Goal: Task Accomplishment & Management: Complete application form

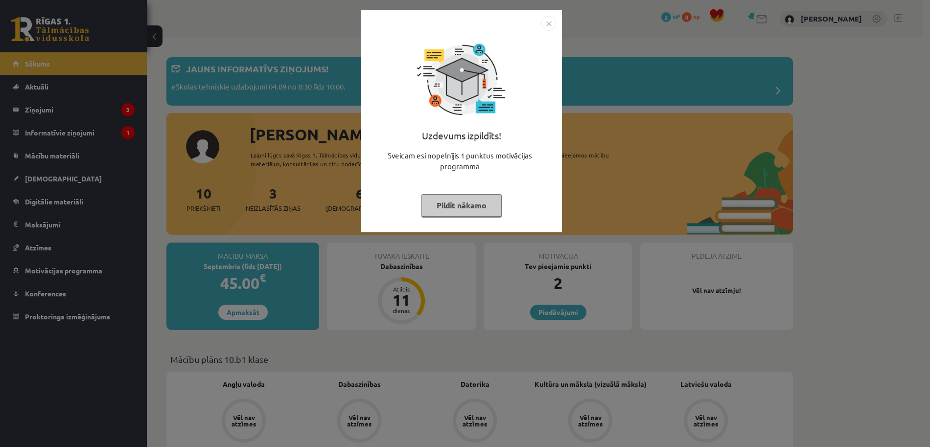
click at [479, 215] on button "Pildīt nākamo" at bounding box center [461, 205] width 80 height 23
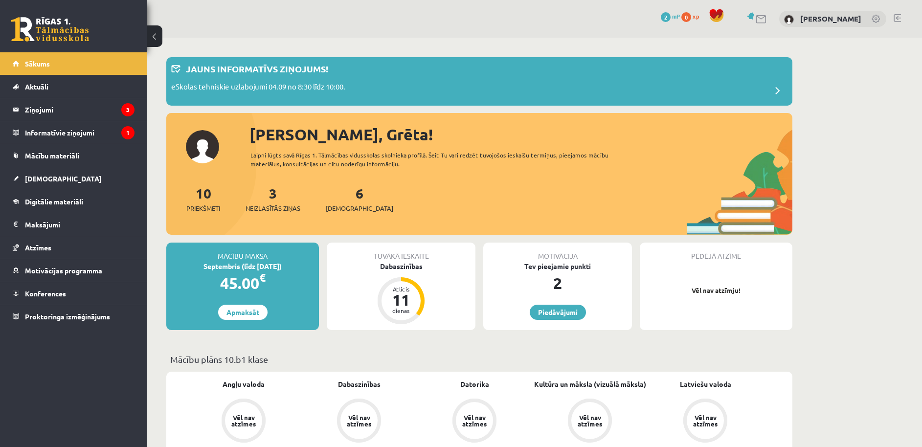
click at [559, 213] on div "10 Priekšmeti 3 Neizlasītās ziņas 6 Ieskaites" at bounding box center [479, 209] width 626 height 52
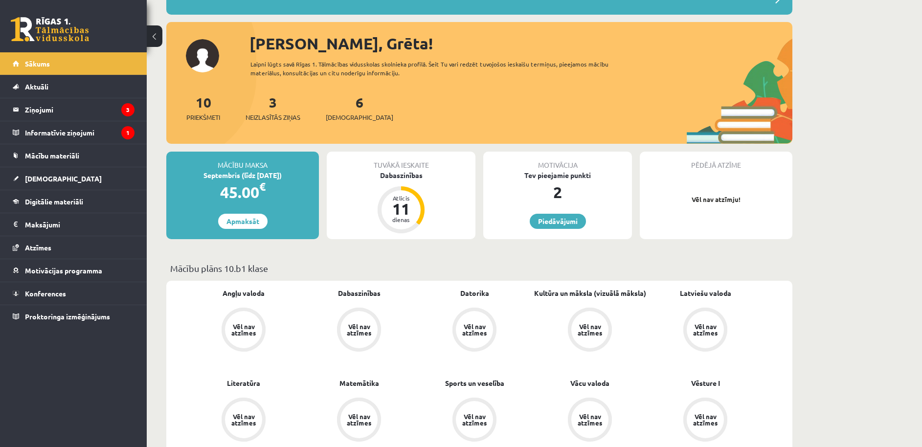
scroll to position [145, 0]
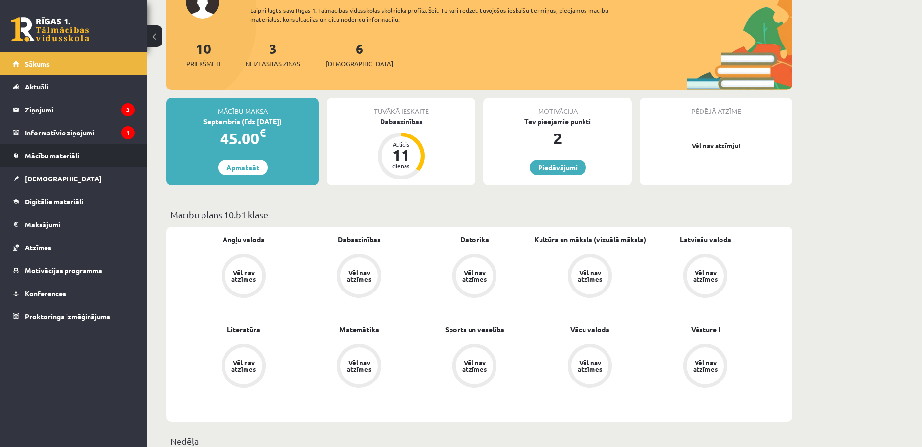
click at [67, 162] on link "Mācību materiāli" at bounding box center [74, 155] width 122 height 23
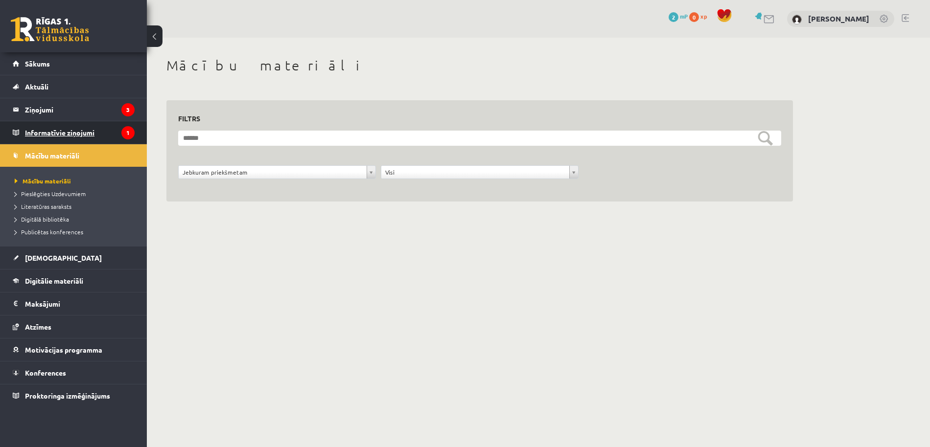
click at [67, 140] on legend "Informatīvie ziņojumi 1" at bounding box center [80, 132] width 110 height 23
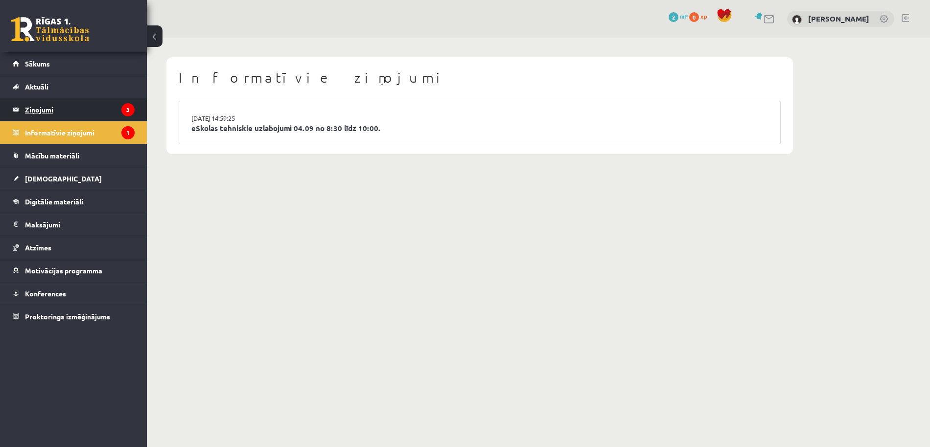
click at [76, 103] on legend "Ziņojumi 3" at bounding box center [80, 109] width 110 height 23
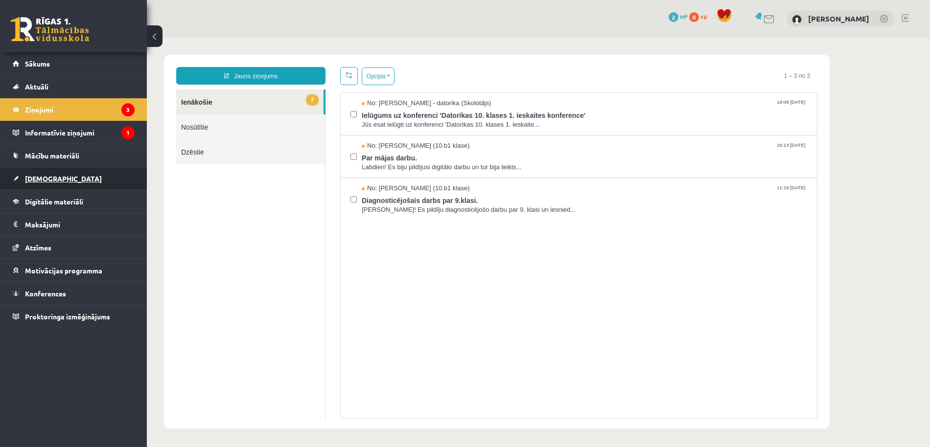
click at [118, 185] on link "[DEMOGRAPHIC_DATA]" at bounding box center [74, 178] width 122 height 23
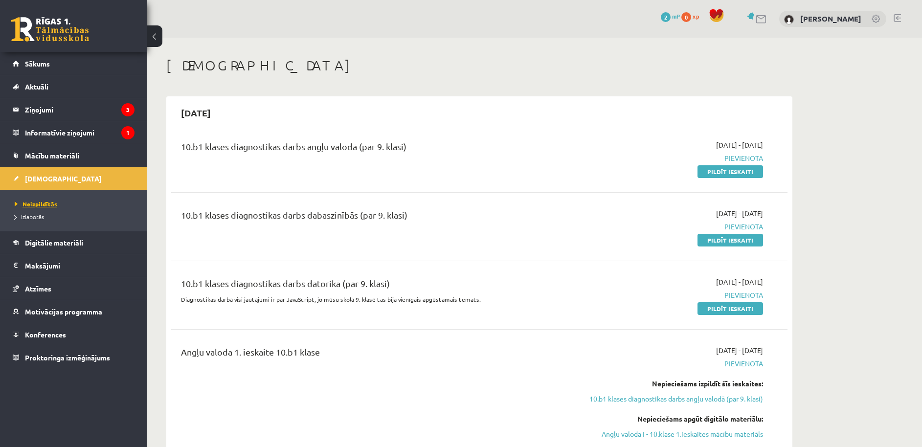
click at [29, 201] on span "Neizpildītās" at bounding box center [36, 204] width 43 height 8
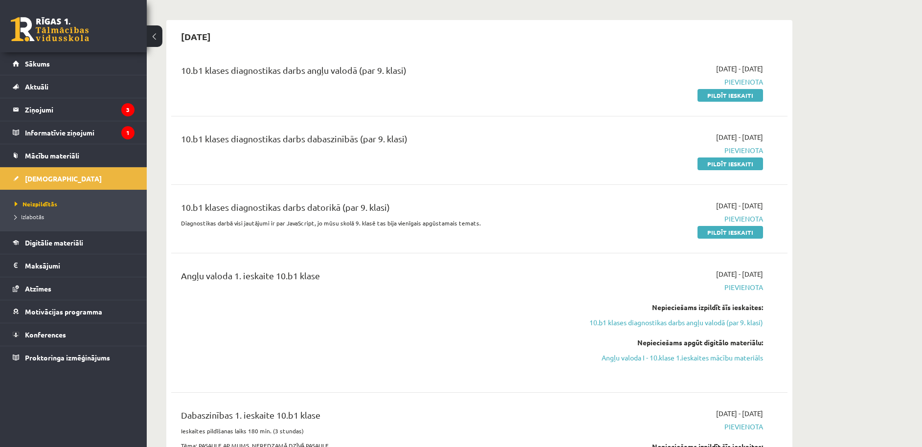
scroll to position [82, 0]
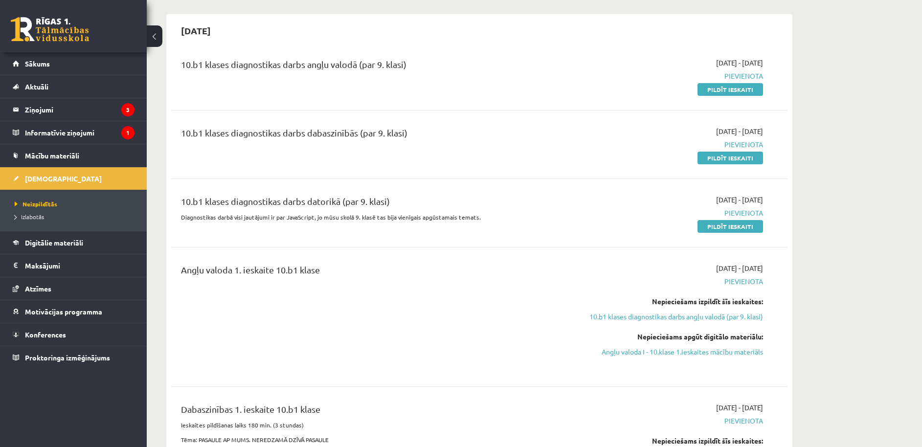
click at [469, 160] on div "10.b1 klases diagnostikas darbs dabaszinībās (par 9. klasi)" at bounding box center [373, 144] width 398 height 37
click at [324, 132] on div "10.b1 klases diagnostikas darbs dabaszinībās (par 9. klasi)" at bounding box center [372, 135] width 383 height 18
click at [740, 156] on link "Pildīt ieskaiti" at bounding box center [731, 158] width 66 height 13
click at [70, 246] on span "Digitālie materiāli" at bounding box center [54, 242] width 58 height 9
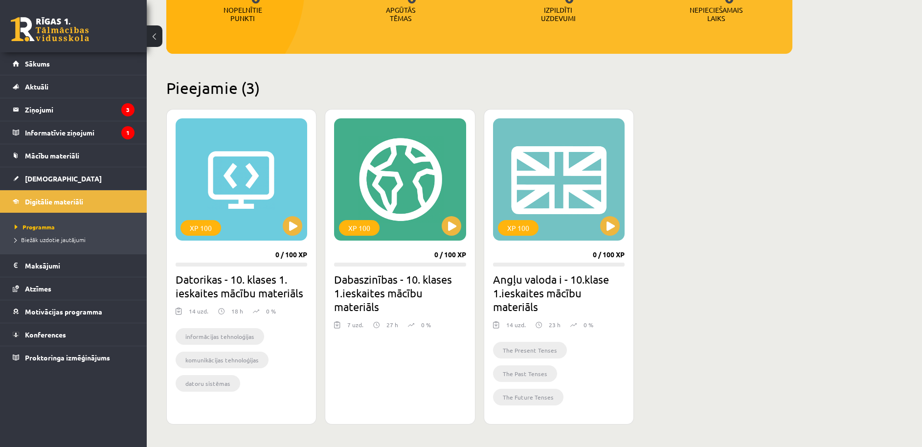
scroll to position [172, 0]
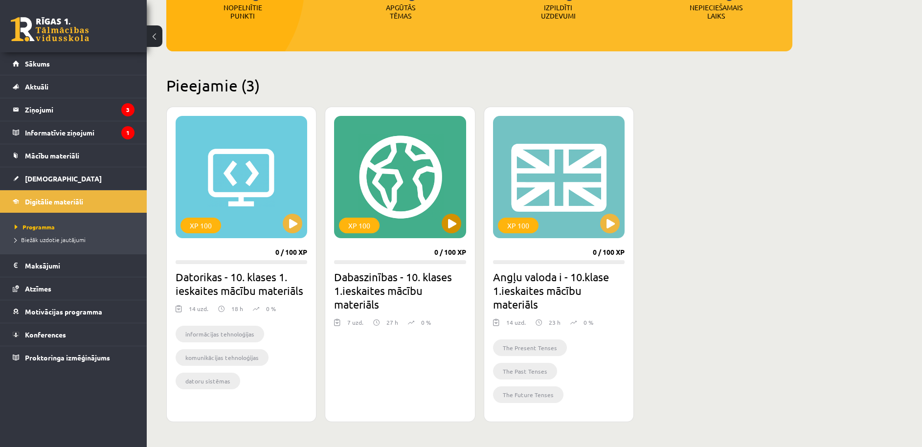
click at [421, 210] on div "XP 100" at bounding box center [400, 177] width 132 height 122
click at [443, 210] on div "XP 100" at bounding box center [400, 177] width 132 height 122
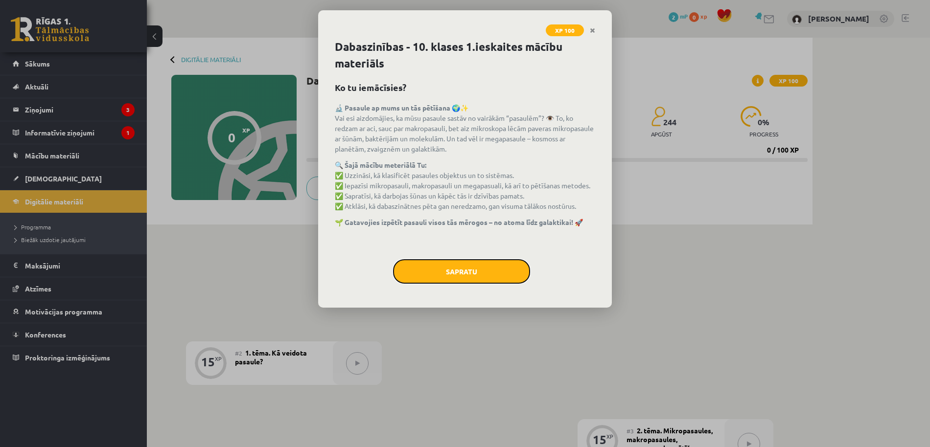
click at [484, 270] on button "Sapratu" at bounding box center [461, 271] width 137 height 24
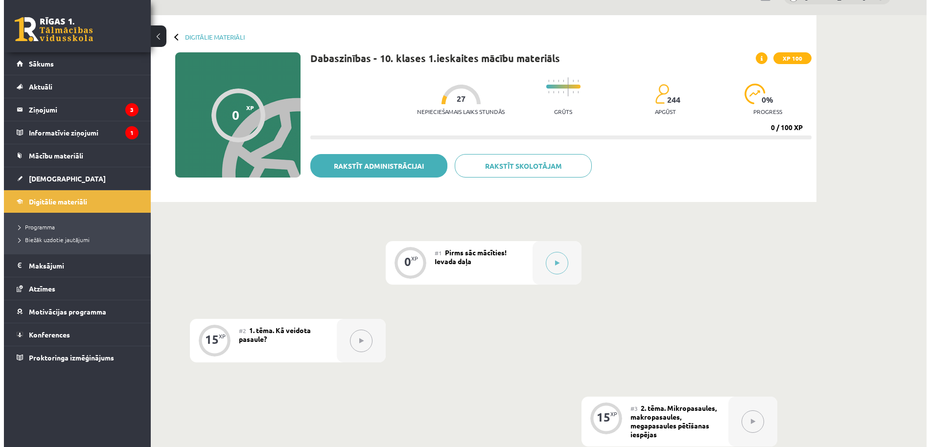
scroll to position [13, 0]
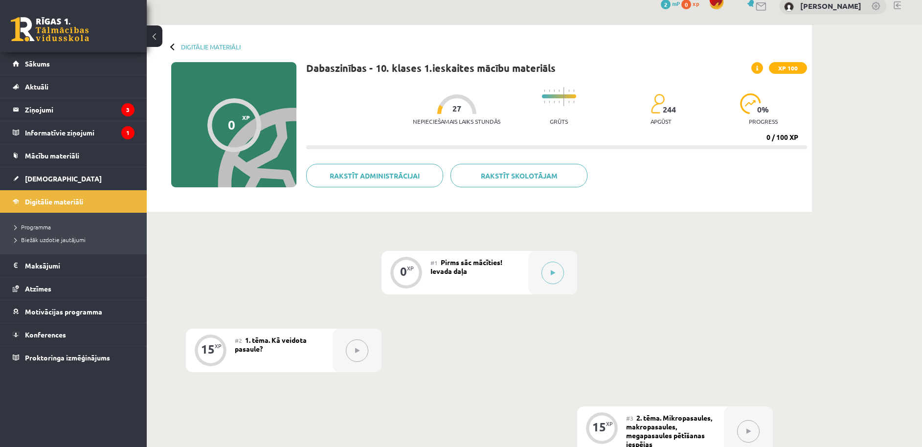
click at [275, 111] on div "0 XP XP 100" at bounding box center [233, 124] width 125 height 125
click at [233, 124] on div "0" at bounding box center [231, 124] width 7 height 15
click at [547, 270] on button at bounding box center [553, 273] width 23 height 23
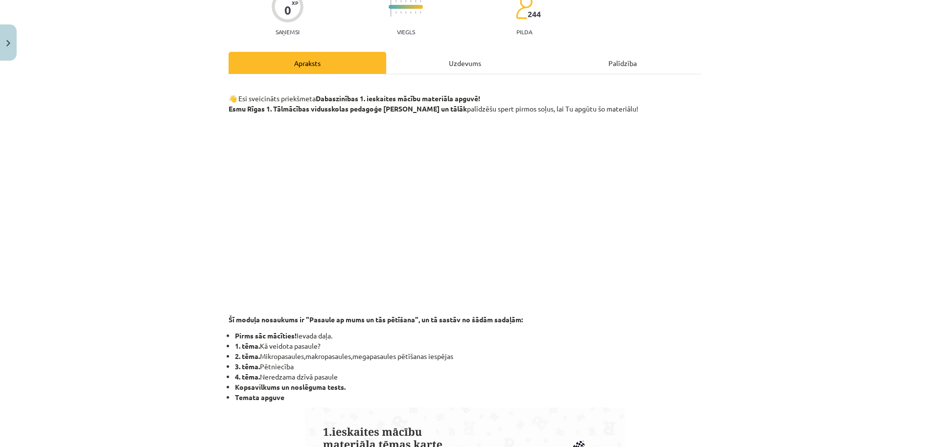
scroll to position [92, 0]
click at [658, 241] on p at bounding box center [464, 208] width 473 height 179
click at [738, 243] on div "Mācību tēma: Dabaszinības - 10. klases 1.ieskaites mācību materiāls #1 Pirms sā…" at bounding box center [465, 223] width 930 height 447
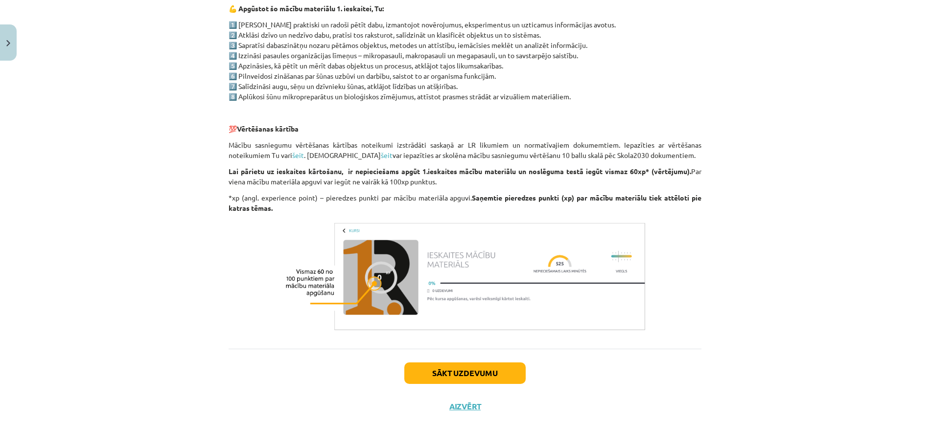
scroll to position [683, 0]
click at [475, 383] on button "Sākt uzdevumu" at bounding box center [464, 373] width 121 height 22
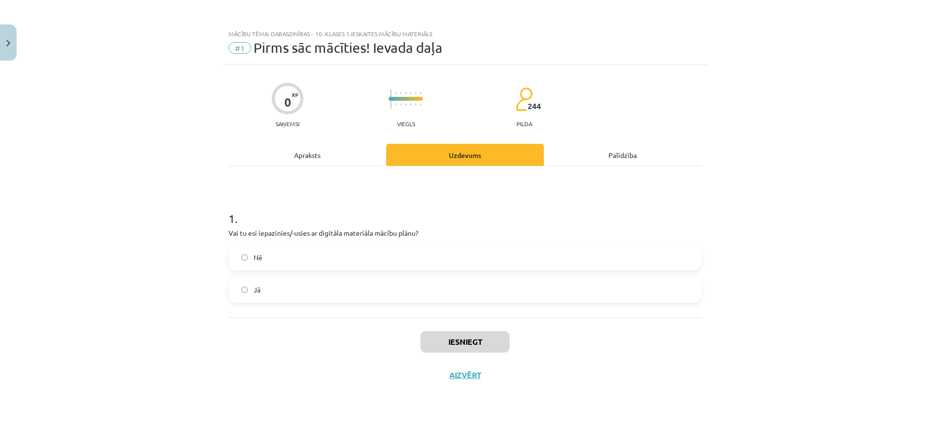
click at [296, 165] on div "Apraksts" at bounding box center [307, 155] width 158 height 22
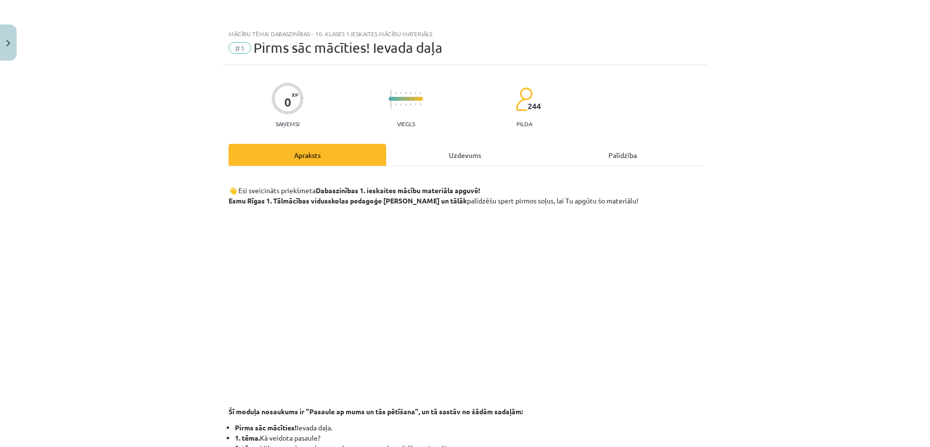
click at [462, 157] on div "Uzdevums" at bounding box center [465, 155] width 158 height 22
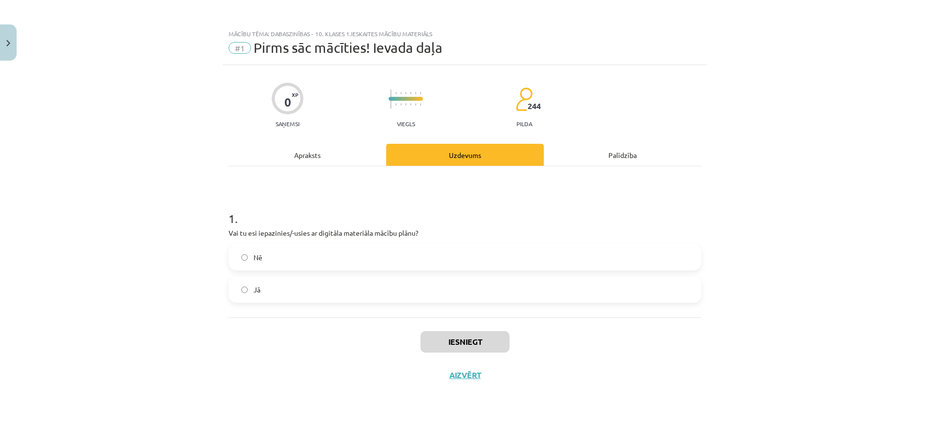
click at [327, 153] on div "Apraksts" at bounding box center [307, 155] width 158 height 22
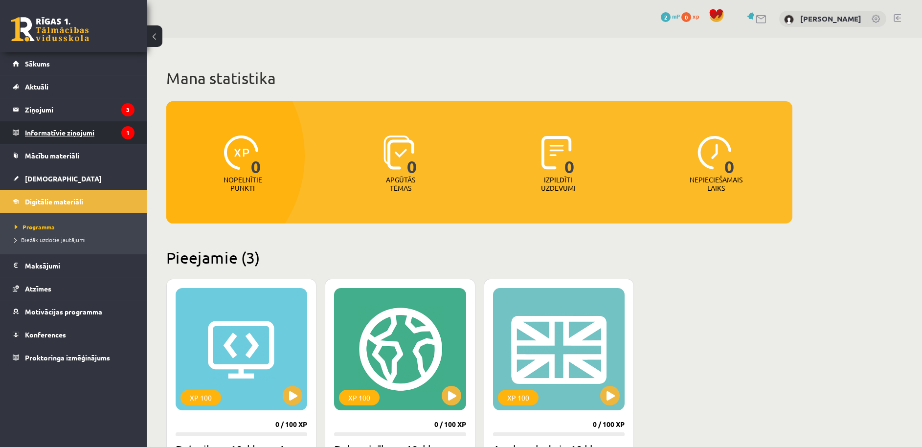
scroll to position [172, 0]
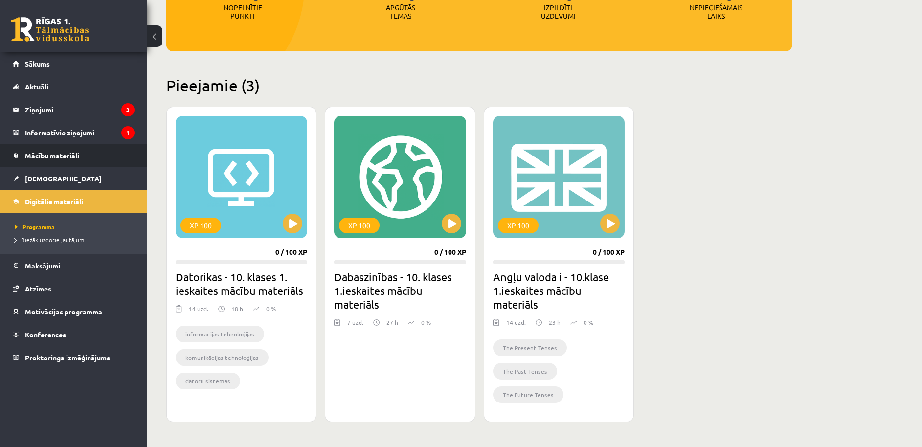
click at [73, 159] on span "Mācību materiāli" at bounding box center [52, 155] width 54 height 9
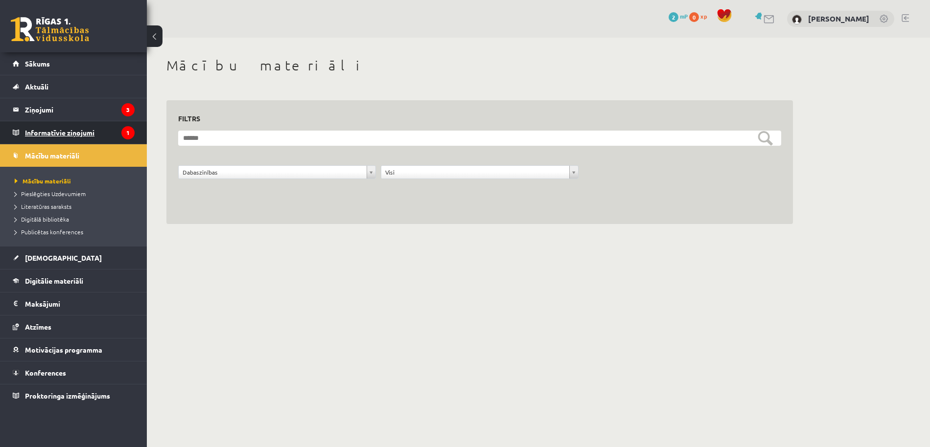
click at [104, 131] on legend "Informatīvie ziņojumi 1" at bounding box center [80, 132] width 110 height 23
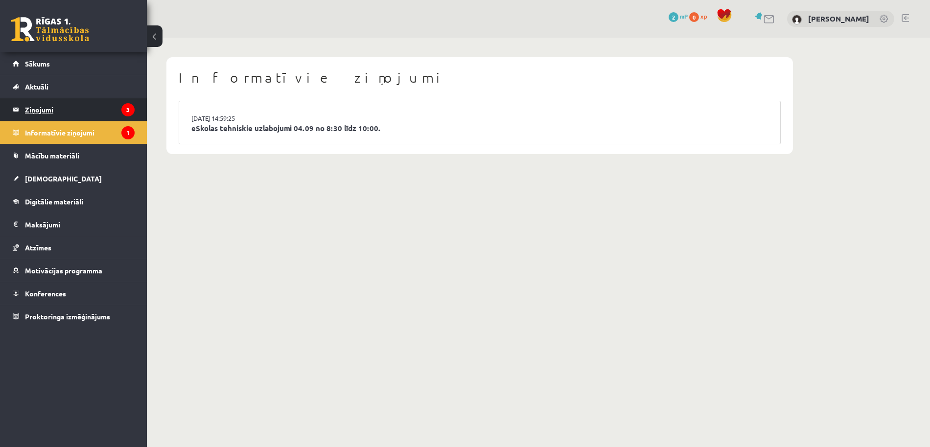
click at [107, 117] on legend "Ziņojumi 3" at bounding box center [80, 109] width 110 height 23
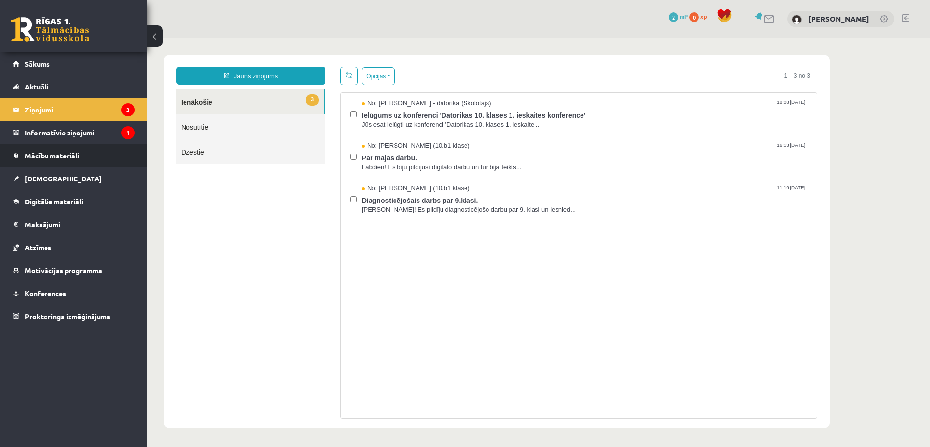
click at [83, 162] on link "Mācību materiāli" at bounding box center [74, 155] width 122 height 23
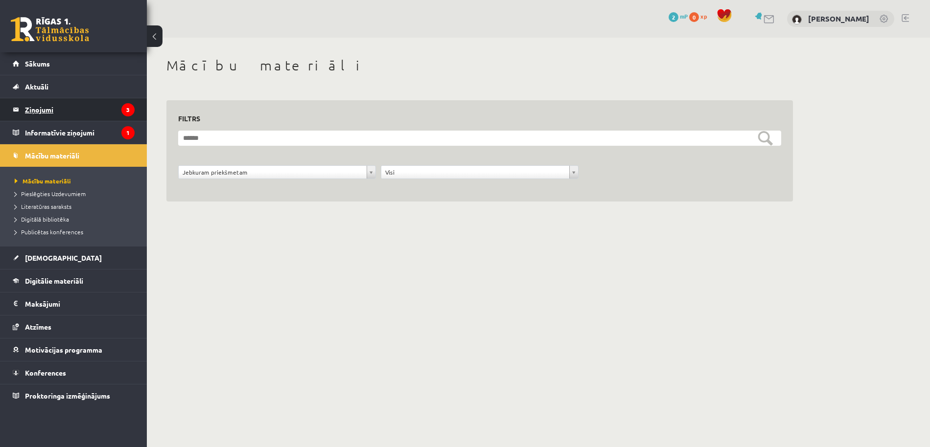
click at [56, 113] on legend "Ziņojumi 3" at bounding box center [80, 109] width 110 height 23
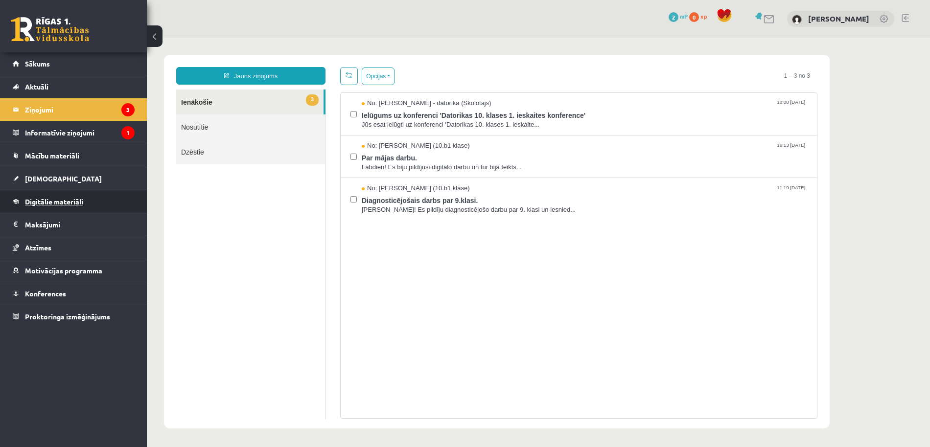
click at [76, 207] on link "Digitālie materiāli" at bounding box center [74, 201] width 122 height 23
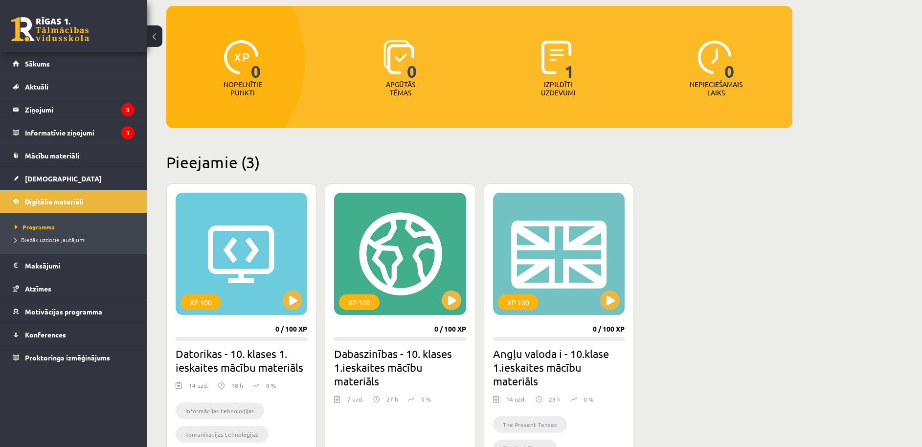
scroll to position [157, 0]
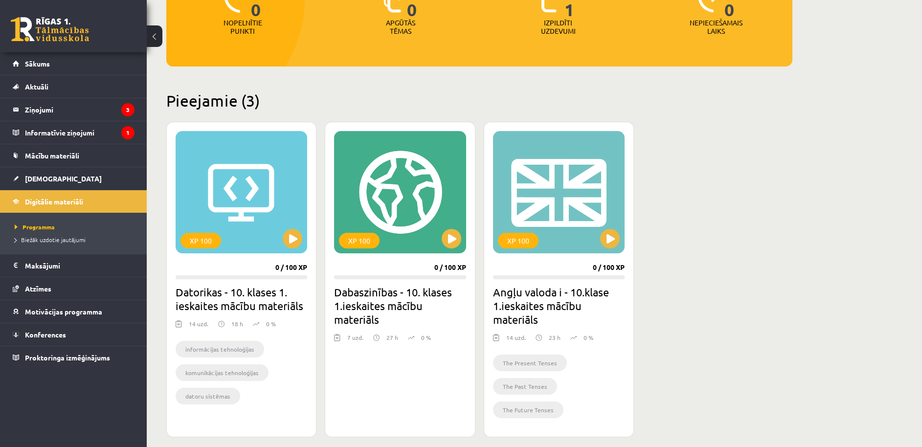
click at [246, 397] on ul "informācijas tehnoloģijas komunikācijas tehnoloģijas datoru sistēmas informācij…" at bounding box center [242, 375] width 132 height 68
click at [412, 229] on div "XP 100" at bounding box center [400, 192] width 132 height 122
click at [376, 207] on div "XP 100" at bounding box center [400, 192] width 132 height 122
click at [425, 199] on div "XP 100" at bounding box center [400, 192] width 132 height 122
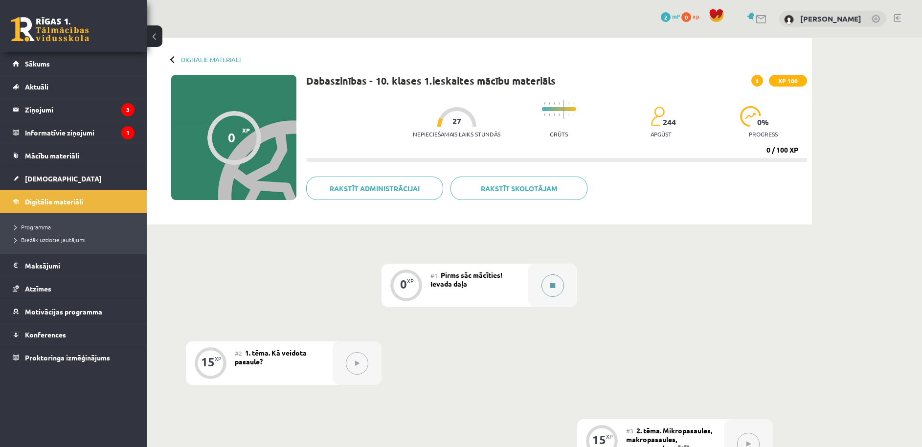
click at [555, 290] on button at bounding box center [553, 285] width 23 height 23
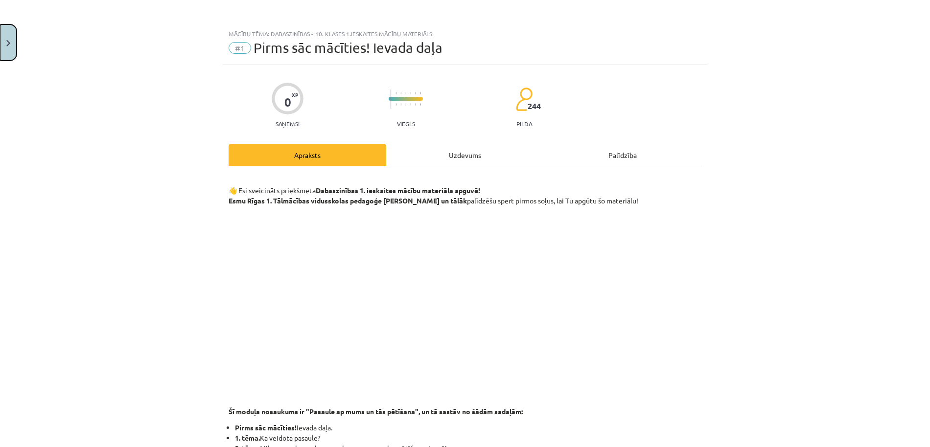
click at [15, 44] on button "Close" at bounding box center [8, 42] width 17 height 36
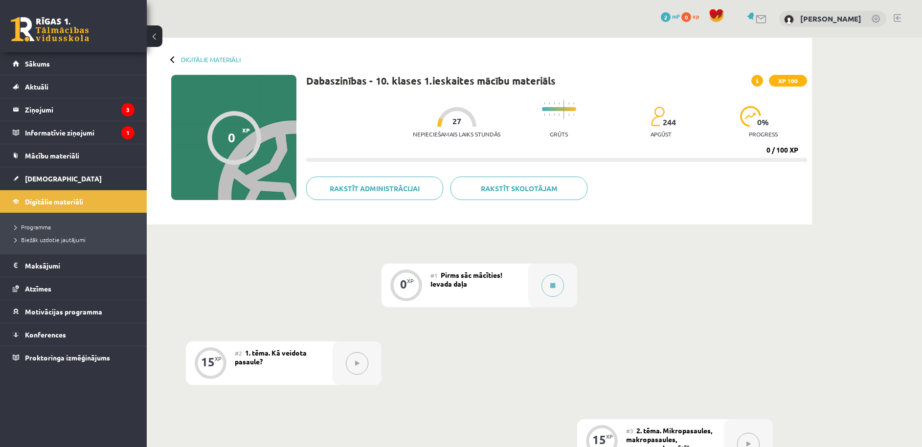
click at [358, 361] on icon at bounding box center [357, 364] width 4 height 6
click at [280, 366] on div "#2 1. tēma. Kā veidota pasaule?" at bounding box center [284, 364] width 98 height 44
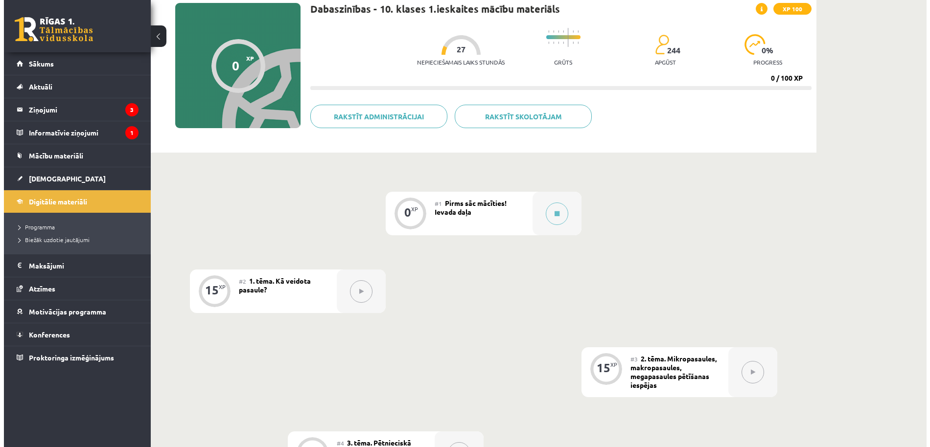
scroll to position [73, 0]
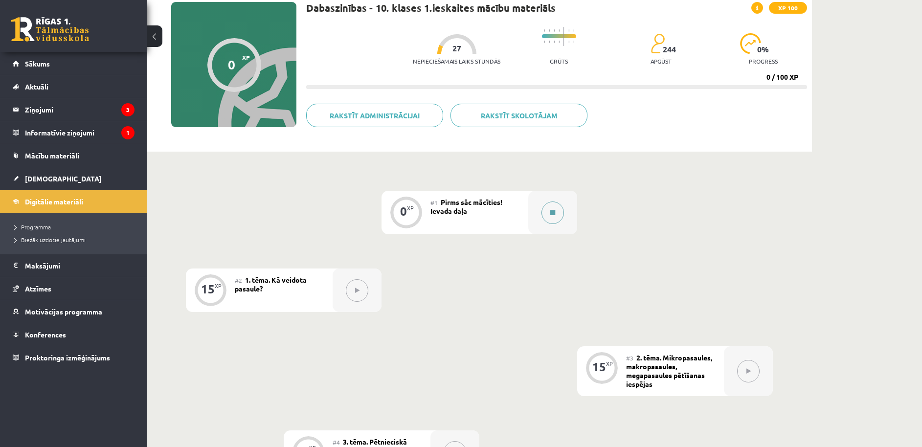
click at [558, 208] on button at bounding box center [553, 213] width 23 height 23
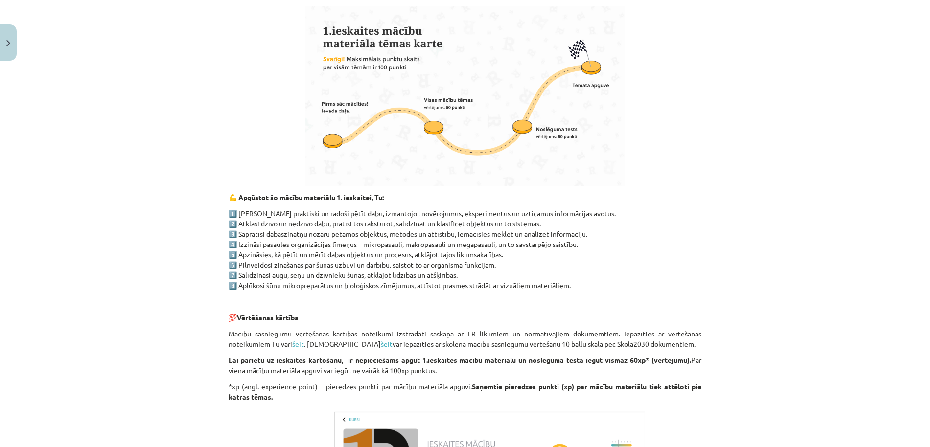
scroll to position [295, 0]
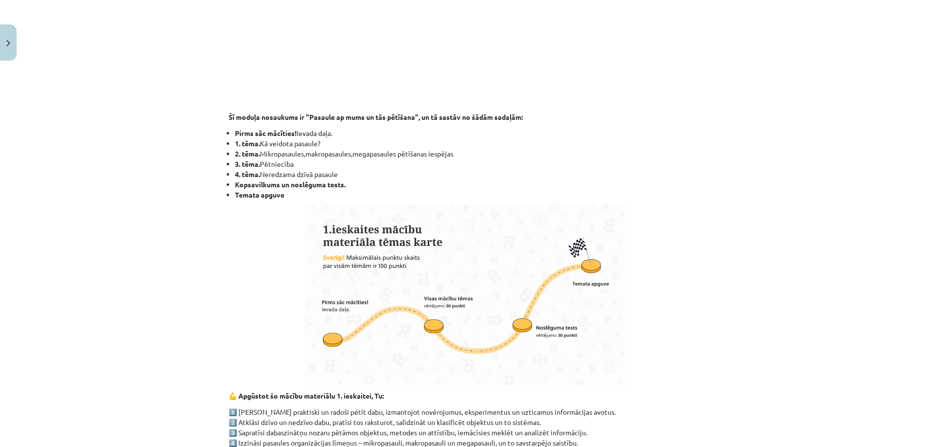
click at [252, 136] on strong "Pirms sāc mācīties!" at bounding box center [266, 133] width 62 height 9
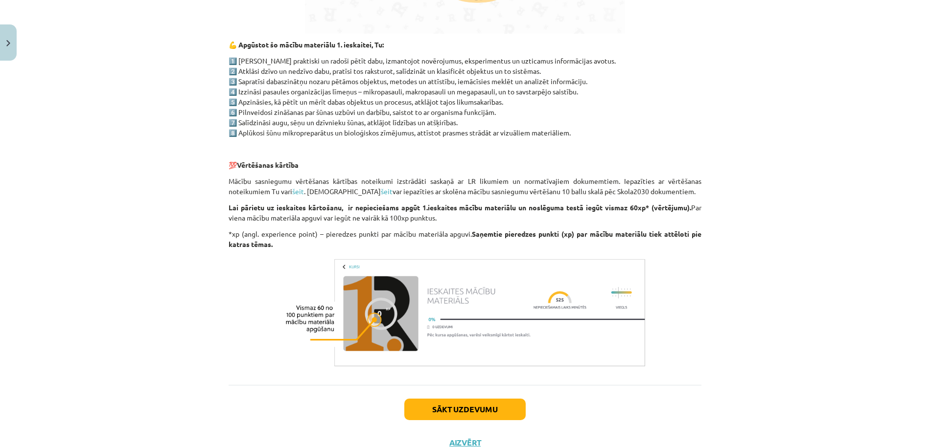
scroll to position [683, 0]
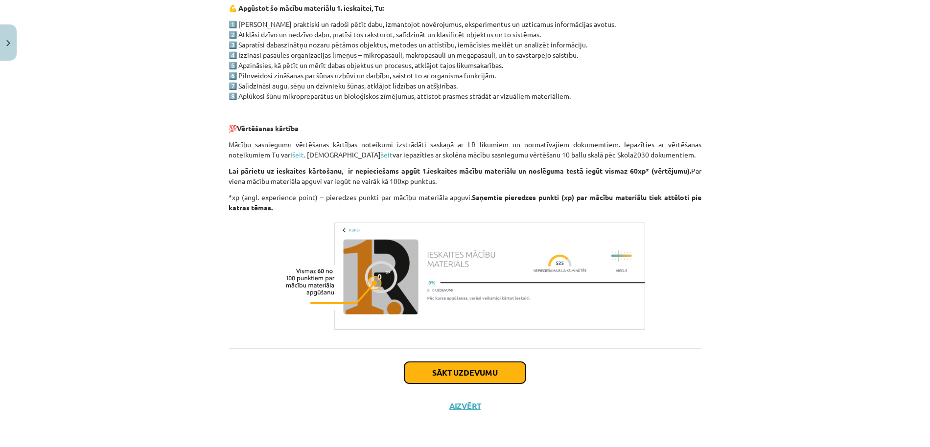
click at [466, 373] on button "Sākt uzdevumu" at bounding box center [464, 373] width 121 height 22
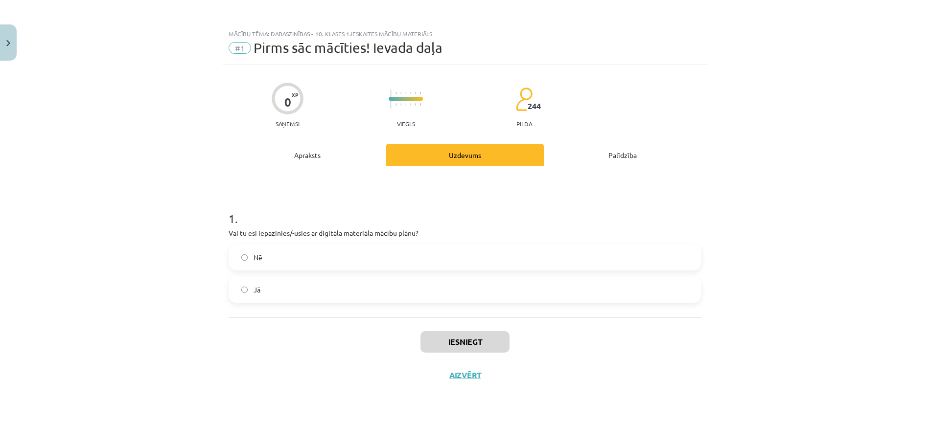
scroll to position [0, 0]
click at [461, 345] on button "Iesniegt" at bounding box center [464, 342] width 89 height 22
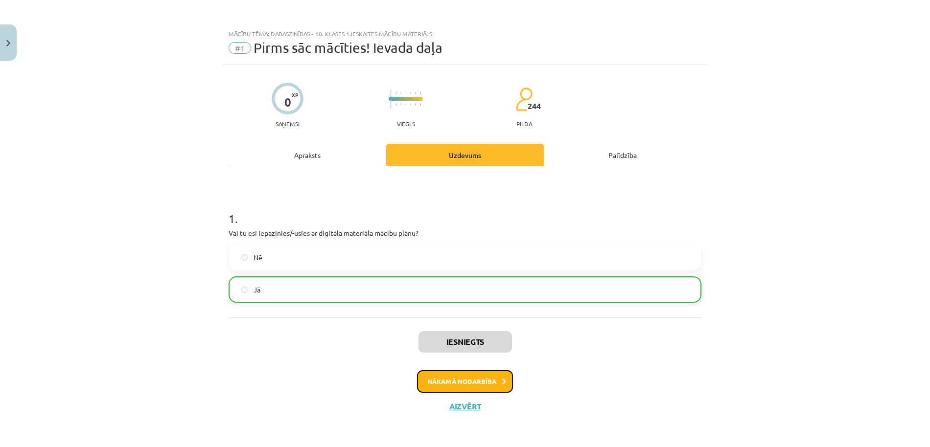
click at [495, 384] on button "Nākamā nodarbība" at bounding box center [465, 381] width 96 height 23
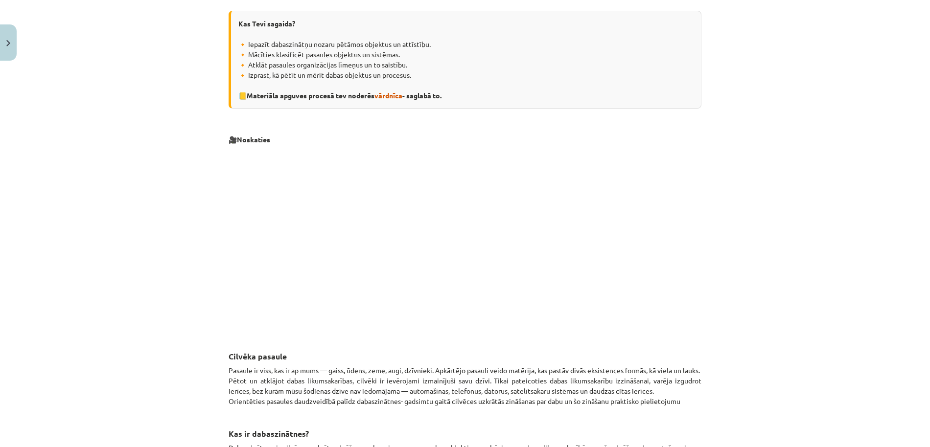
scroll to position [231, 0]
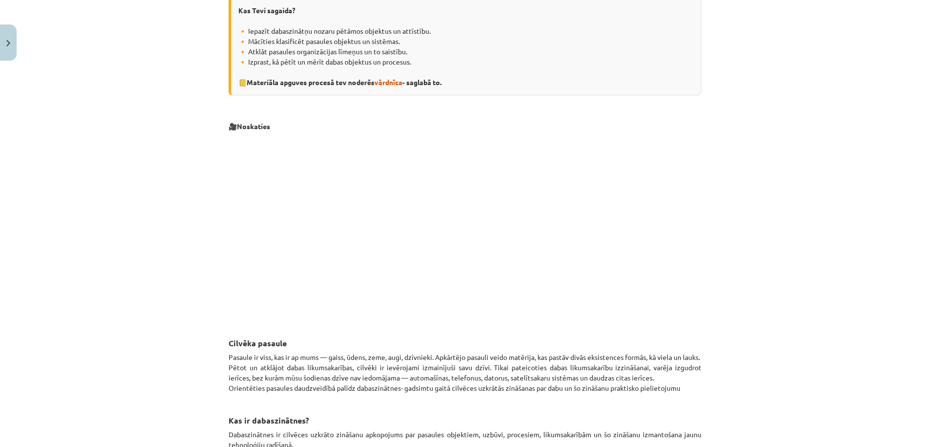
click at [659, 253] on p at bounding box center [464, 226] width 473 height 179
click at [742, 249] on div "Mācību tēma: Dabaszinības - 10. klases 1.ieskaites mācību materiāls #2 1. tēma.…" at bounding box center [465, 223] width 930 height 447
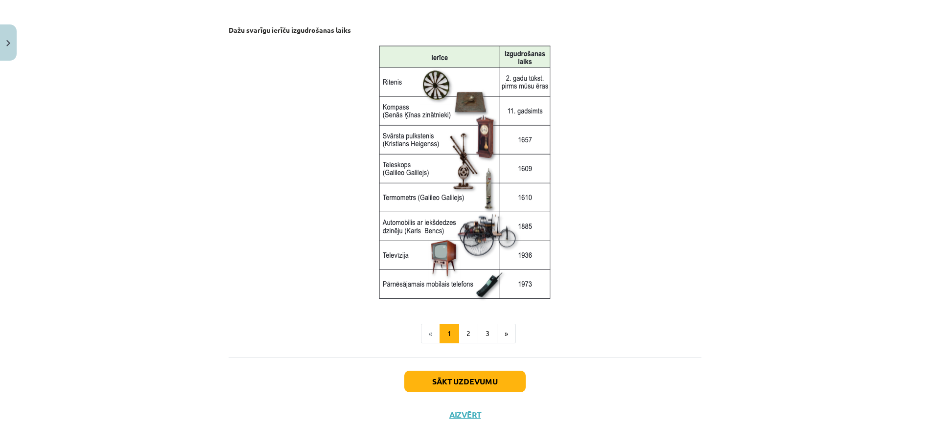
scroll to position [1230, 0]
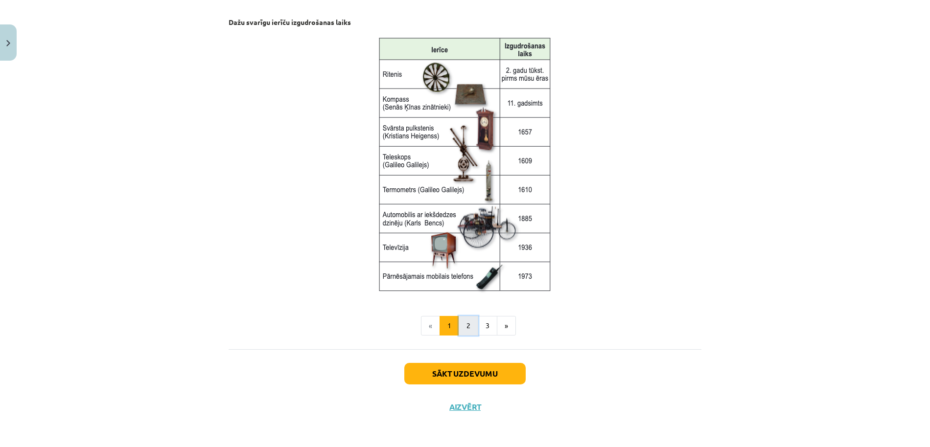
click at [466, 325] on button "2" at bounding box center [468, 326] width 20 height 20
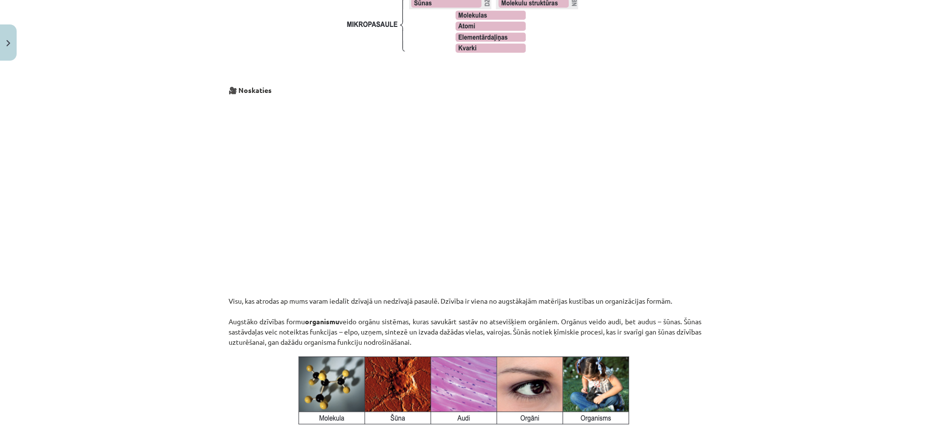
scroll to position [929, 0]
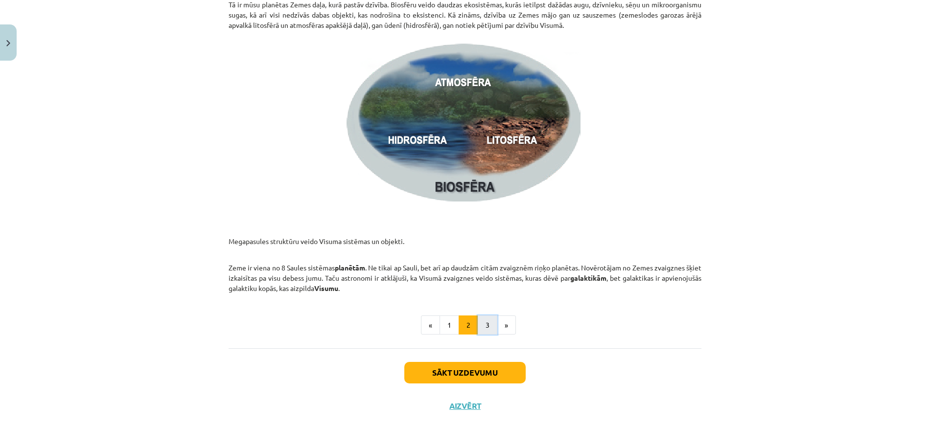
click at [481, 328] on button "3" at bounding box center [488, 326] width 20 height 20
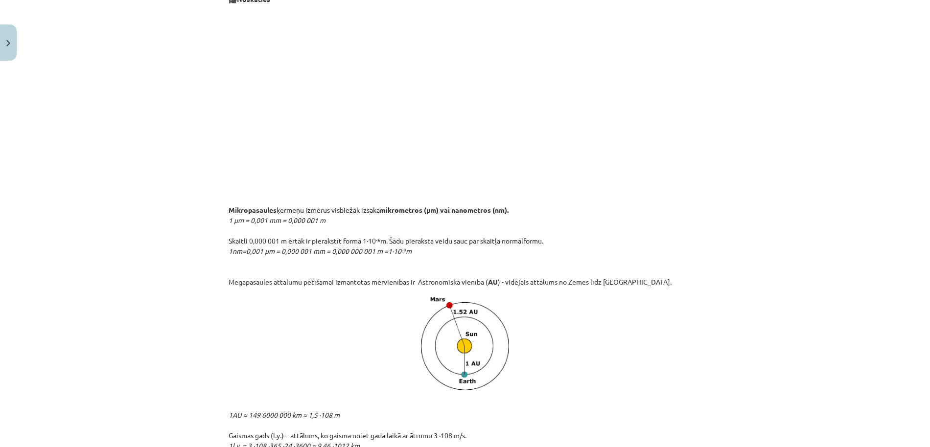
scroll to position [1202, 0]
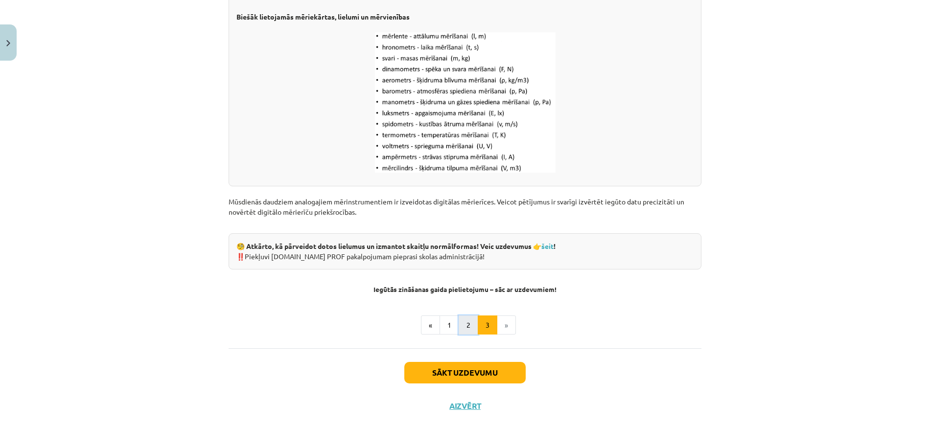
click at [458, 334] on button "2" at bounding box center [468, 326] width 20 height 20
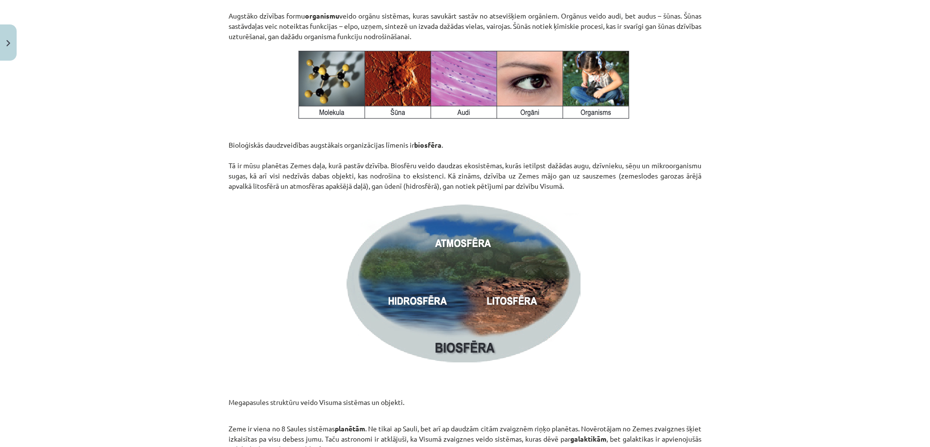
scroll to position [1396, 0]
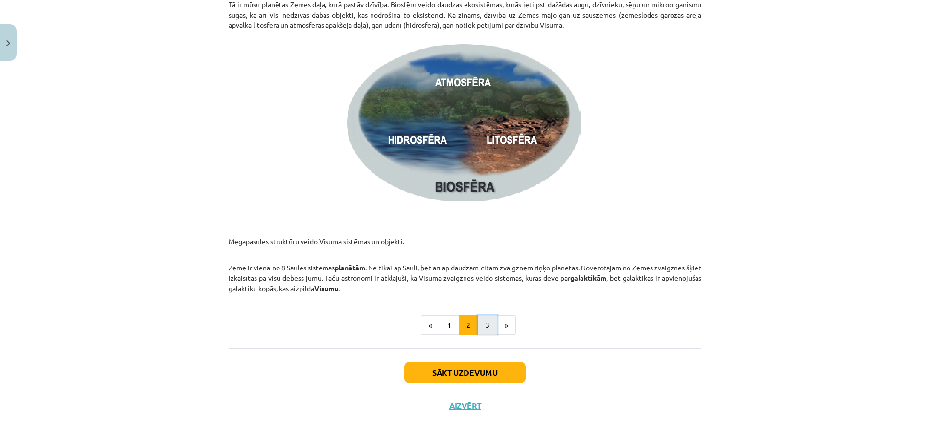
click at [485, 330] on button "3" at bounding box center [488, 326] width 20 height 20
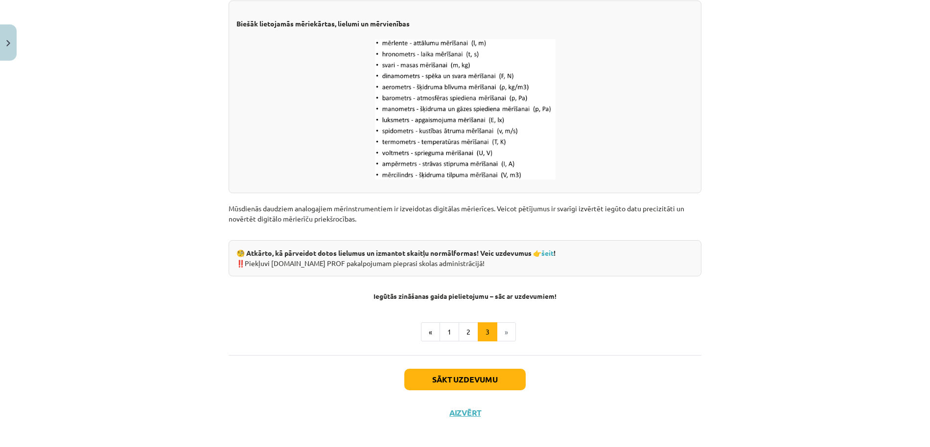
scroll to position [1202, 0]
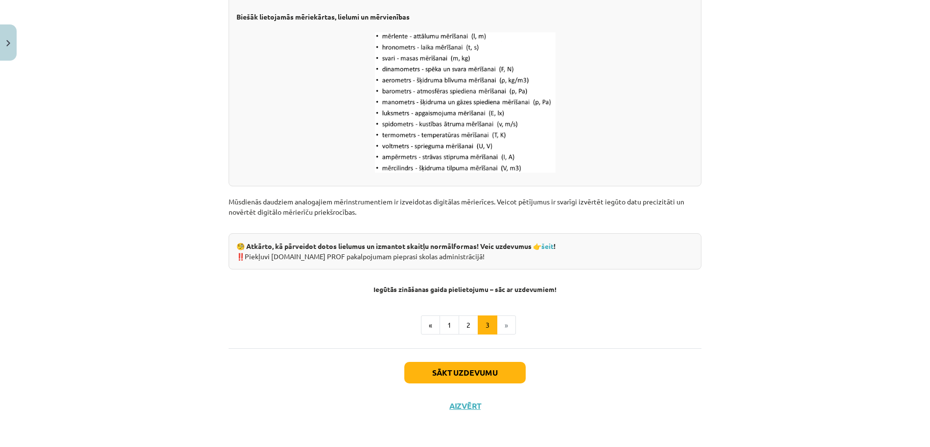
drag, startPoint x: 499, startPoint y: 324, endPoint x: 502, endPoint y: 329, distance: 5.7
click at [499, 324] on li "»" at bounding box center [506, 326] width 19 height 20
click at [490, 374] on button "Sākt uzdevumu" at bounding box center [464, 373] width 121 height 22
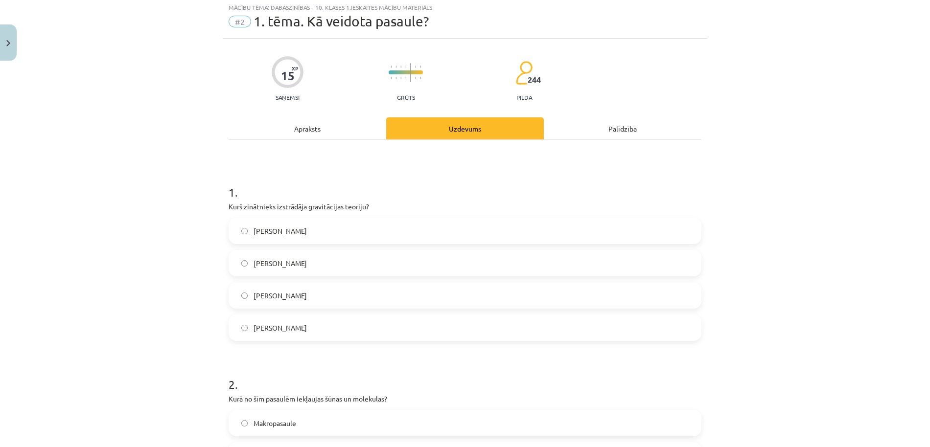
scroll to position [24, 0]
click at [464, 240] on label "Īzaks Ņūtons" at bounding box center [464, 233] width 471 height 24
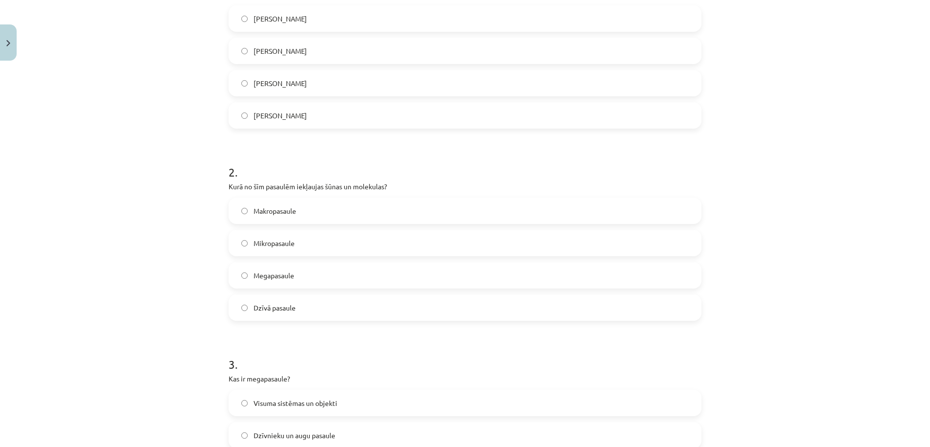
scroll to position [242, 0]
click at [614, 245] on label "Mikropasaule" at bounding box center [464, 240] width 471 height 24
click at [571, 208] on label "Visuma sistēmas un objekti" at bounding box center [464, 209] width 471 height 24
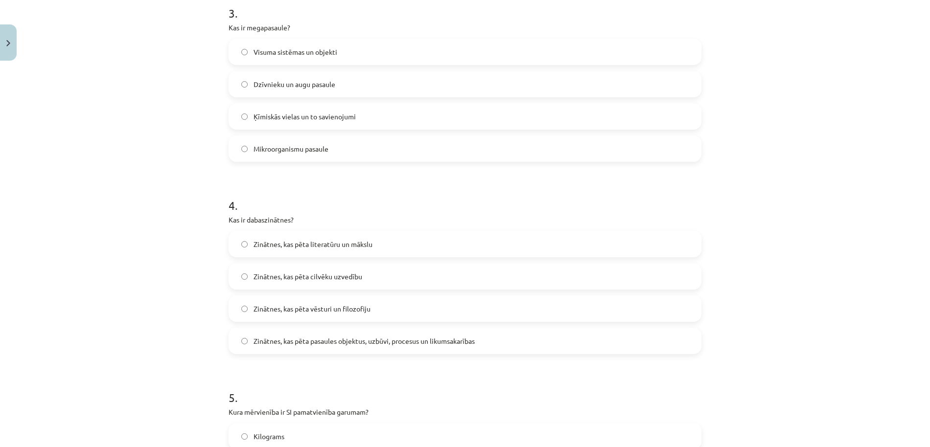
scroll to position [602, 0]
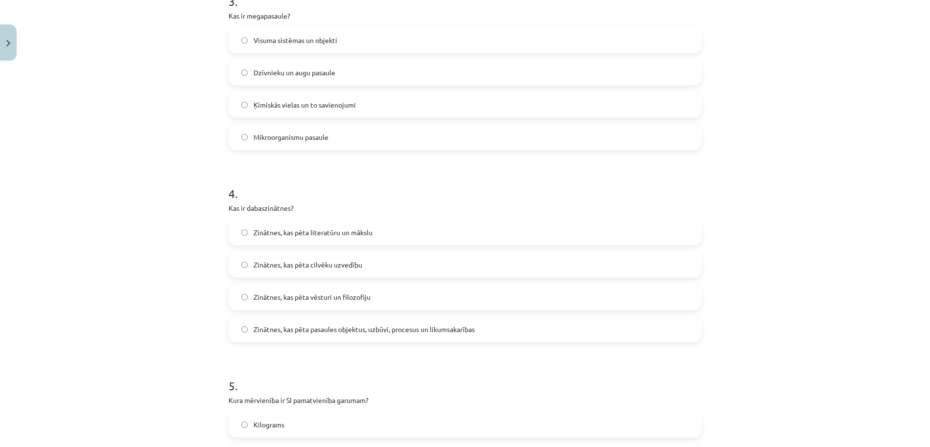
click at [614, 328] on label "Zinātnes, kas pēta pasaules objektus, uzbūvi, procesus un likumsakarības" at bounding box center [464, 329] width 471 height 24
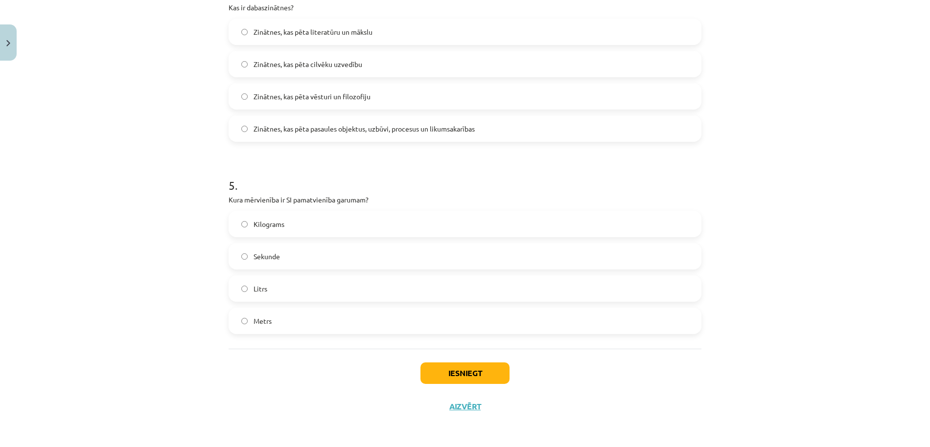
scroll to position [803, 0]
click at [626, 325] on label "Metrs" at bounding box center [464, 320] width 471 height 24
click at [498, 367] on button "Iesniegt" at bounding box center [464, 373] width 89 height 22
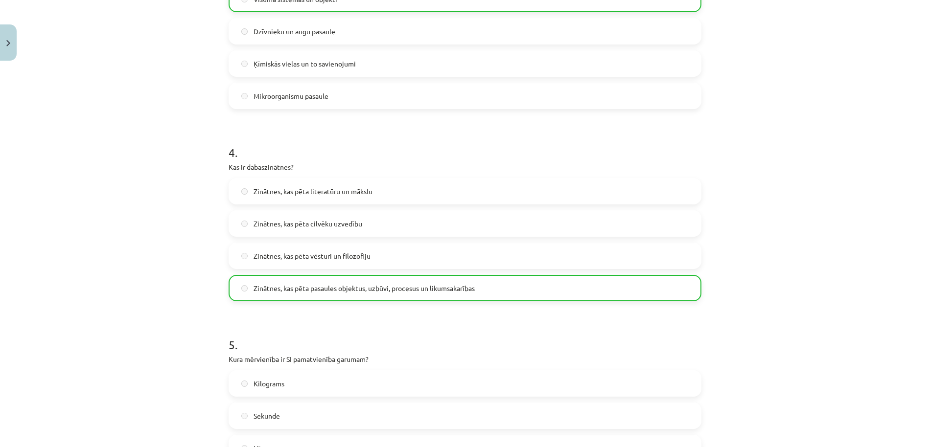
scroll to position [834, 0]
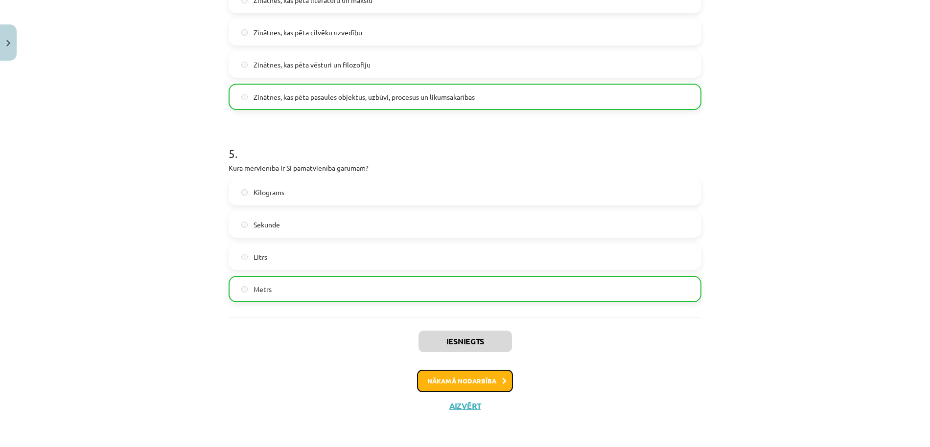
click at [485, 383] on button "Nākamā nodarbība" at bounding box center [465, 381] width 96 height 23
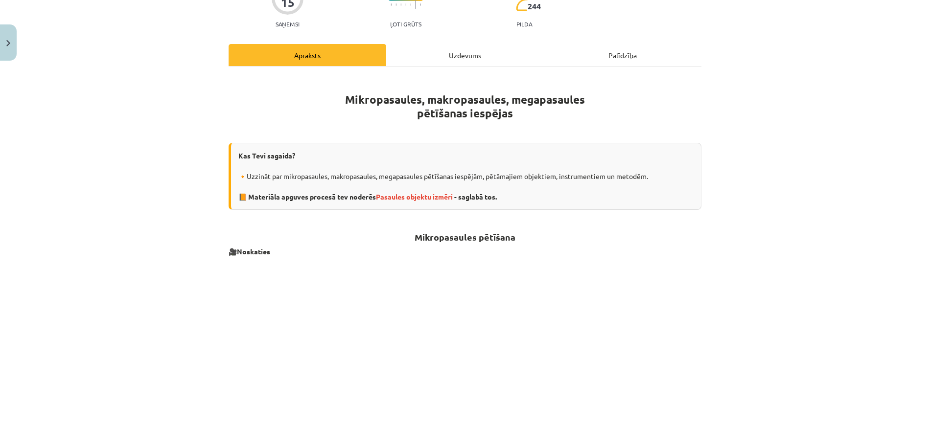
scroll to position [116, 0]
click at [427, 193] on span "Pasaules objektu izmēri" at bounding box center [414, 195] width 77 height 9
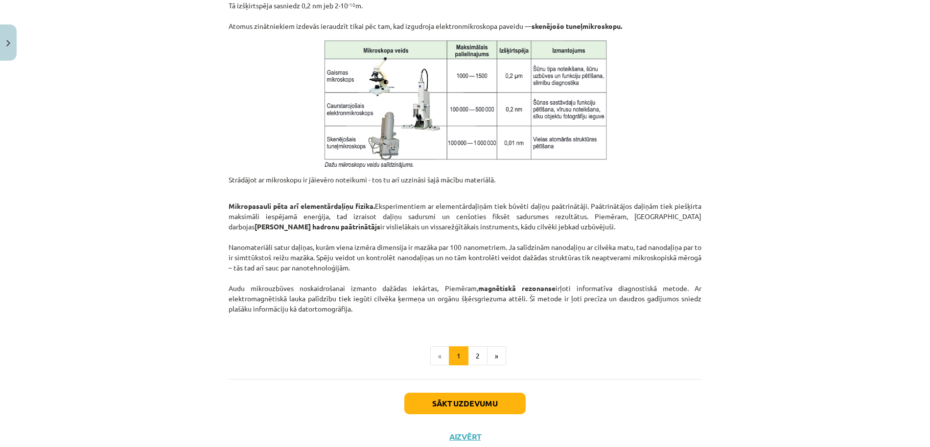
scroll to position [748, 0]
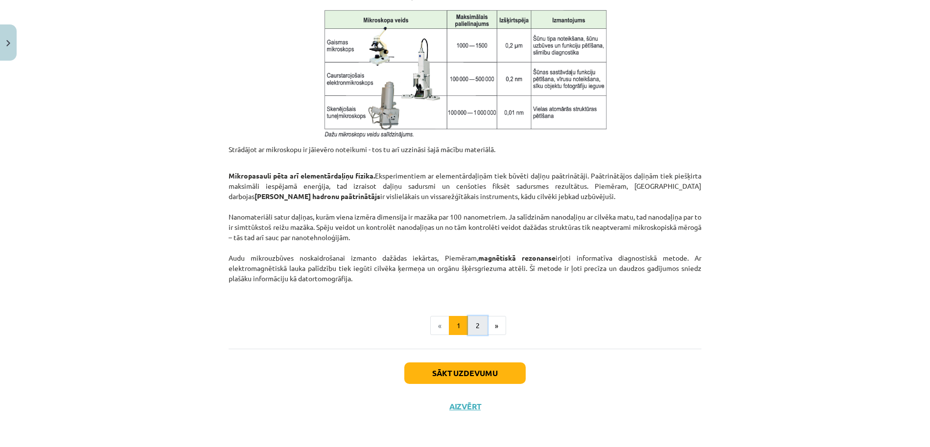
click at [480, 325] on button "2" at bounding box center [478, 326] width 20 height 20
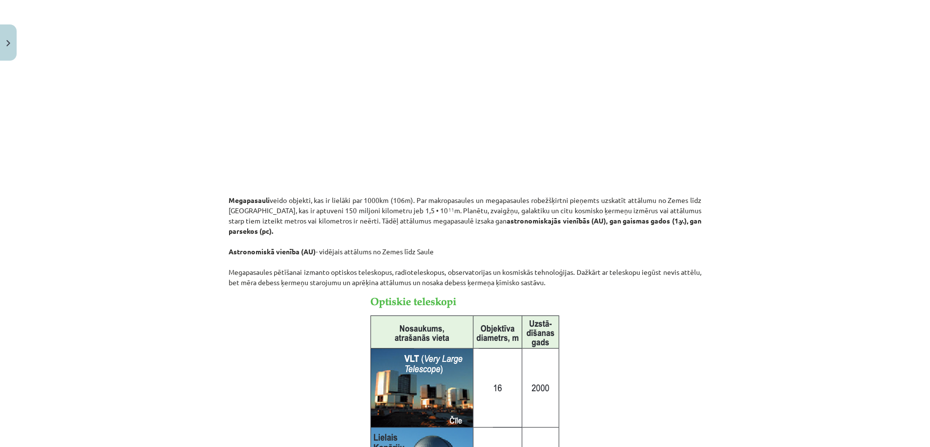
scroll to position [191, 0]
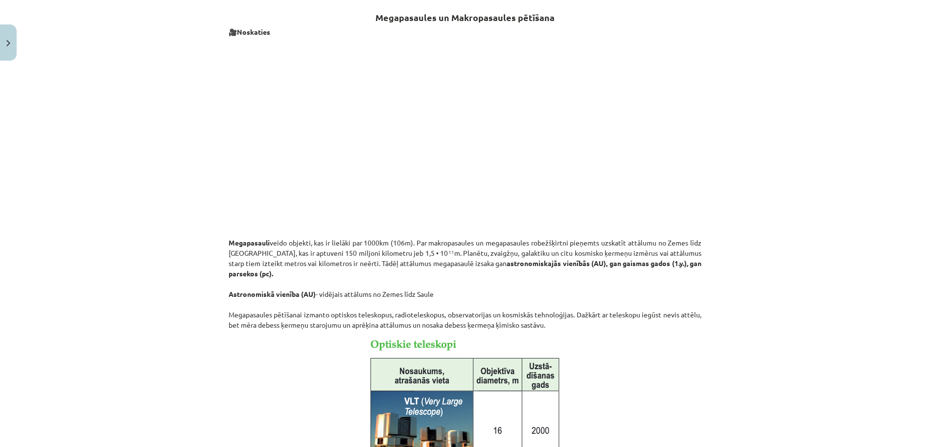
click at [798, 164] on div "Mācību tēma: Dabaszinības - 10. klases 1.ieskaites mācību materiāls #3 2. tēma.…" at bounding box center [465, 223] width 930 height 447
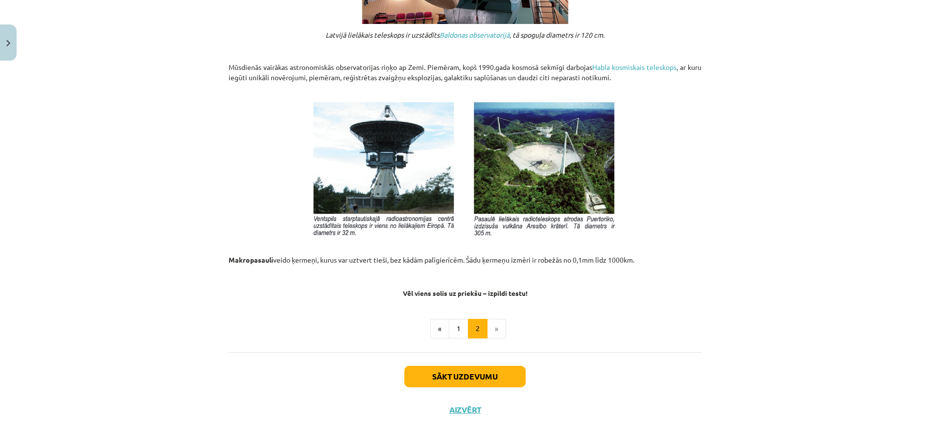
scroll to position [992, 0]
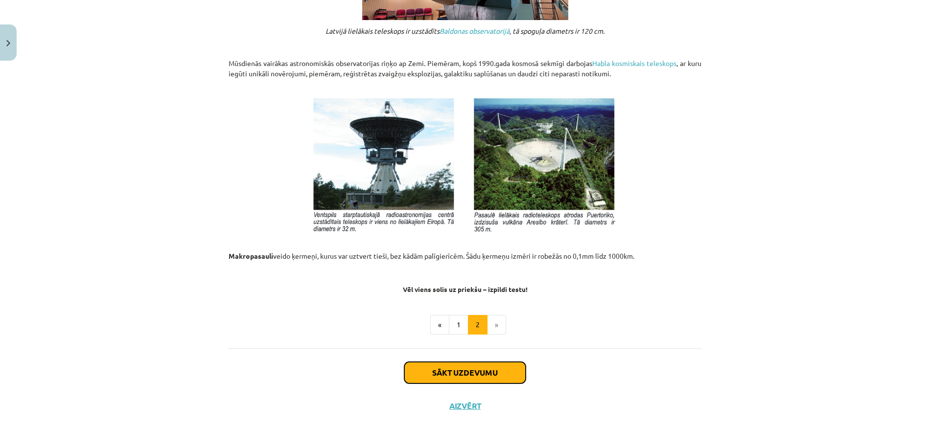
click at [479, 365] on button "Sākt uzdevumu" at bounding box center [464, 373] width 121 height 22
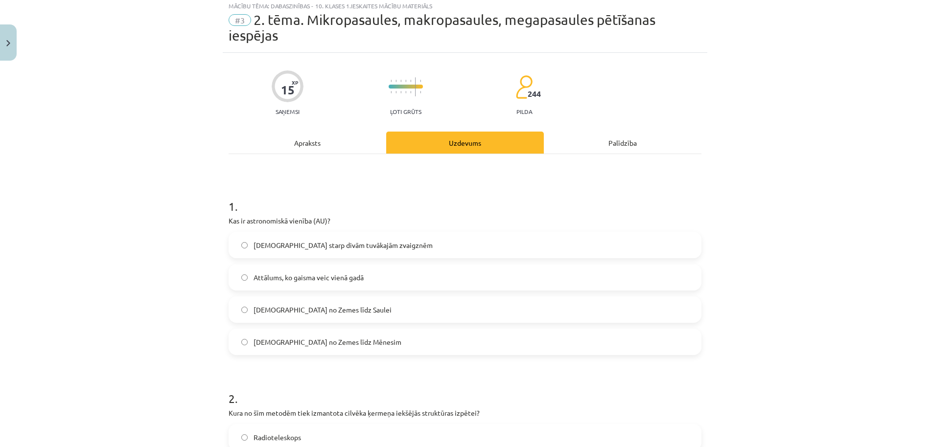
scroll to position [24, 0]
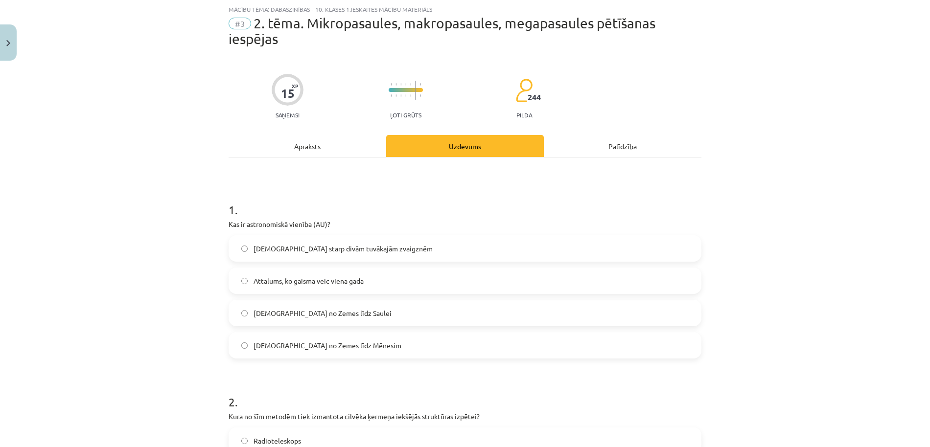
click at [523, 312] on label "Attālums no Zemes līdz Saulei" at bounding box center [464, 313] width 471 height 24
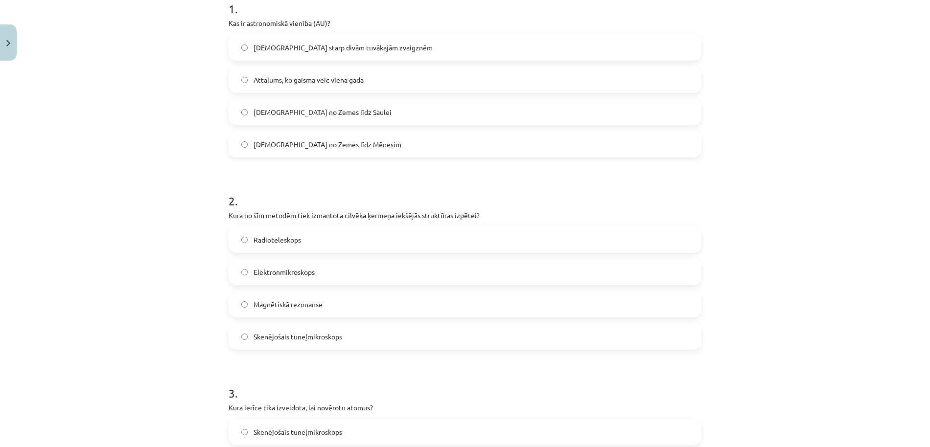
scroll to position [226, 0]
click at [511, 313] on label "Magnētiskā rezonanse" at bounding box center [464, 304] width 471 height 24
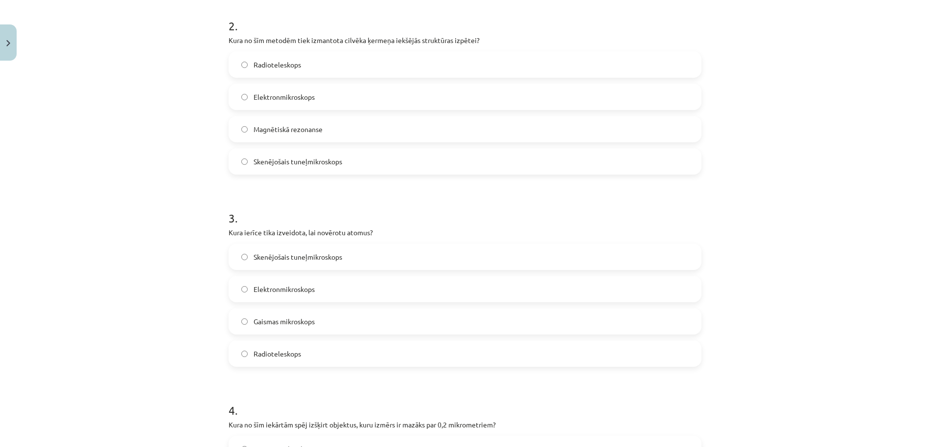
scroll to position [479, 0]
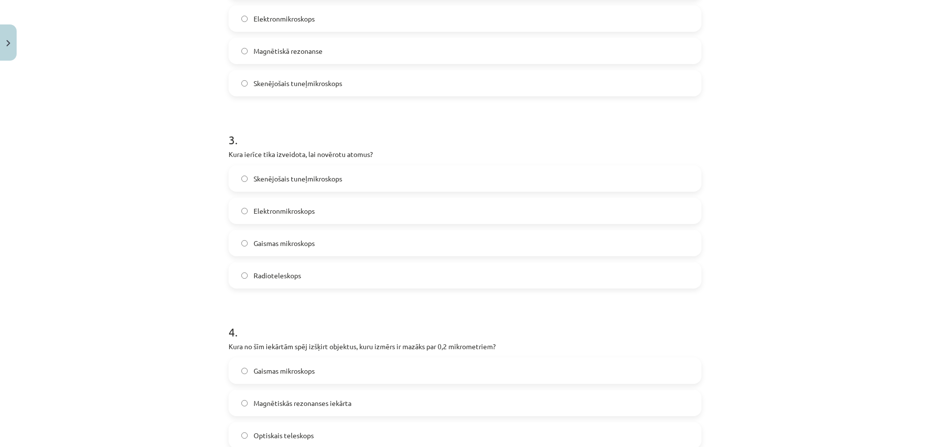
click at [513, 218] on label "Elektronmikroskops" at bounding box center [464, 211] width 471 height 24
click at [514, 215] on label "Elektronmikroskops" at bounding box center [464, 211] width 471 height 24
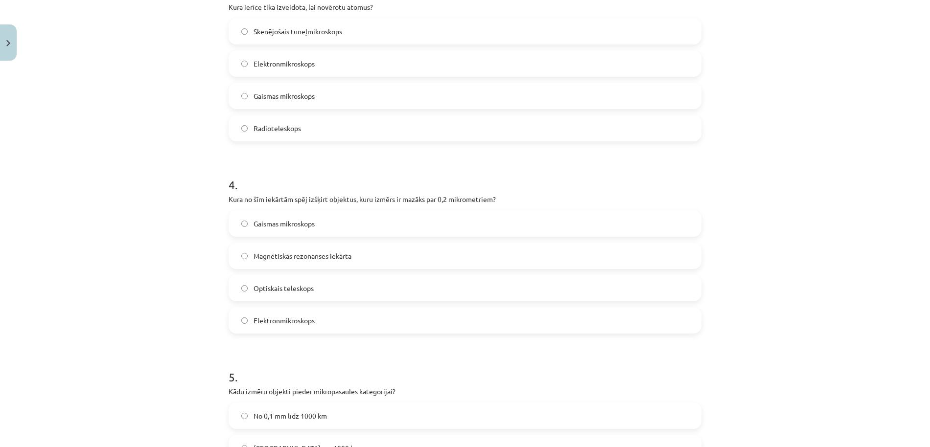
scroll to position [625, 0]
click at [493, 316] on label "Elektronmikroskops" at bounding box center [464, 321] width 471 height 24
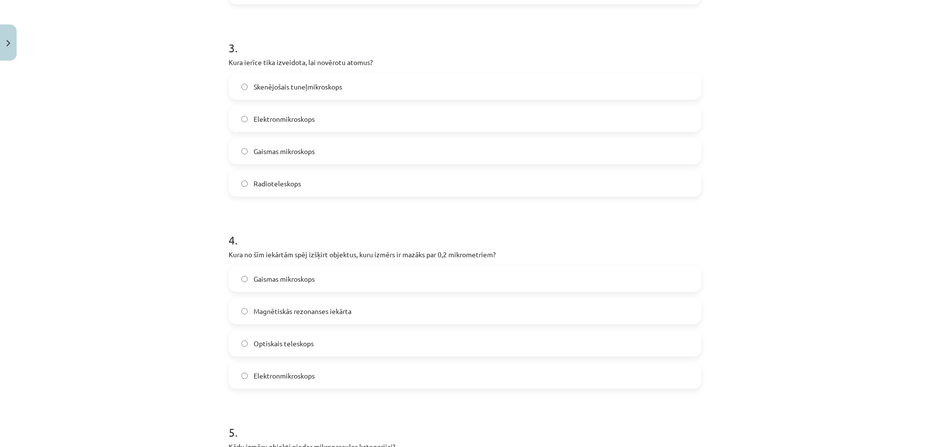
scroll to position [551, 0]
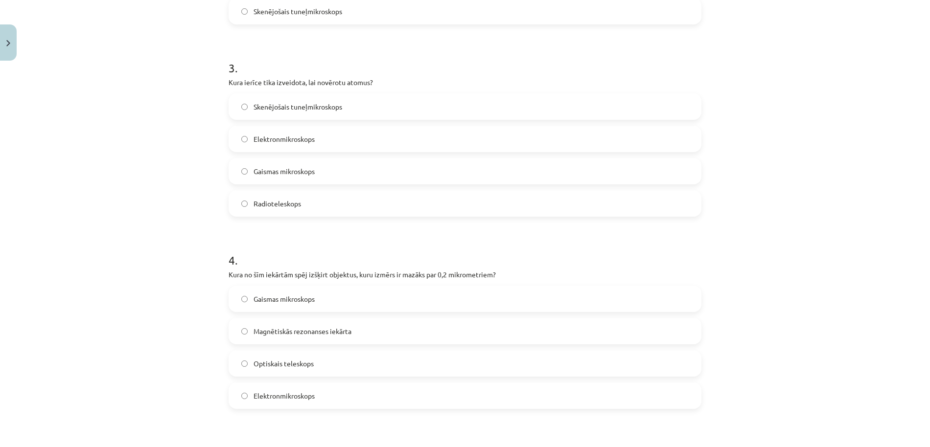
click at [494, 113] on label "Skenējošais tuneļmikroskops" at bounding box center [464, 106] width 471 height 24
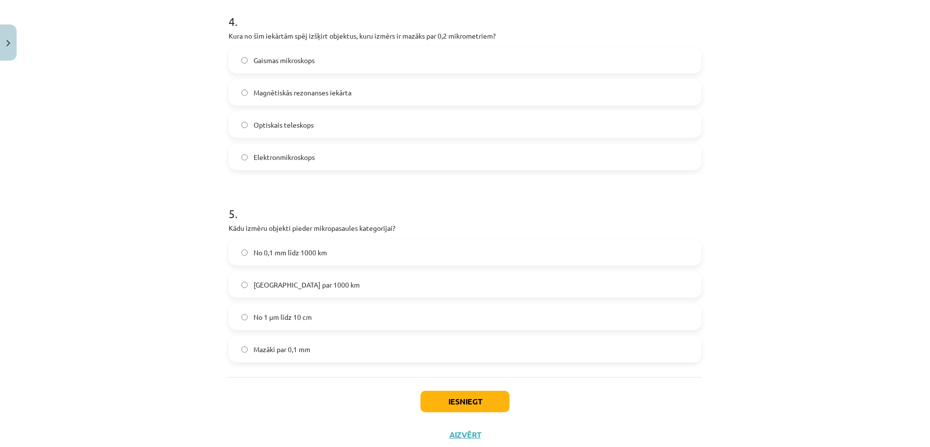
scroll to position [809, 0]
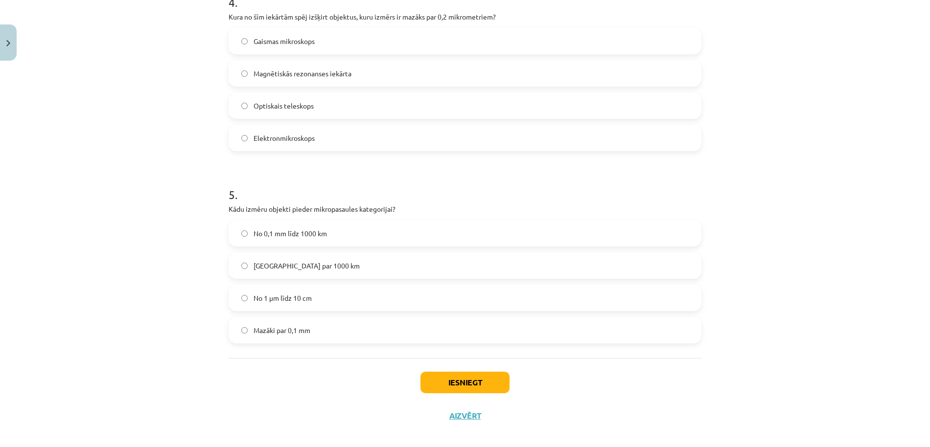
click at [495, 328] on label "Mazāki par 0,1 mm" at bounding box center [464, 330] width 471 height 24
click at [472, 372] on button "Iesniegt" at bounding box center [464, 383] width 89 height 22
click at [470, 387] on button "Iesniegt" at bounding box center [464, 383] width 89 height 22
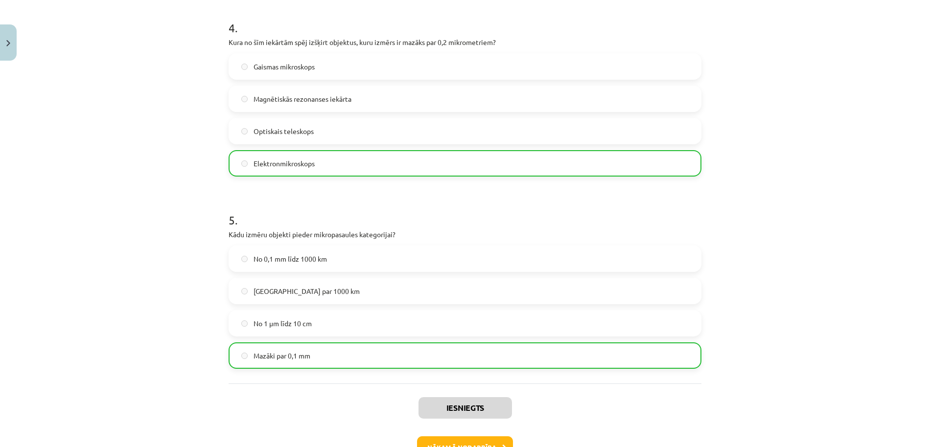
scroll to position [850, 0]
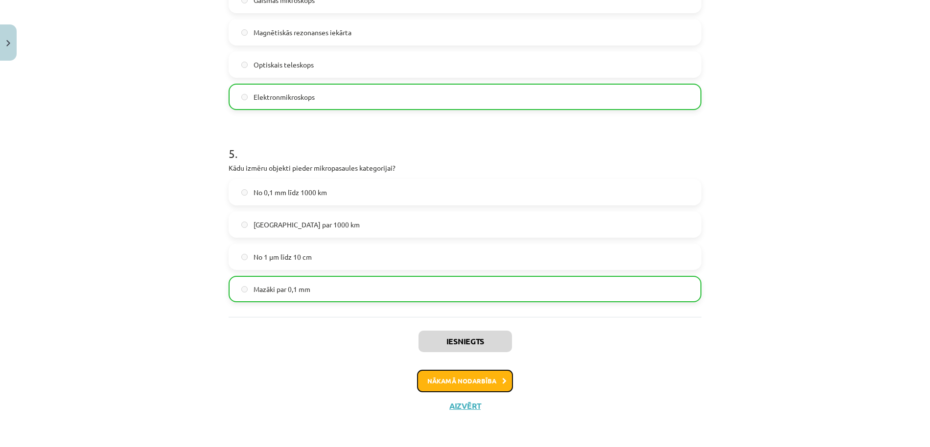
click at [491, 377] on button "Nākamā nodarbība" at bounding box center [465, 381] width 96 height 23
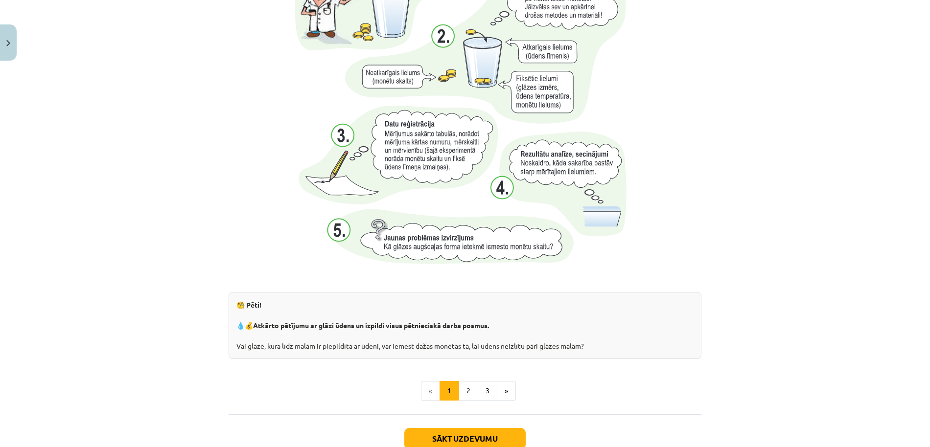
scroll to position [959, 0]
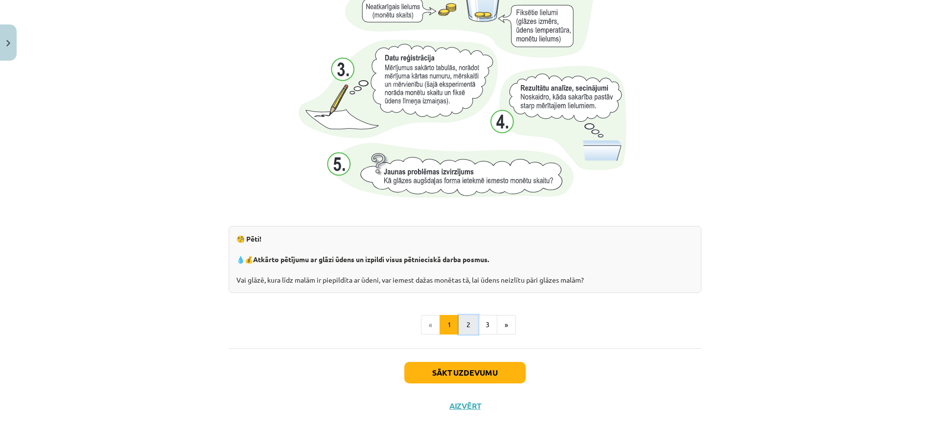
click at [462, 329] on button "2" at bounding box center [468, 325] width 20 height 20
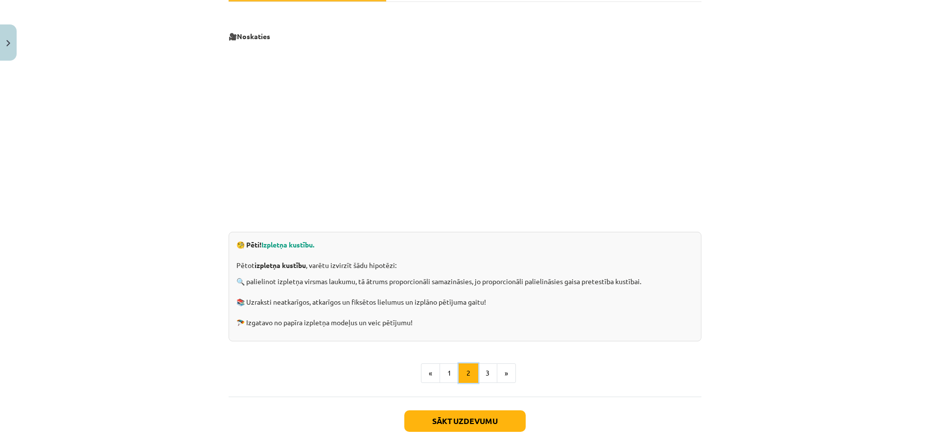
scroll to position [212, 0]
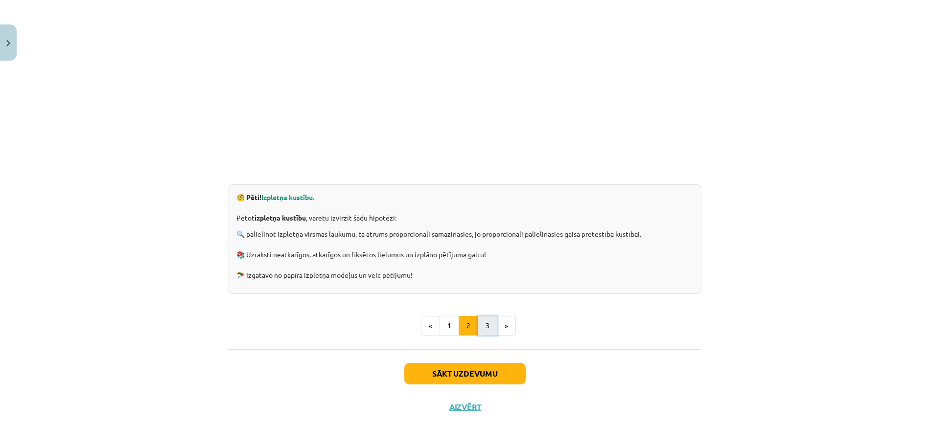
click at [490, 329] on button "3" at bounding box center [488, 326] width 20 height 20
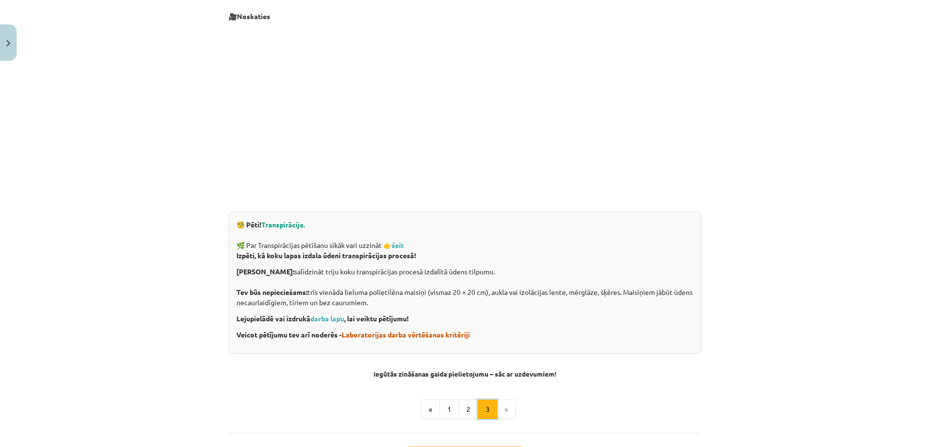
scroll to position [175, 0]
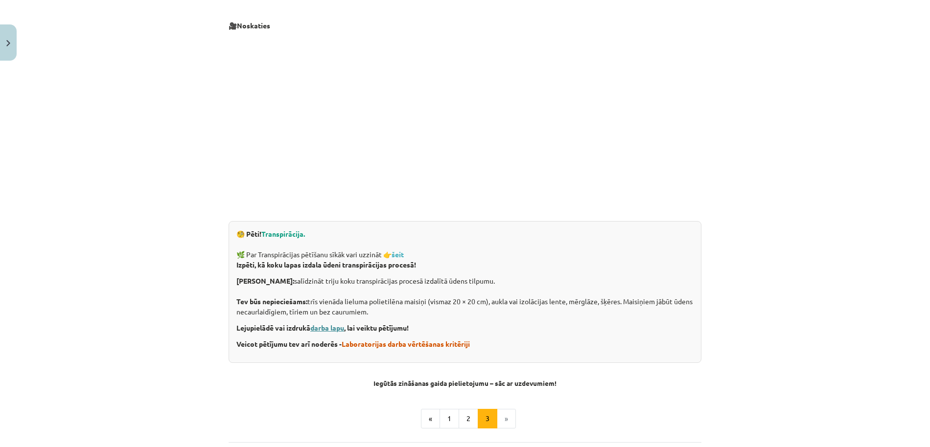
click at [319, 331] on link "darba lapu" at bounding box center [327, 327] width 34 height 9
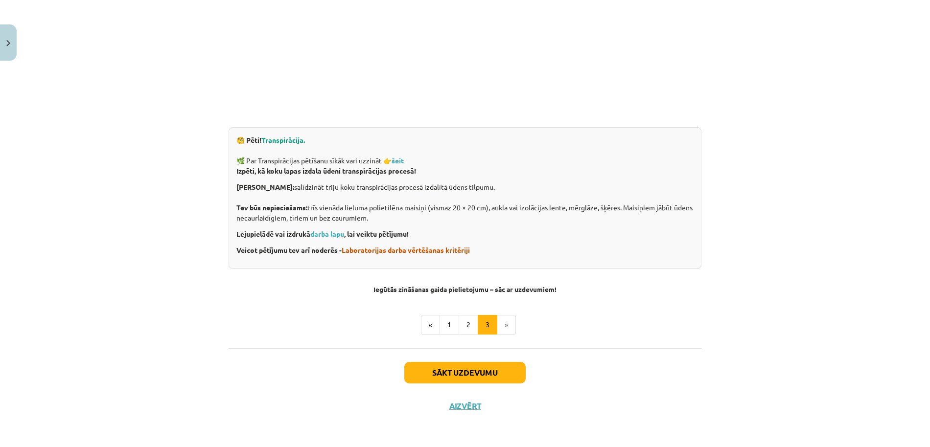
scroll to position [251, 0]
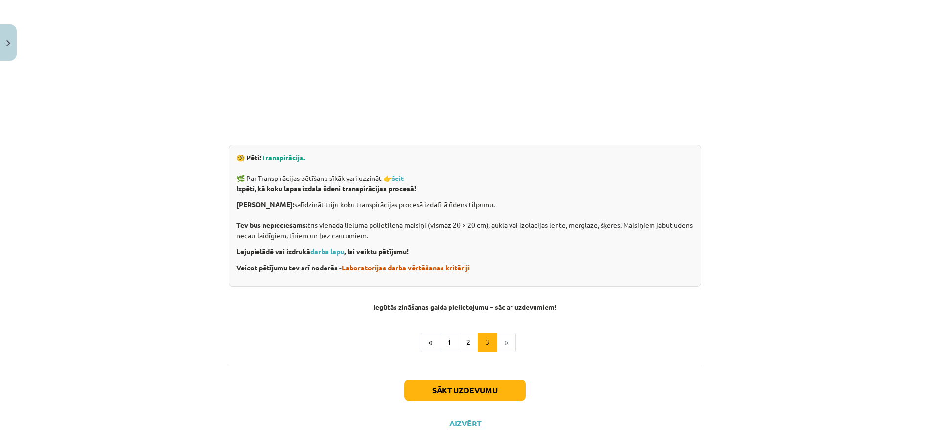
click at [526, 388] on div "Sākt uzdevumu Aizvērt" at bounding box center [464, 400] width 473 height 68
click at [517, 391] on button "Sākt uzdevumu" at bounding box center [464, 391] width 121 height 22
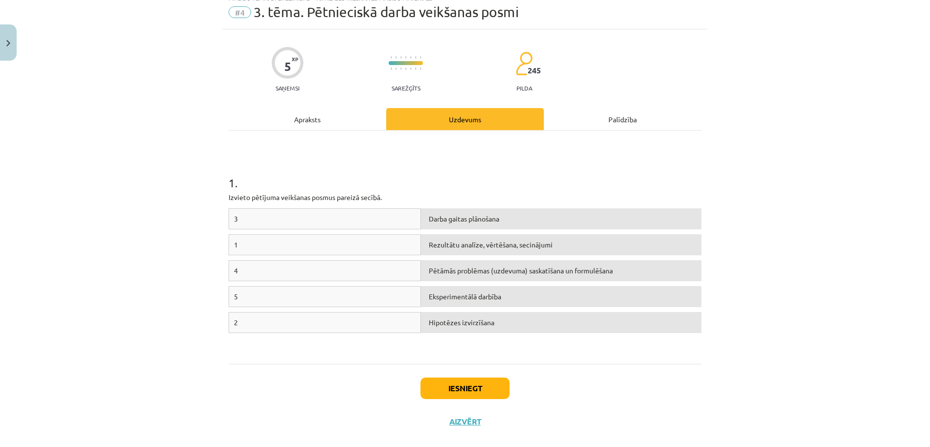
scroll to position [24, 0]
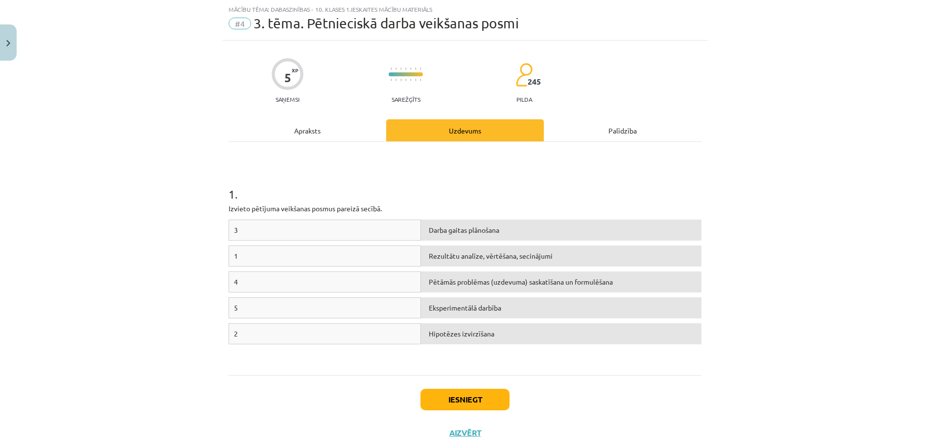
click at [426, 331] on div "Hipotēzes izvirzīšana" at bounding box center [561, 333] width 280 height 21
drag, startPoint x: 350, startPoint y: 258, endPoint x: 351, endPoint y: 227, distance: 31.8
click at [351, 225] on div "3 Hipotēzes izvirzīšana 1 Rezultātu analīze, vērtēšana, secinājumi 4 Pētāmās pr…" at bounding box center [464, 293] width 473 height 147
click at [483, 205] on p "Izvieto pētījuma veikšanas posmus pareizā secībā." at bounding box center [464, 209] width 473 height 10
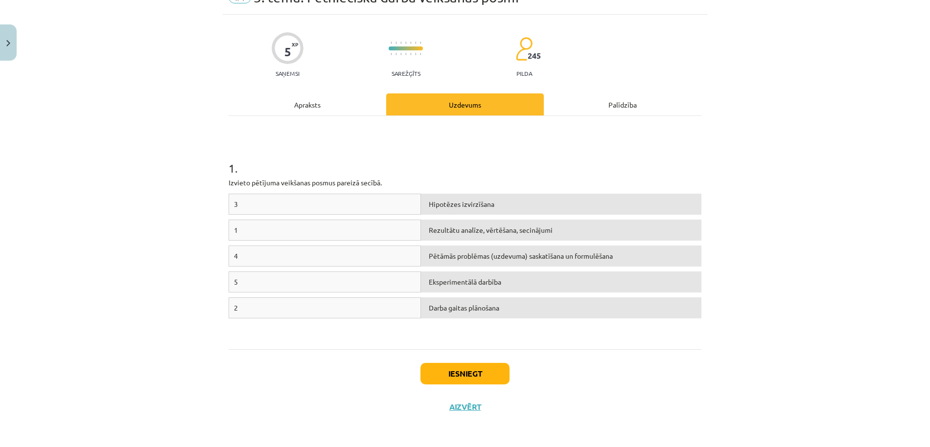
scroll to position [51, 0]
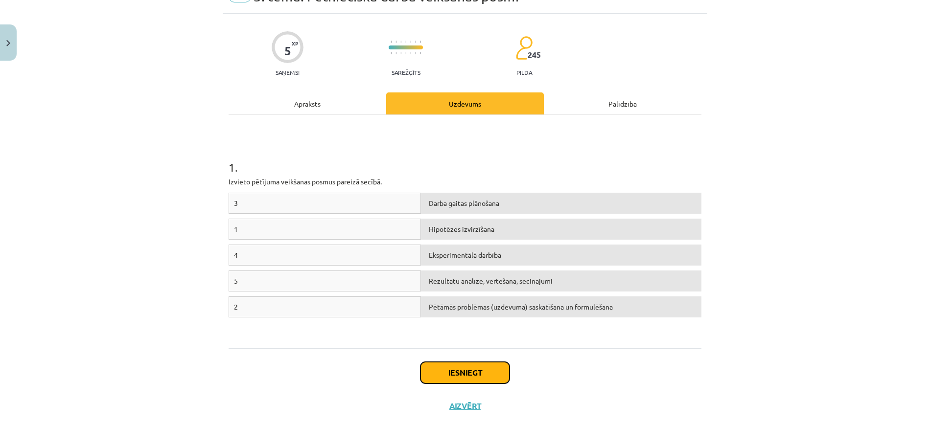
click at [485, 367] on button "Iesniegt" at bounding box center [464, 373] width 89 height 22
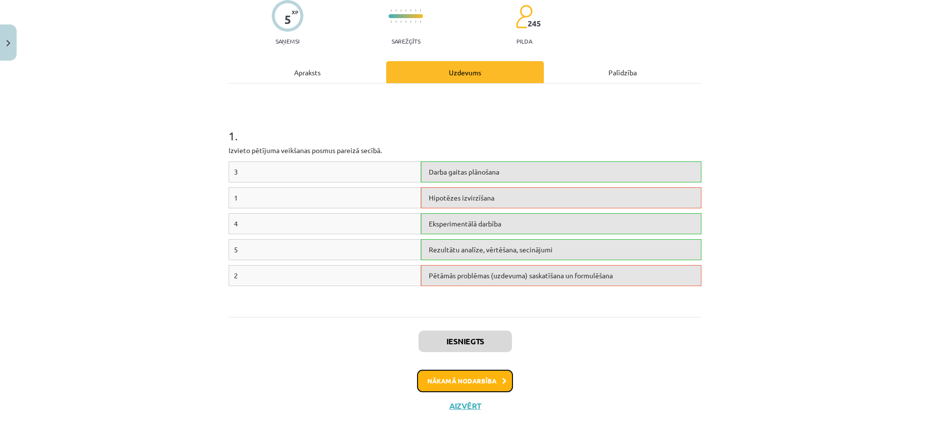
click at [487, 388] on button "Nākamā nodarbība" at bounding box center [465, 381] width 96 height 23
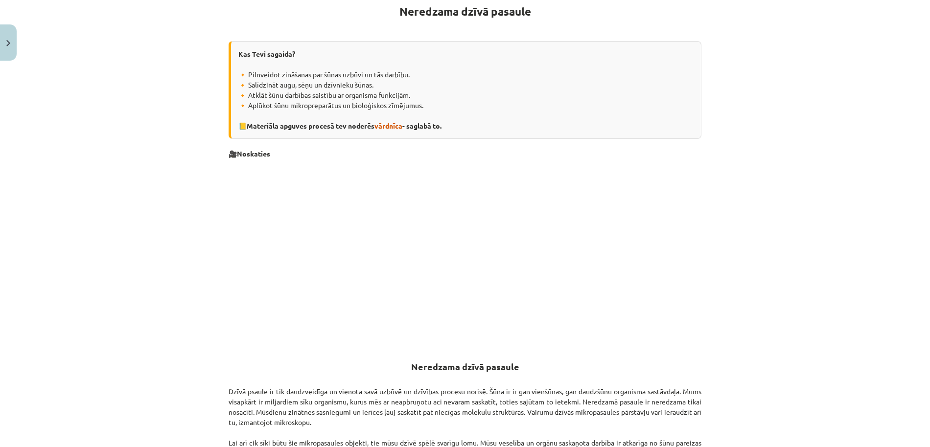
scroll to position [186, 0]
click at [383, 128] on span "vārdnīca" at bounding box center [388, 127] width 28 height 9
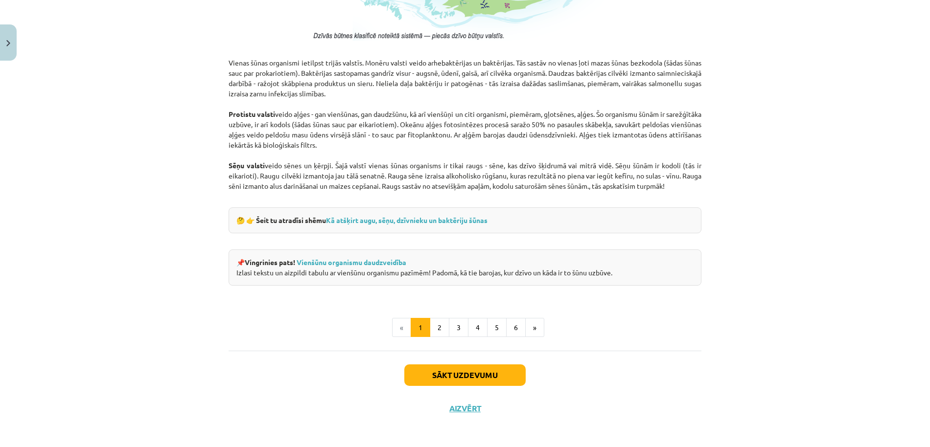
scroll to position [831, 0]
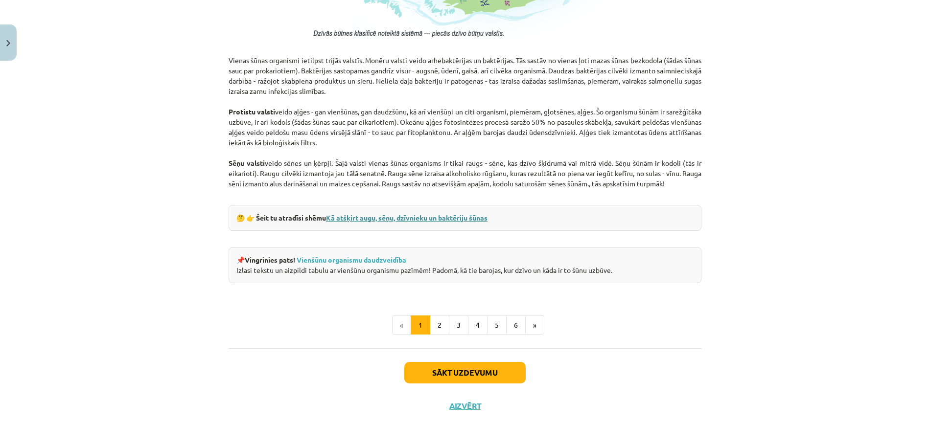
click at [474, 219] on link "Kā atšķirt augu, sēņu, dzīvnieku un baktēriju šūnas" at bounding box center [406, 217] width 161 height 9
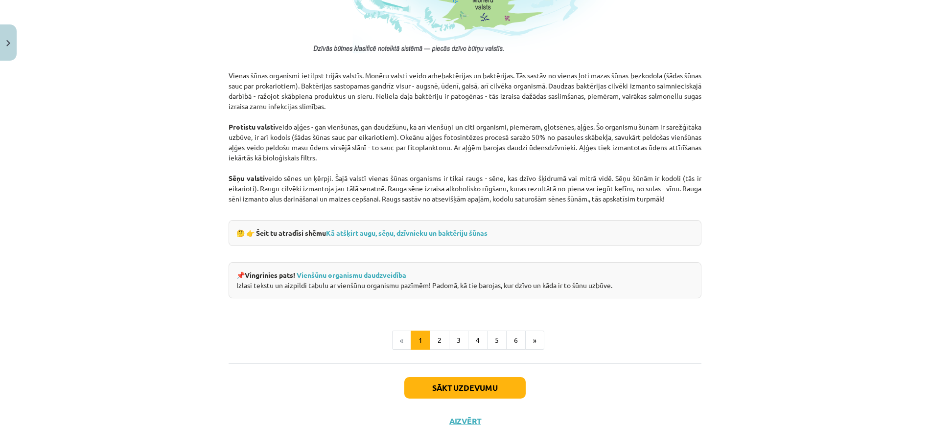
scroll to position [814, 0]
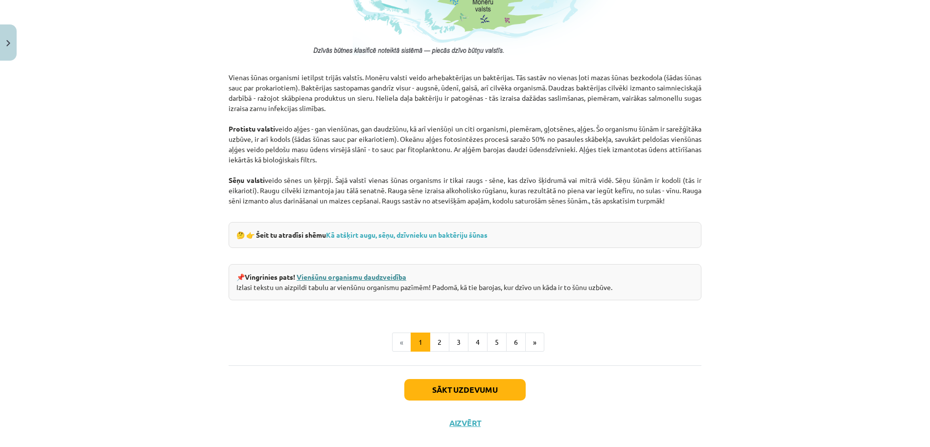
click at [339, 279] on link "Vienšūnu organismu daudzveidība" at bounding box center [352, 277] width 110 height 9
click at [436, 344] on button "2" at bounding box center [440, 343] width 20 height 20
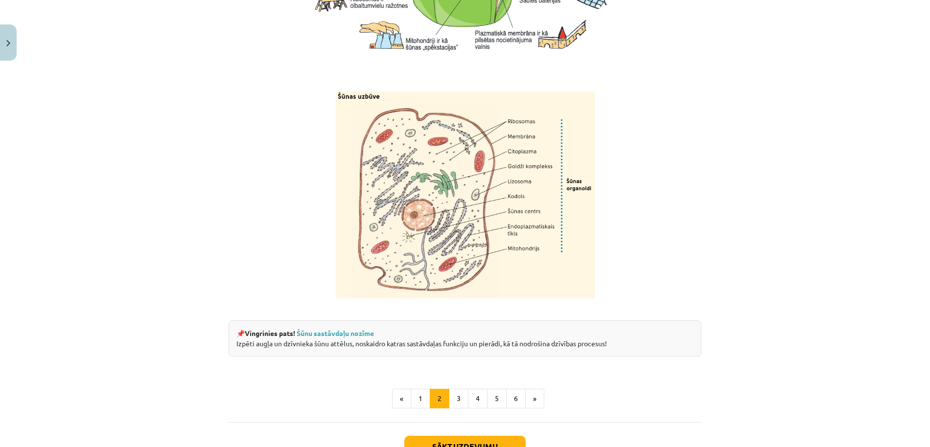
scroll to position [1060, 0]
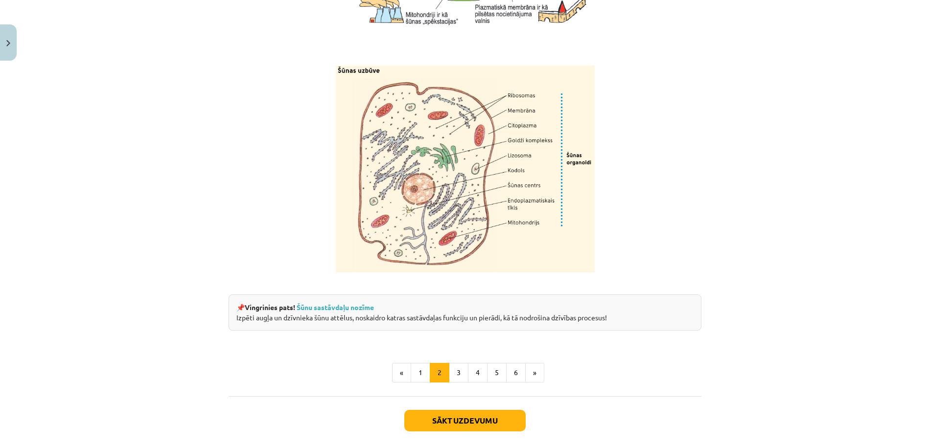
click at [337, 331] on div "📌 Vingrinies pats! Šūnu sastāvdaļu nozīme Izpēti augļa un dzīvnieka šūnu attēlu…" at bounding box center [464, 313] width 473 height 36
click at [339, 312] on link "Šūnu sastāvdaļu nozīme" at bounding box center [335, 307] width 77 height 9
click at [449, 383] on button "3" at bounding box center [459, 373] width 20 height 20
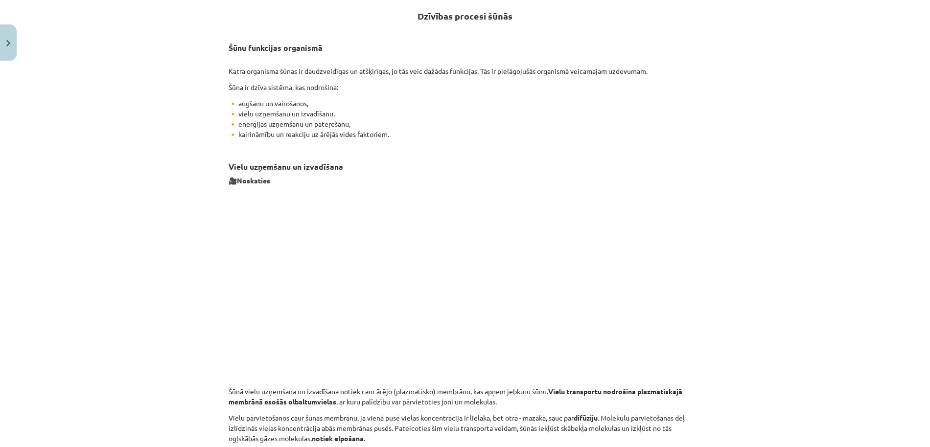
scroll to position [177, 0]
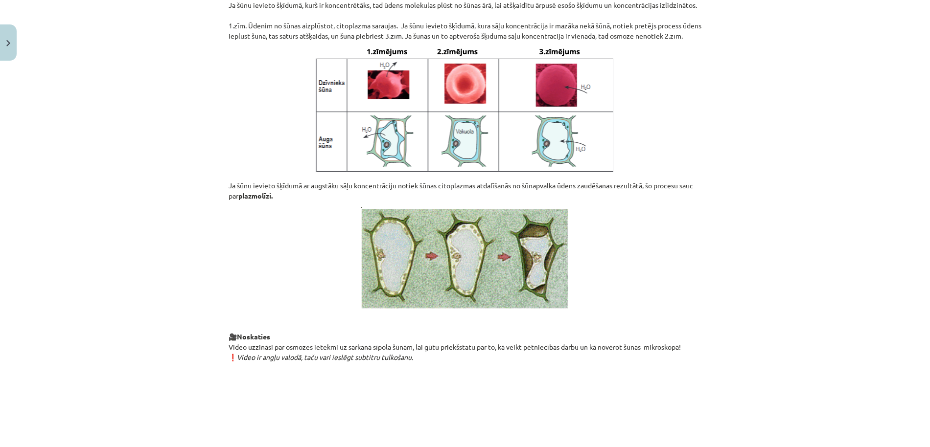
scroll to position [974, 0]
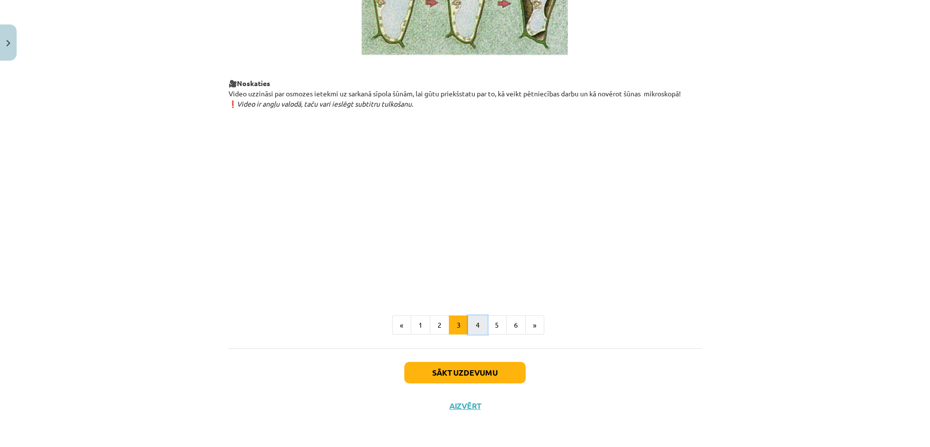
click at [474, 335] on button "4" at bounding box center [478, 326] width 20 height 20
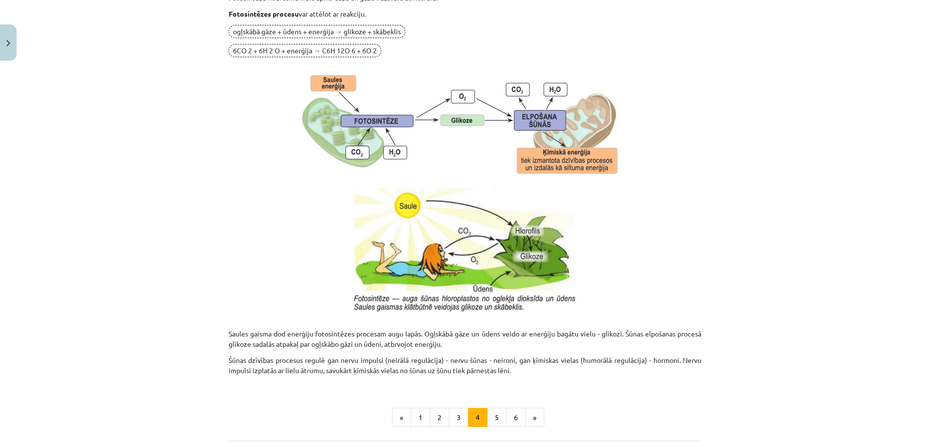
scroll to position [928, 0]
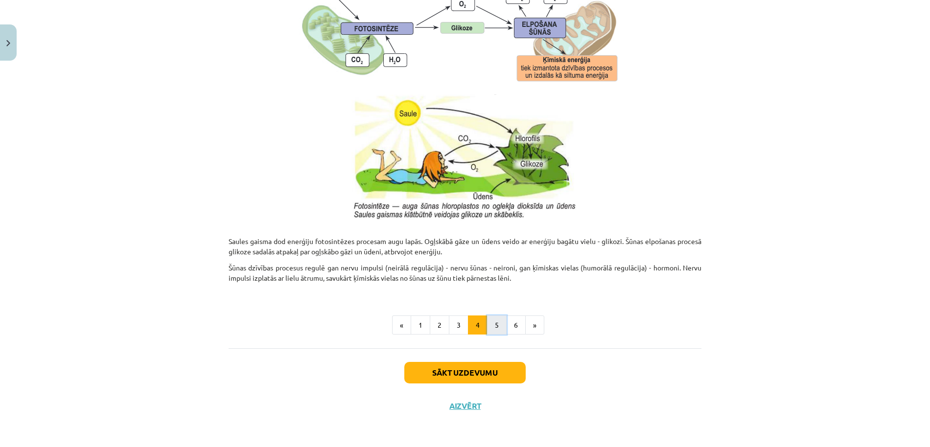
click at [500, 327] on button "5" at bounding box center [497, 326] width 20 height 20
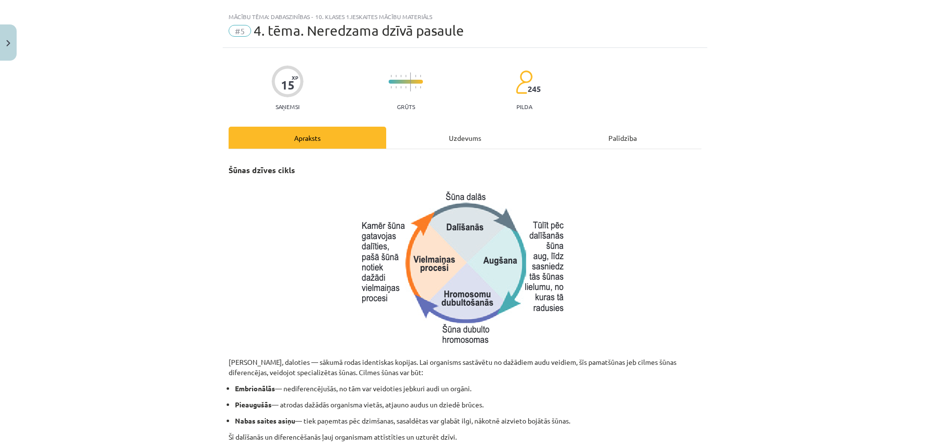
scroll to position [0, 0]
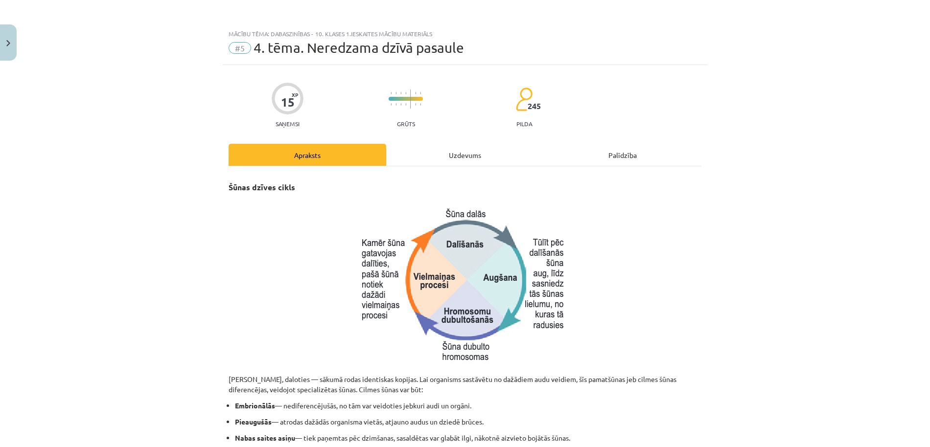
click at [467, 167] on div "Šūnas dzīves cikls Šūnas vairojas, daloties — sākumā rodas identiskas kopijas. …" at bounding box center [464, 439] width 473 height 546
click at [465, 163] on div "Uzdevums" at bounding box center [465, 155] width 158 height 22
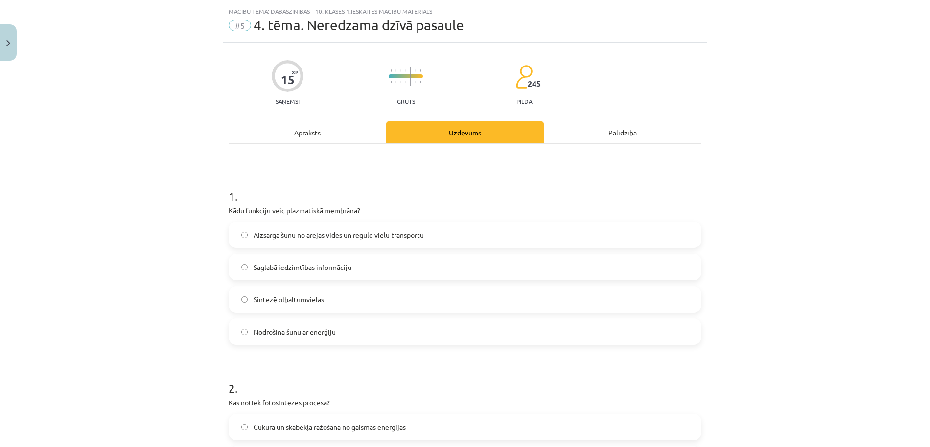
scroll to position [24, 0]
click at [337, 120] on div "Apraksts" at bounding box center [307, 130] width 158 height 22
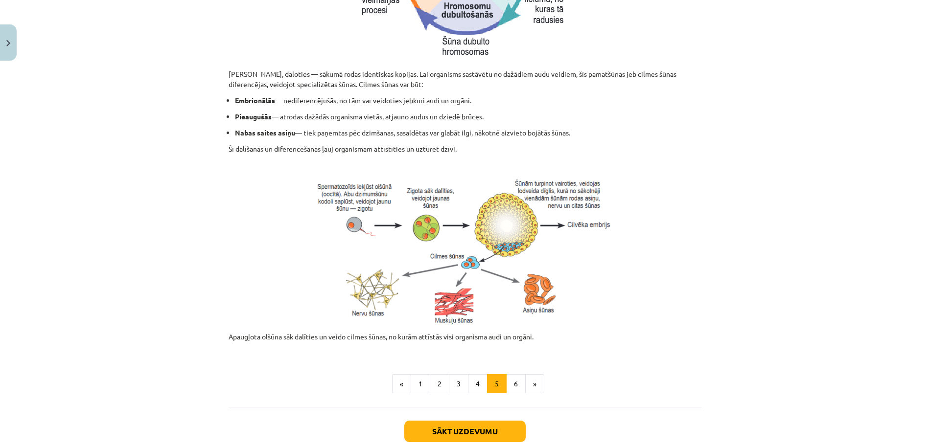
scroll to position [312, 0]
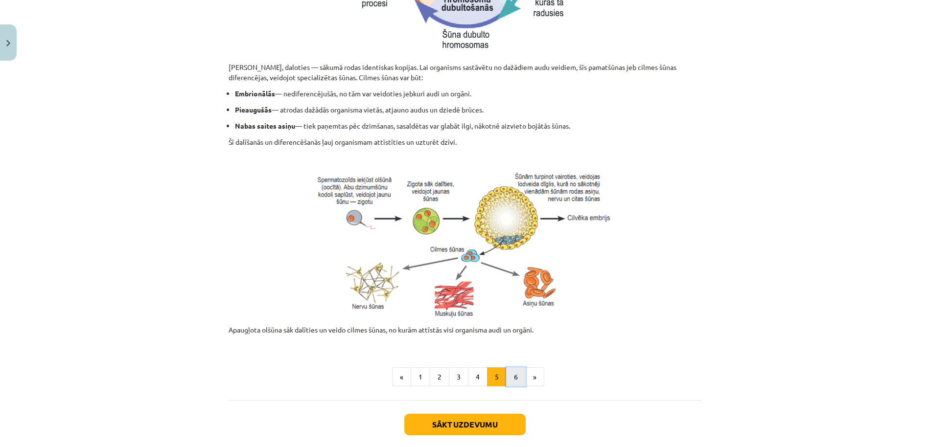
click at [514, 378] on button "6" at bounding box center [516, 377] width 20 height 20
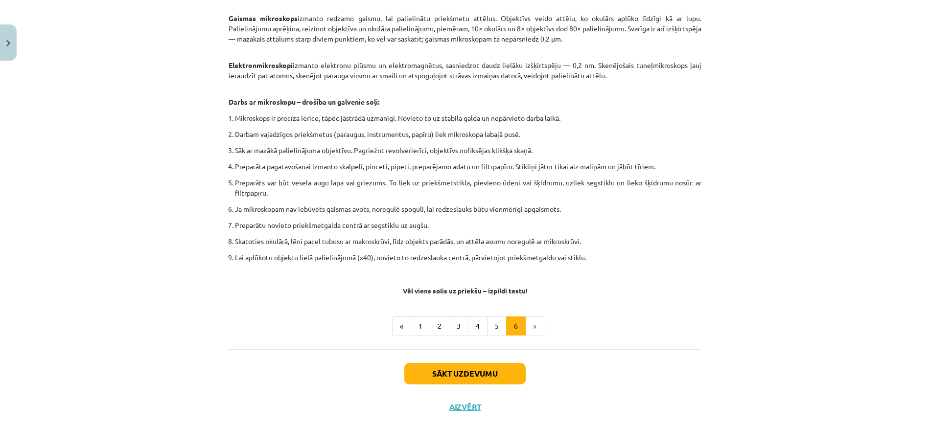
scroll to position [491, 0]
click at [490, 383] on button "Sākt uzdevumu" at bounding box center [464, 373] width 121 height 22
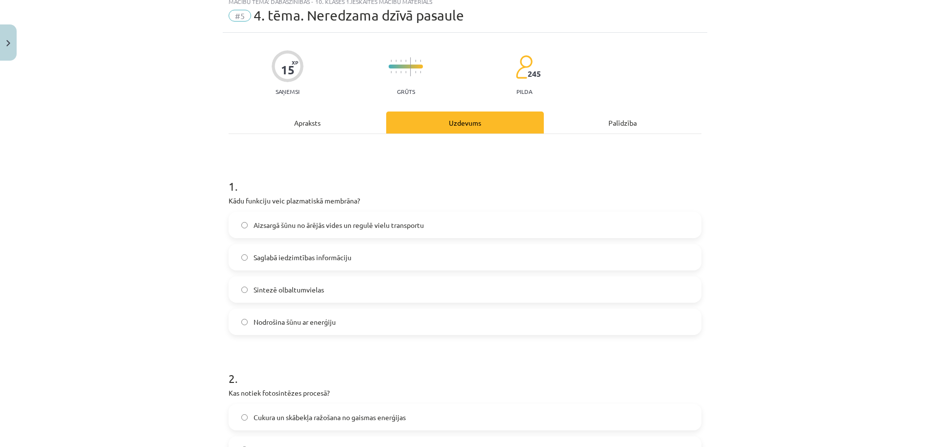
scroll to position [41, 0]
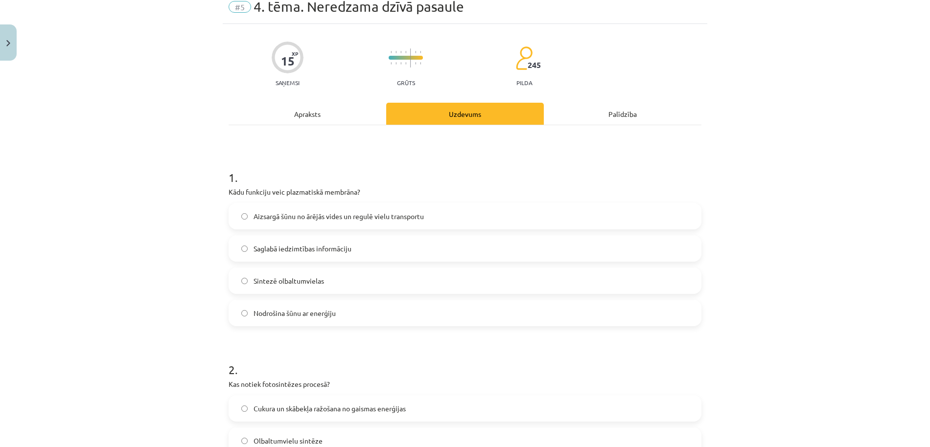
click at [560, 213] on label "Aizsargā šūnu no ārējās vides un regulē vielu transportu" at bounding box center [464, 216] width 471 height 24
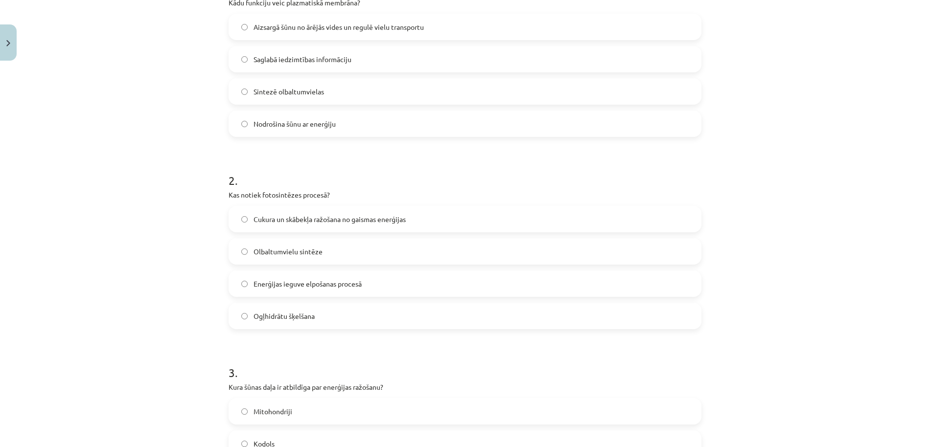
scroll to position [297, 0]
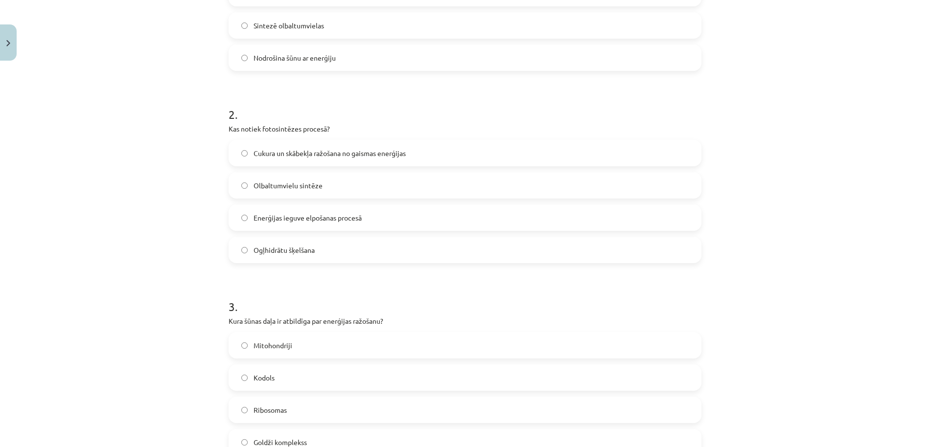
click at [442, 156] on label "Cukura un skābekļa ražošana no gaismas enerģijas" at bounding box center [464, 153] width 471 height 24
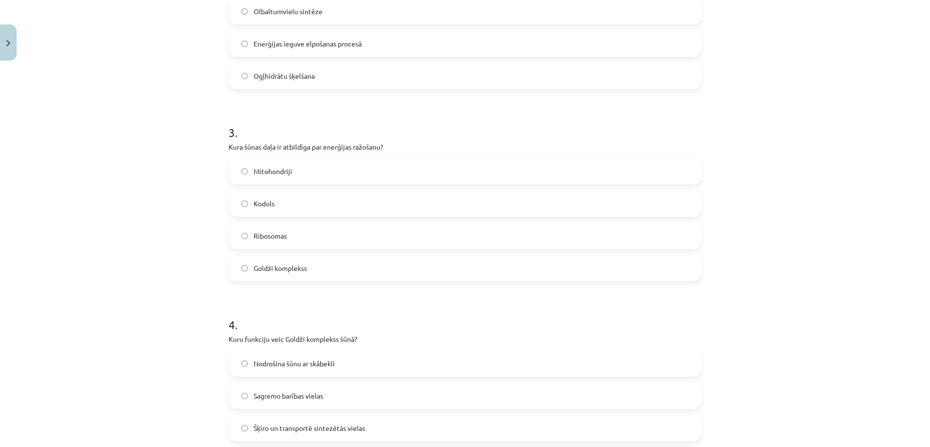
scroll to position [474, 0]
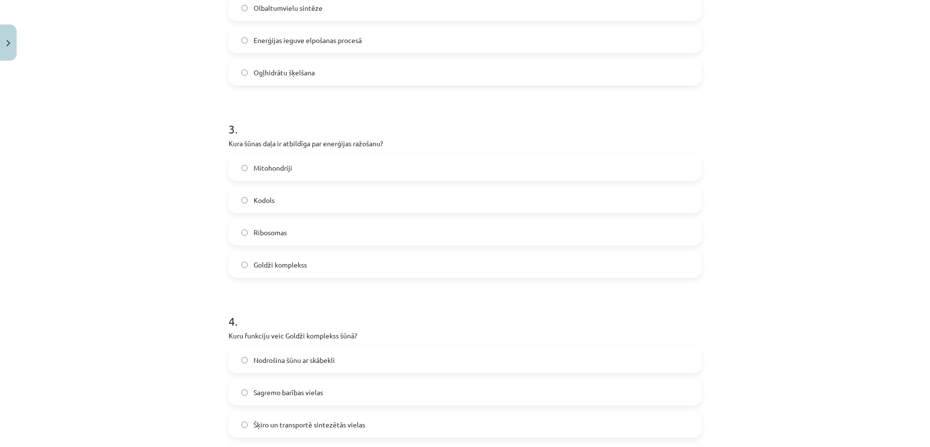
drag, startPoint x: 524, startPoint y: 174, endPoint x: 524, endPoint y: 180, distance: 5.4
click at [524, 174] on label "Mitohondriji" at bounding box center [464, 168] width 471 height 24
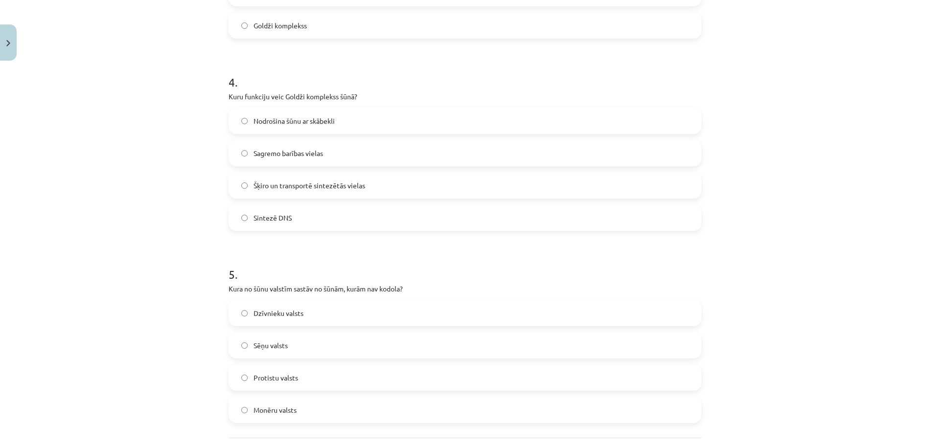
scroll to position [732, 0]
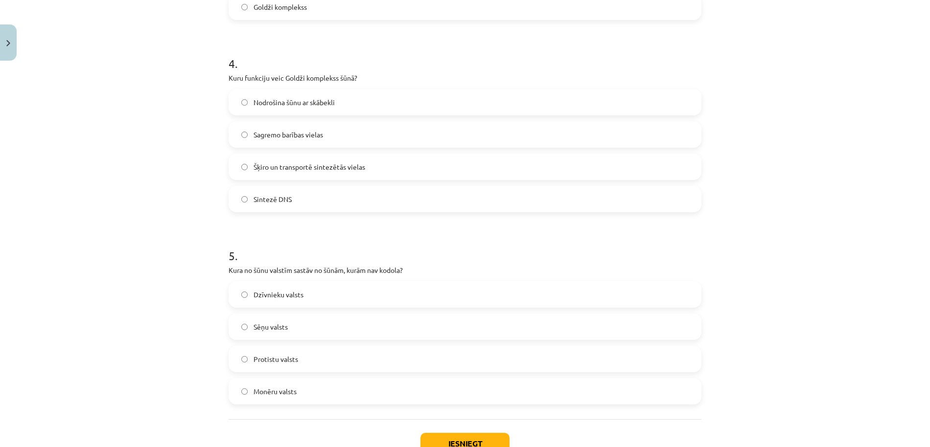
click at [500, 178] on label "Šķiro un transportē sintezētās vielas" at bounding box center [464, 167] width 471 height 24
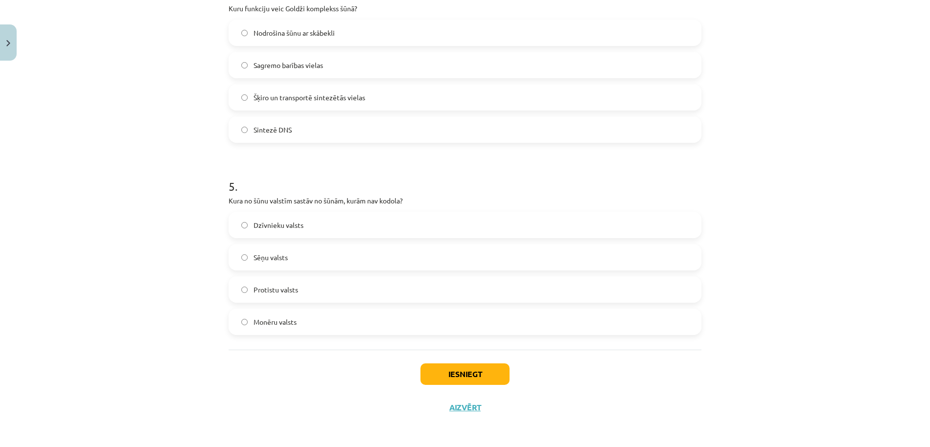
scroll to position [803, 0]
click at [368, 291] on label "Protistu valsts" at bounding box center [464, 288] width 471 height 24
click at [463, 377] on button "Iesniegt" at bounding box center [464, 373] width 89 height 22
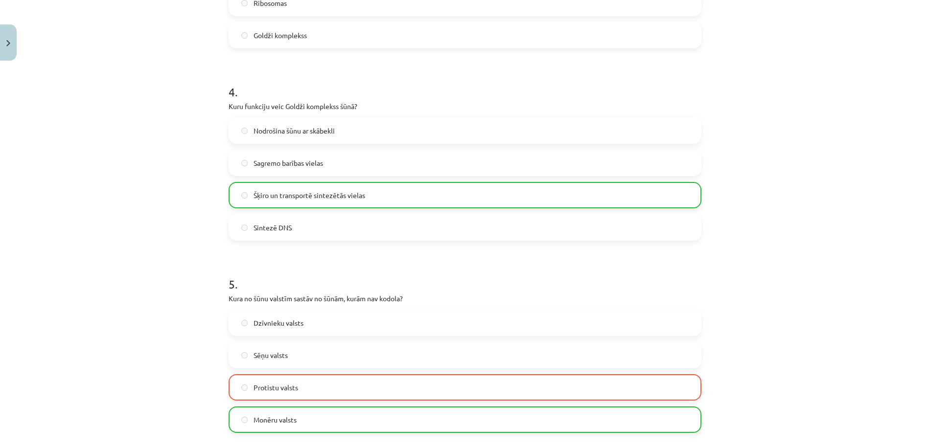
scroll to position [834, 0]
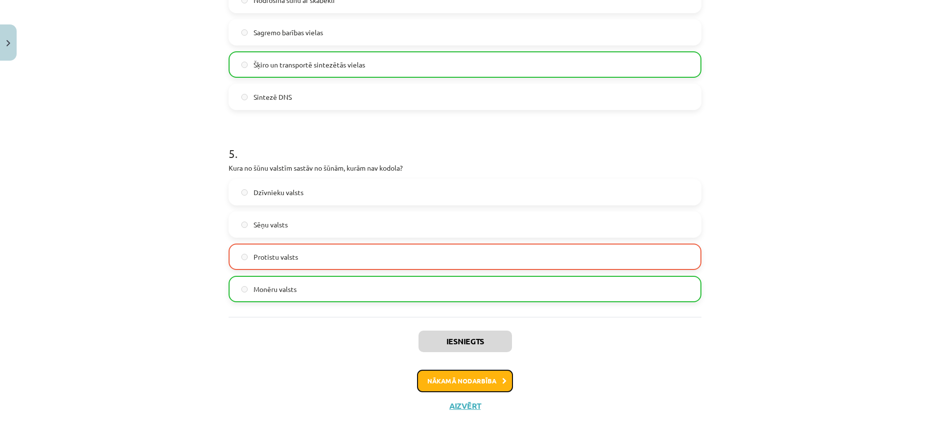
click at [468, 386] on button "Nākamā nodarbība" at bounding box center [465, 381] width 96 height 23
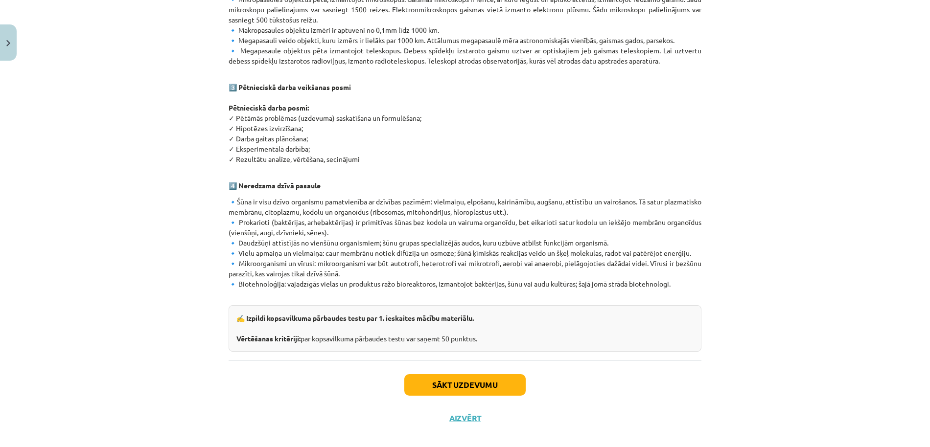
scroll to position [494, 0]
click at [70, 81] on div "Mācību tēma: Dabaszinības - 10. klases 1.ieskaites mācību materiāls #6 Kopsavil…" at bounding box center [465, 223] width 930 height 447
click at [32, 429] on div "Mācību tēma: Dabaszinības - 10. klases 1.ieskaites mācību materiāls #6 Kopsavil…" at bounding box center [465, 223] width 930 height 447
click at [425, 373] on button "Sākt uzdevumu" at bounding box center [464, 384] width 121 height 22
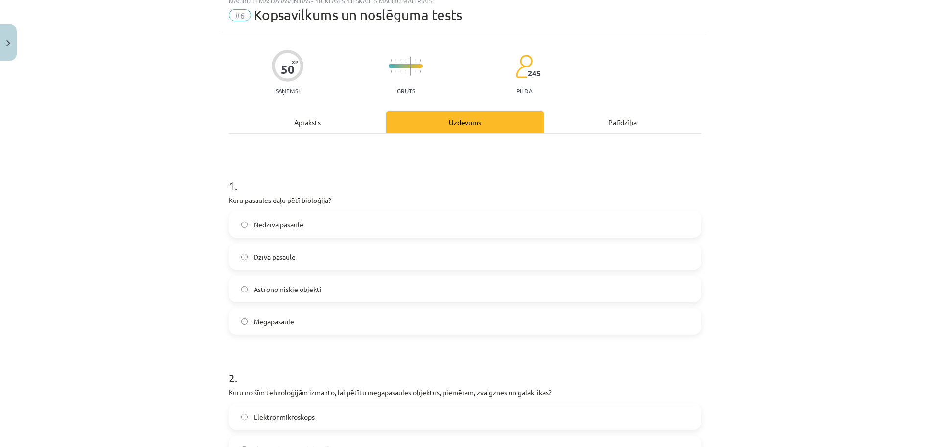
scroll to position [24, 0]
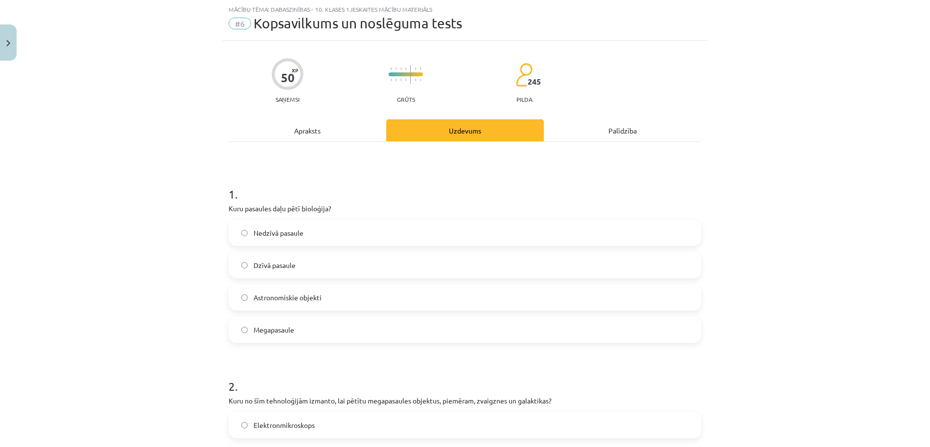
click at [404, 269] on label "Dzīvā pasaule" at bounding box center [464, 265] width 471 height 24
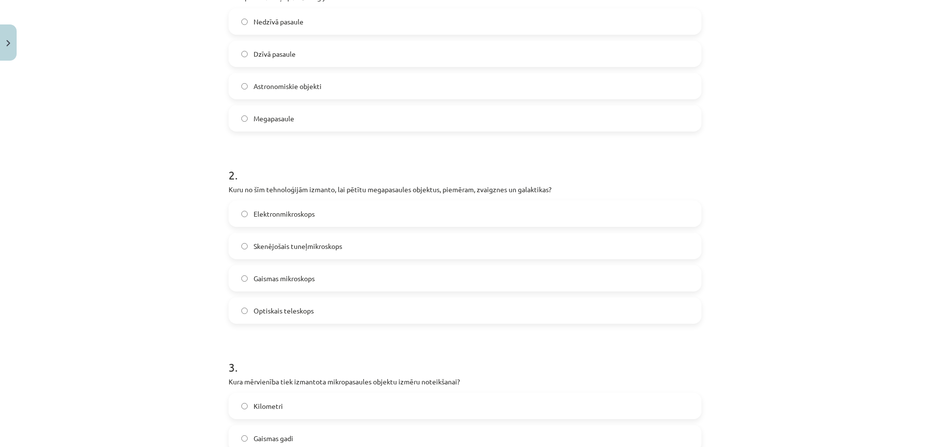
scroll to position [243, 0]
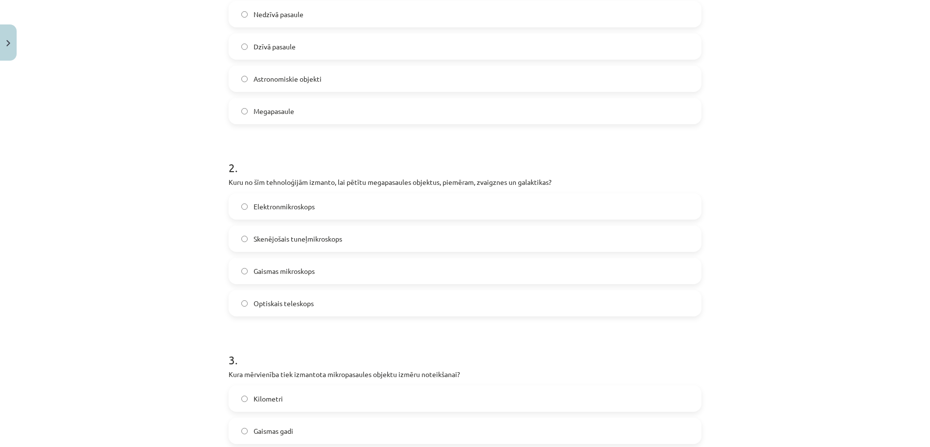
click at [491, 310] on label "Optiskais teleskops" at bounding box center [464, 303] width 471 height 24
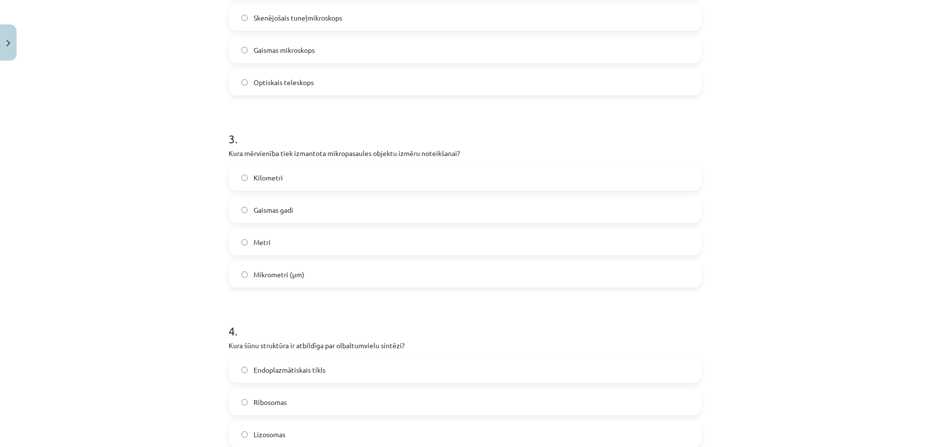
scroll to position [551, 0]
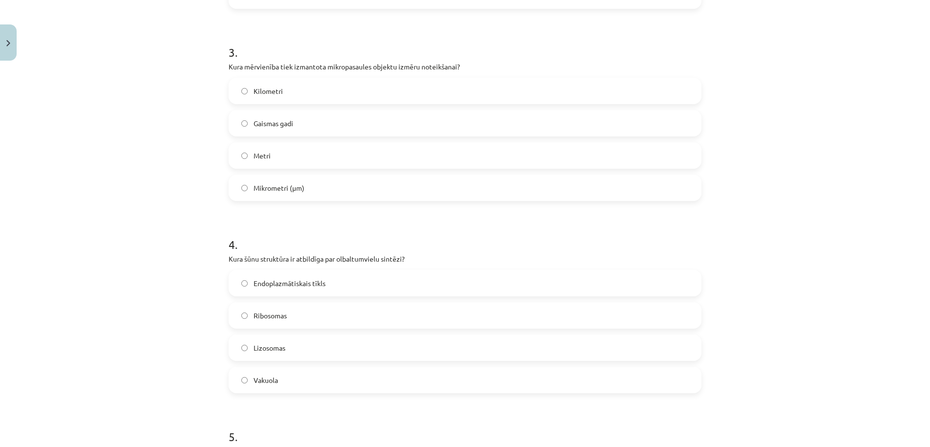
click at [464, 153] on label "Metri" at bounding box center [464, 155] width 471 height 24
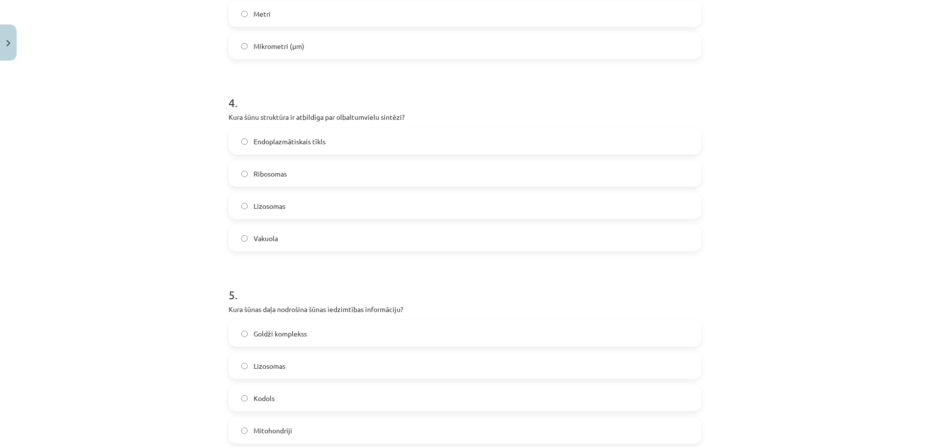
scroll to position [696, 0]
click at [381, 135] on label "Endoplazmātiskais tīkls" at bounding box center [464, 138] width 471 height 24
click at [444, 139] on label "Endoplazmātiskais tīkls" at bounding box center [464, 138] width 471 height 24
click at [420, 250] on form "1 . Kuru pasaules daļu pētī bioloģija? Nedzīvā pasaule Dzīvā pasaule Astronomis…" at bounding box center [464, 450] width 473 height 1903
click at [414, 234] on label "Vakuola" at bounding box center [464, 235] width 471 height 24
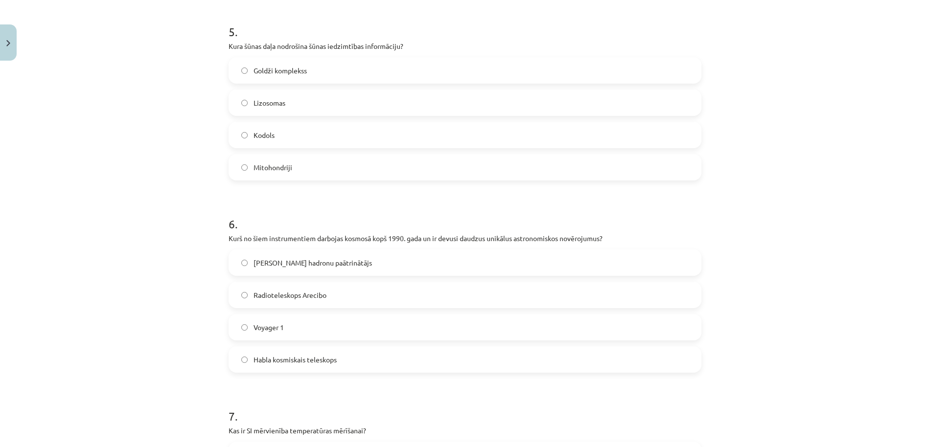
scroll to position [821, 0]
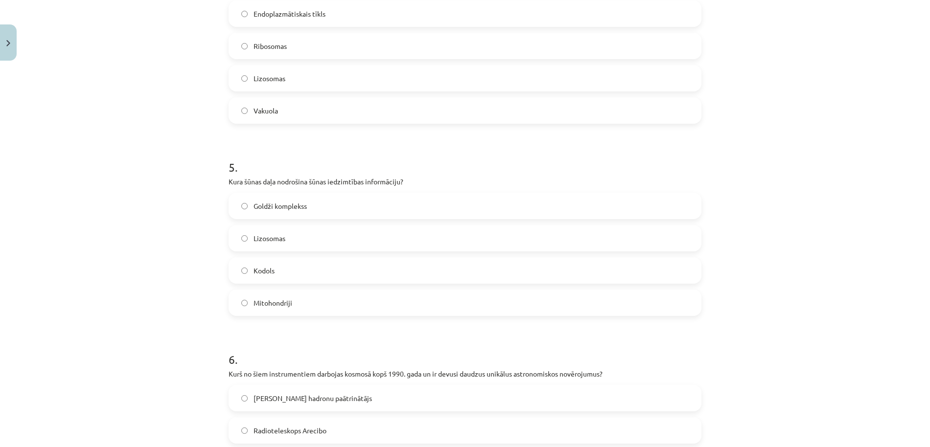
click at [443, 271] on label "Kodols" at bounding box center [464, 270] width 471 height 24
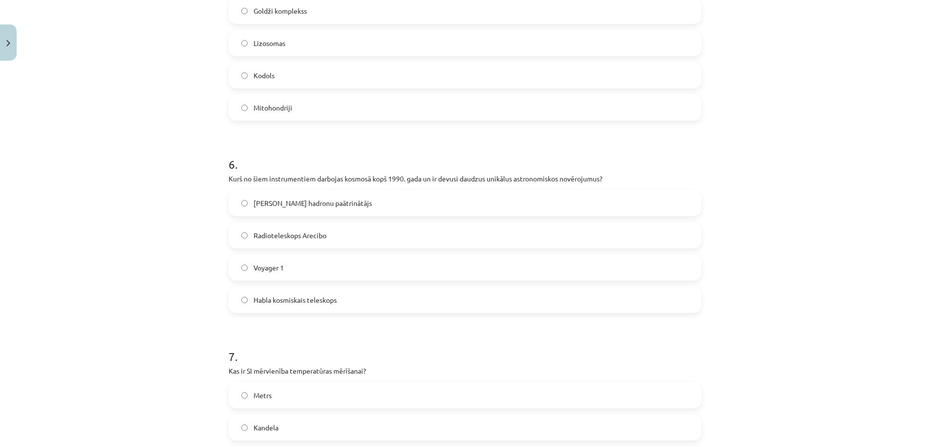
scroll to position [1026, 0]
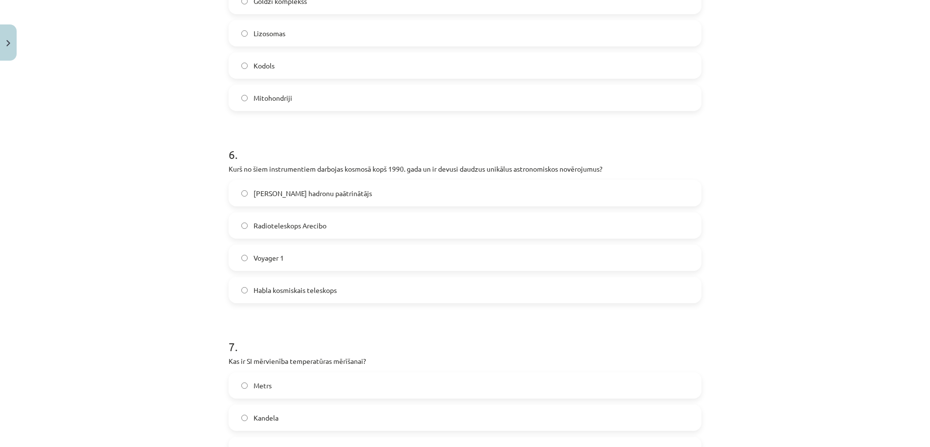
click at [475, 290] on label "Habla kosmiskais teleskops" at bounding box center [464, 290] width 471 height 24
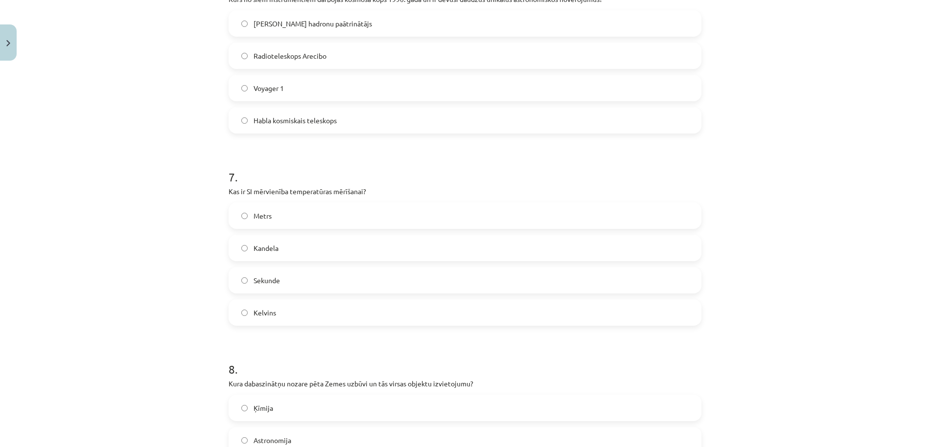
scroll to position [1197, 0]
click at [302, 317] on label "Kelvins" at bounding box center [464, 310] width 471 height 24
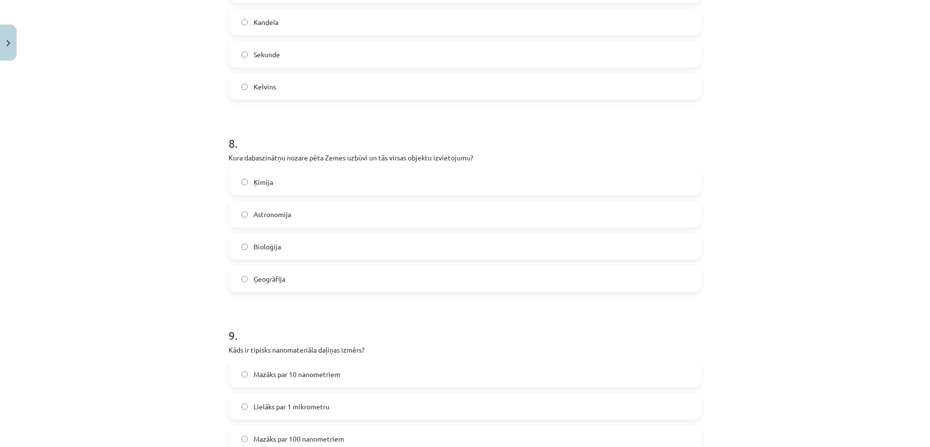
scroll to position [1425, 0]
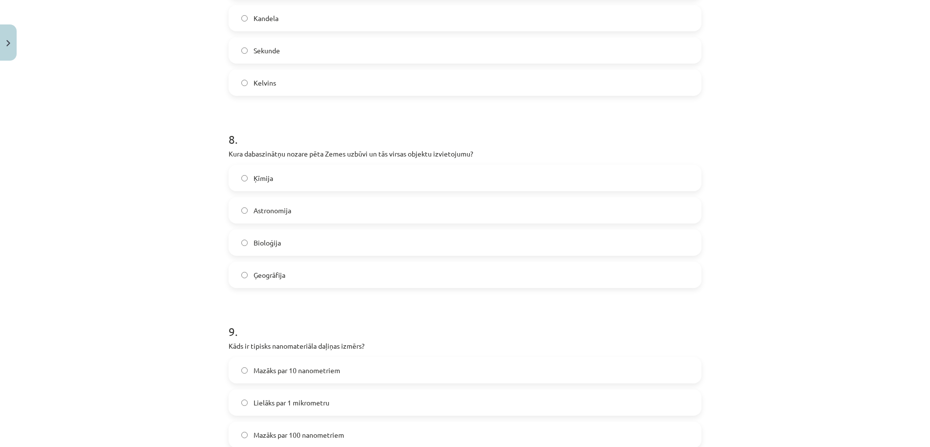
click at [300, 281] on label "Ģeogrāfija" at bounding box center [464, 275] width 471 height 24
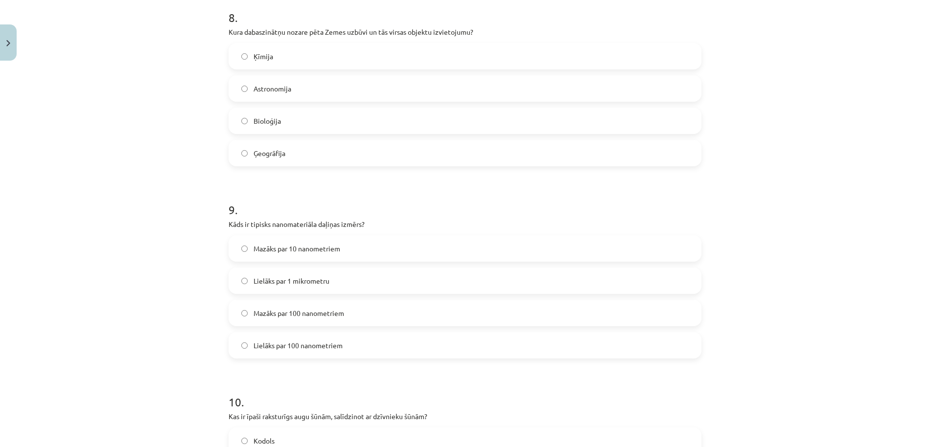
scroll to position [1625, 0]
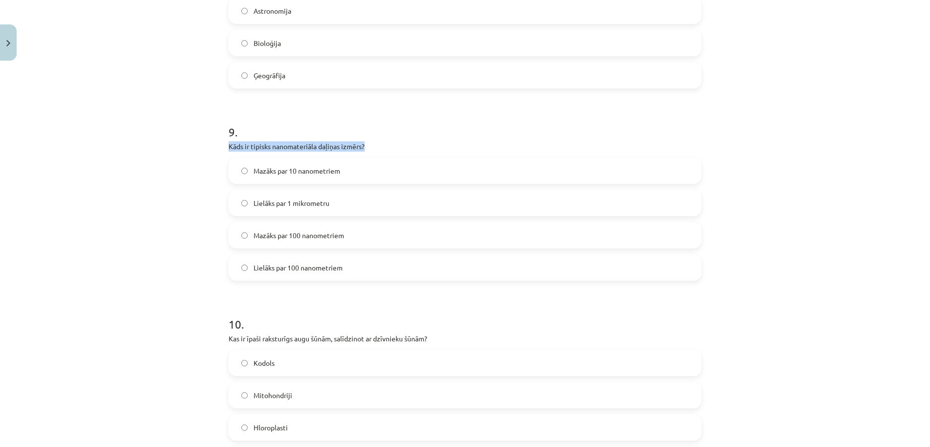
drag, startPoint x: 311, startPoint y: 144, endPoint x: 208, endPoint y: 147, distance: 103.3
click at [208, 147] on div "Mācību tēma: Dabaszinības - 10. klases 1.ieskaites mācību materiāls #6 Kopsavil…" at bounding box center [465, 223] width 930 height 447
click at [423, 153] on div "9 . Kāds ir tipisks nanomateriāla daļiņas izmērs? Mazāks par 10 nanometriem Lie…" at bounding box center [464, 194] width 473 height 173
click at [360, 171] on label "Mazāks par 10 nanometriem" at bounding box center [464, 171] width 471 height 24
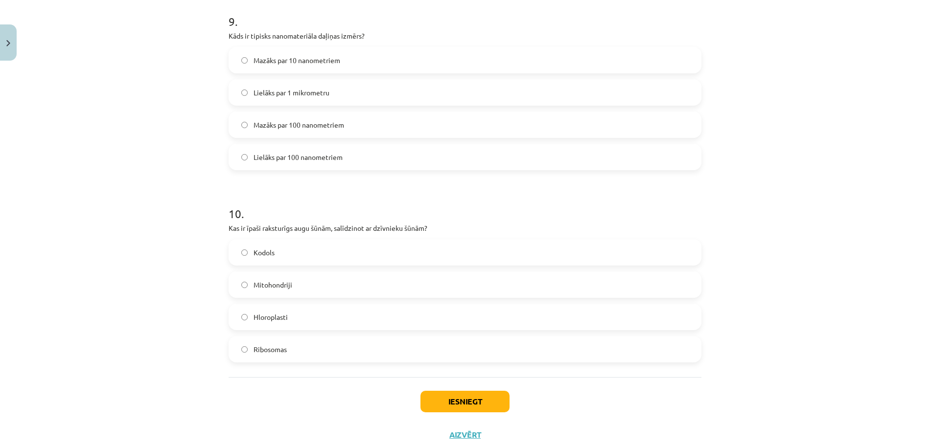
scroll to position [1764, 0]
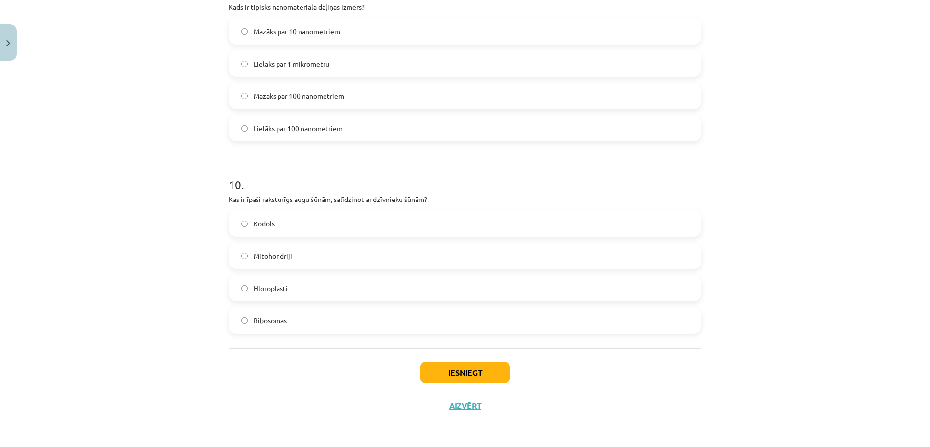
click at [332, 284] on label "Hloroplasti" at bounding box center [464, 288] width 471 height 24
click at [448, 379] on button "Iesniegt" at bounding box center [464, 373] width 89 height 22
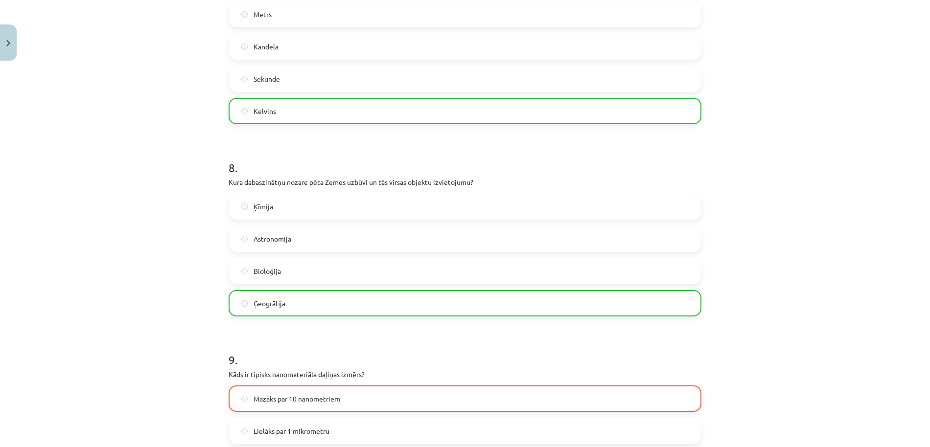
scroll to position [1796, 0]
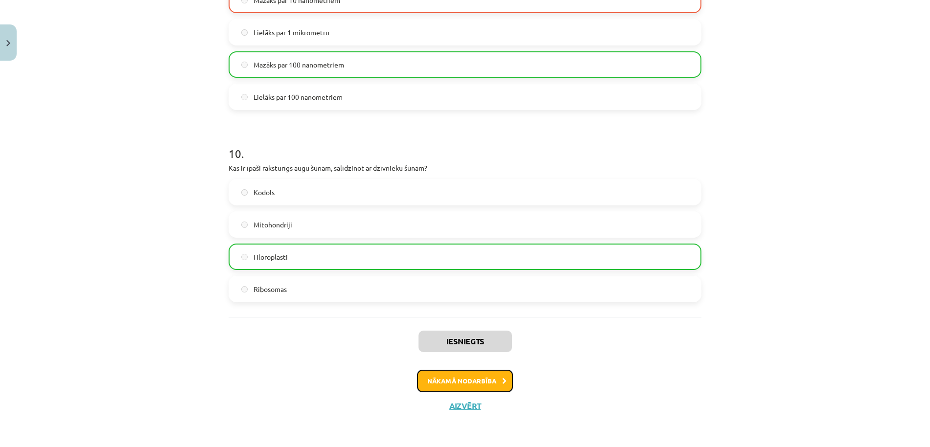
click at [500, 384] on button "Nākamā nodarbība" at bounding box center [465, 381] width 96 height 23
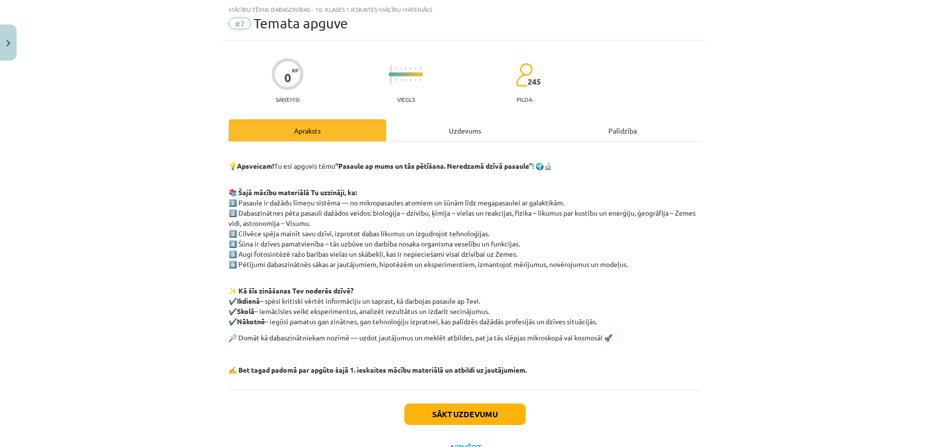
scroll to position [66, 0]
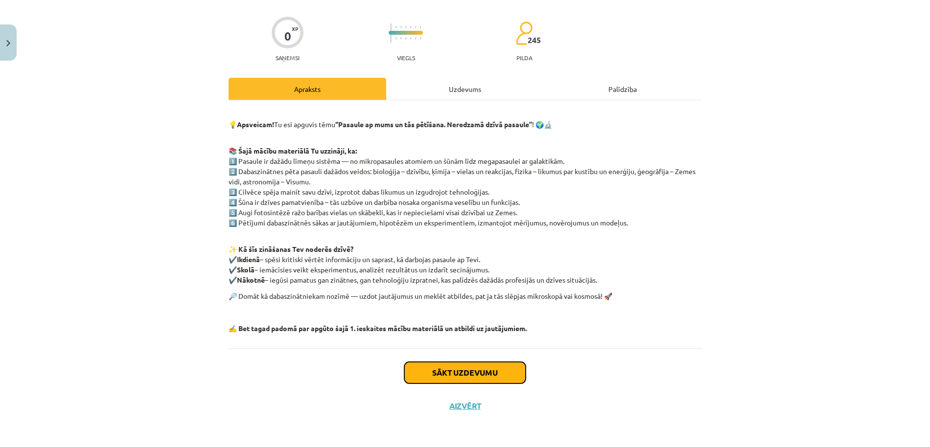
click at [492, 367] on button "Sākt uzdevumu" at bounding box center [464, 373] width 121 height 22
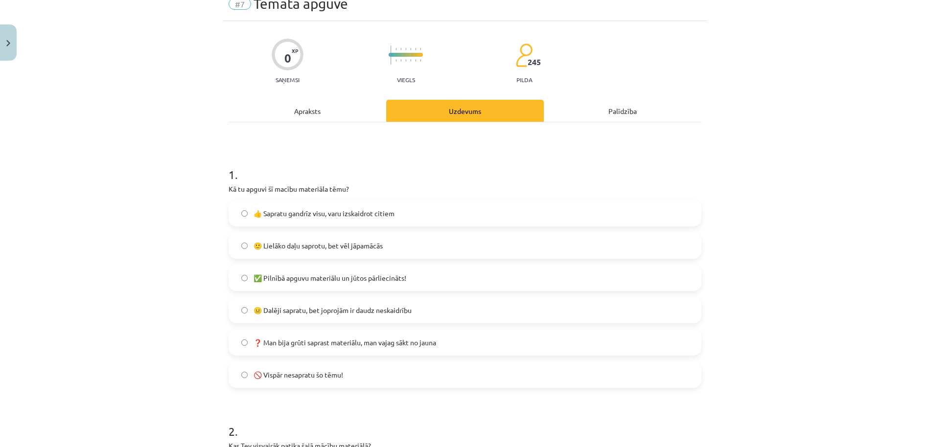
scroll to position [61, 0]
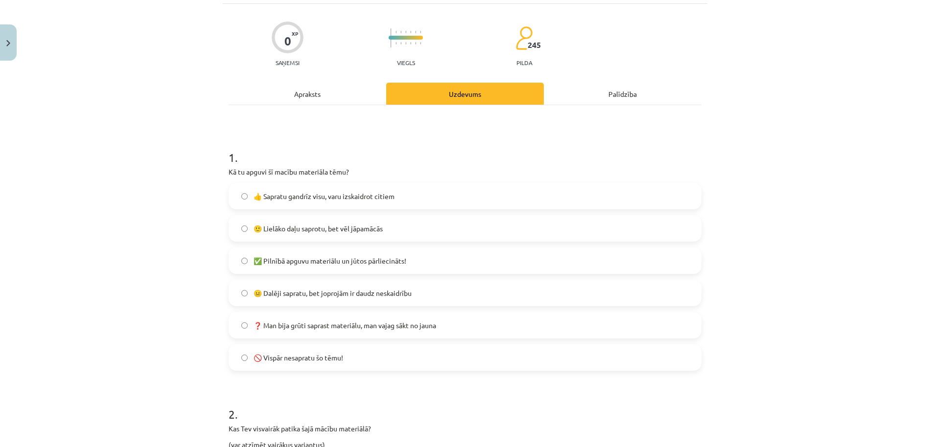
click at [418, 302] on label "😐 Dalēji sapratu, bet joprojām ir daudz neskaidrību" at bounding box center [464, 293] width 471 height 24
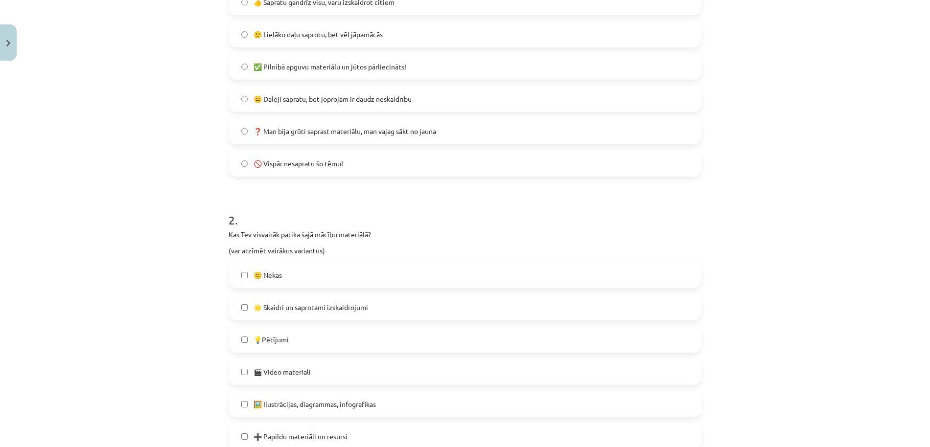
scroll to position [304, 0]
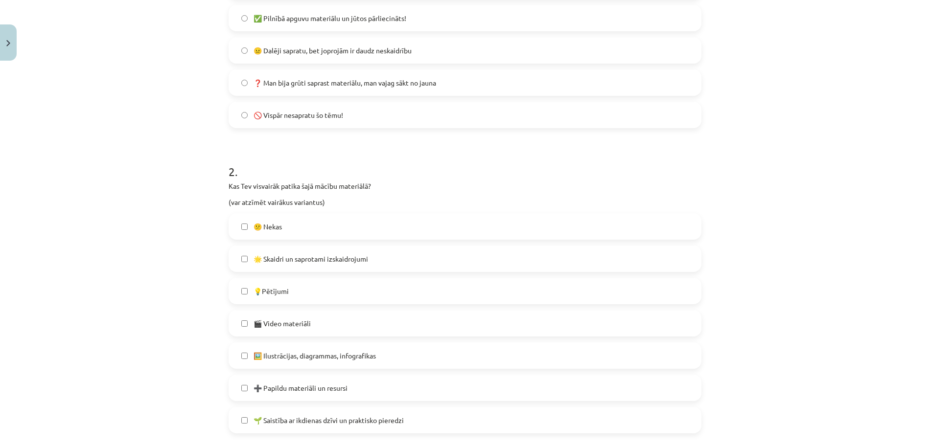
click at [396, 316] on label "🎬 Video materiāli" at bounding box center [464, 323] width 471 height 24
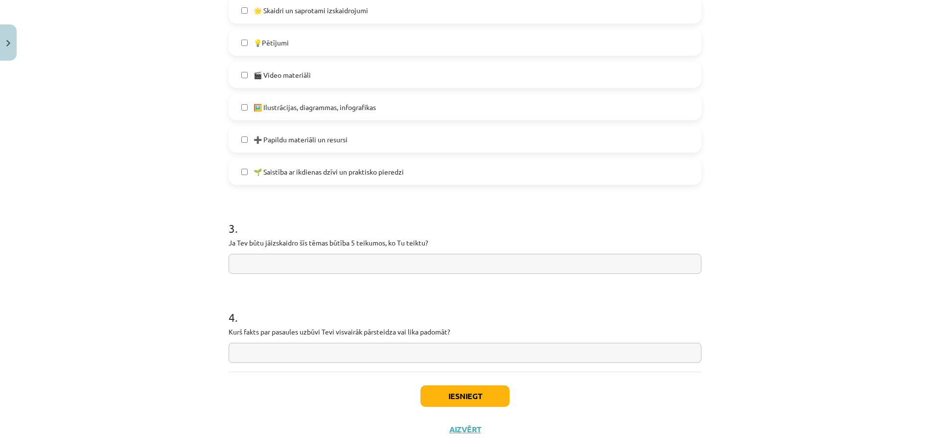
scroll to position [576, 0]
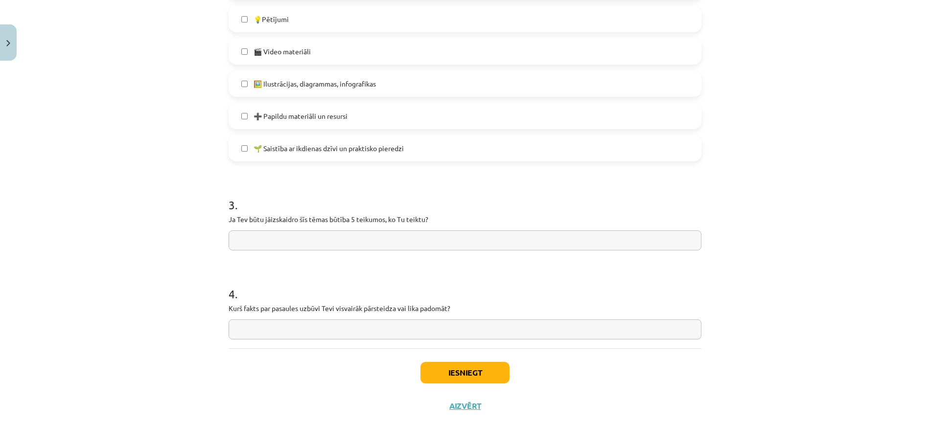
click at [407, 247] on input "text" at bounding box center [464, 240] width 473 height 20
click at [468, 240] on input "text" at bounding box center [464, 240] width 473 height 20
paste input "**********"
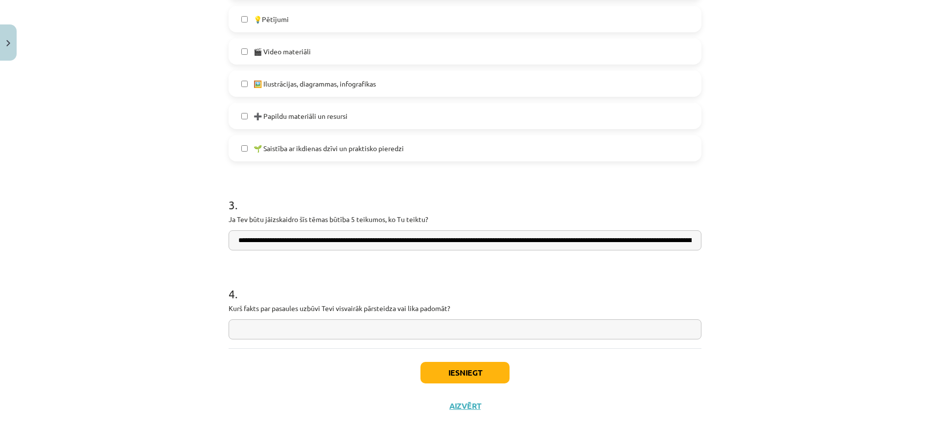
scroll to position [0, 636]
type input "**********"
click at [472, 328] on input "text" at bounding box center [464, 330] width 473 height 20
type input "*"
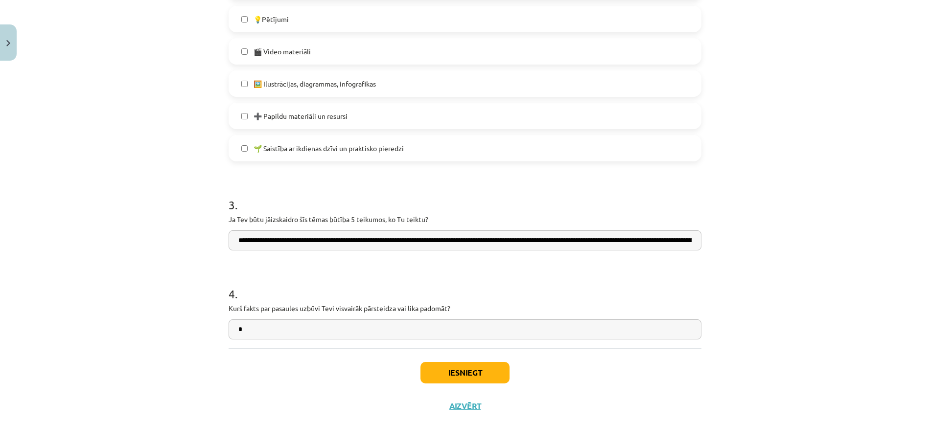
type input "*"
type input "**********"
click at [479, 378] on button "Iesniegt" at bounding box center [464, 373] width 89 height 22
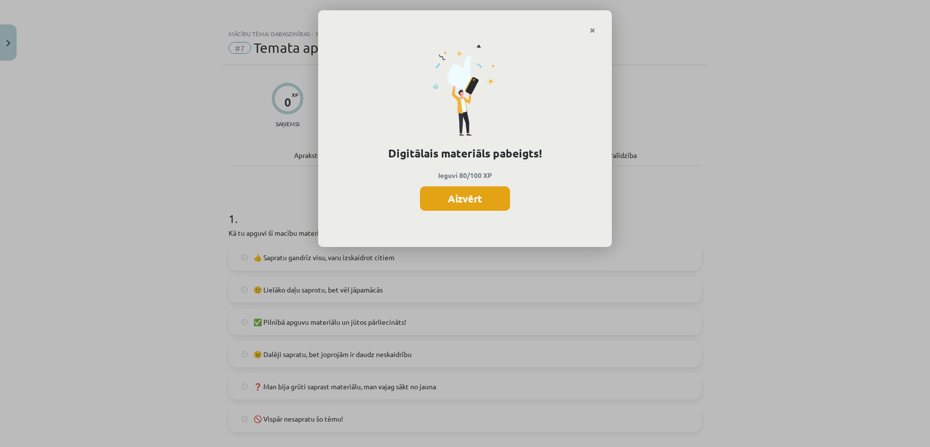
click at [494, 201] on button "Aizvērt" at bounding box center [465, 198] width 90 height 24
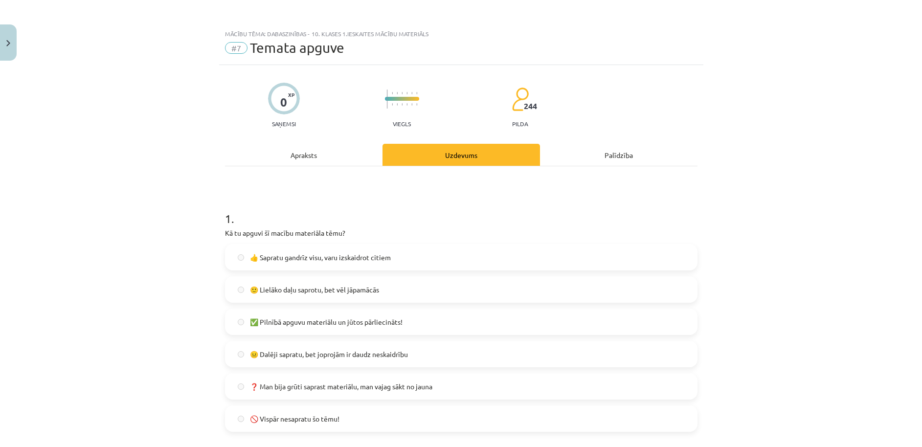
click at [12, 49] on button "Close" at bounding box center [8, 42] width 17 height 36
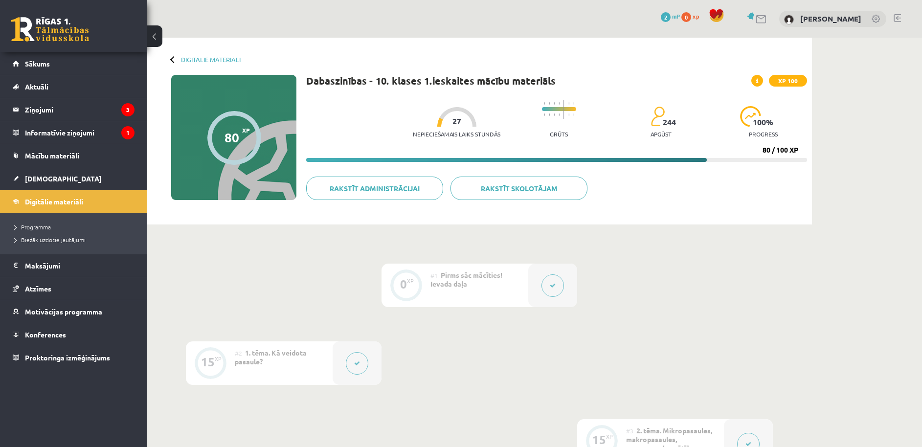
click at [691, 18] on span "0" at bounding box center [687, 17] width 10 height 10
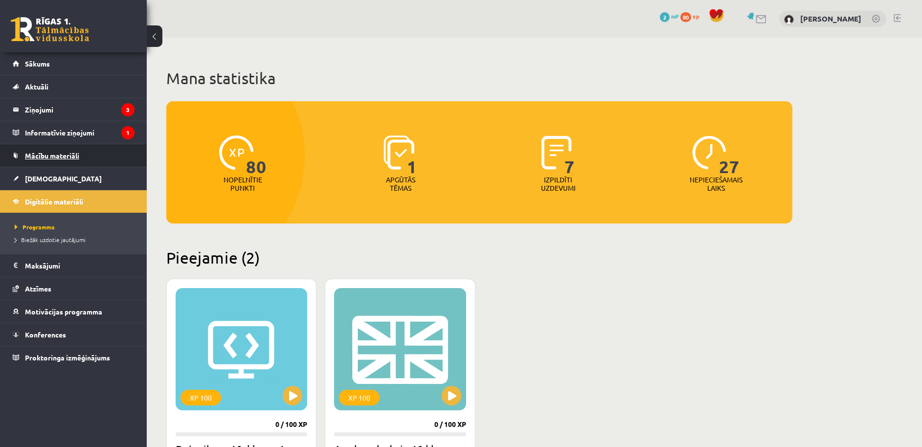
click at [61, 154] on span "Mācību materiāli" at bounding box center [52, 155] width 54 height 9
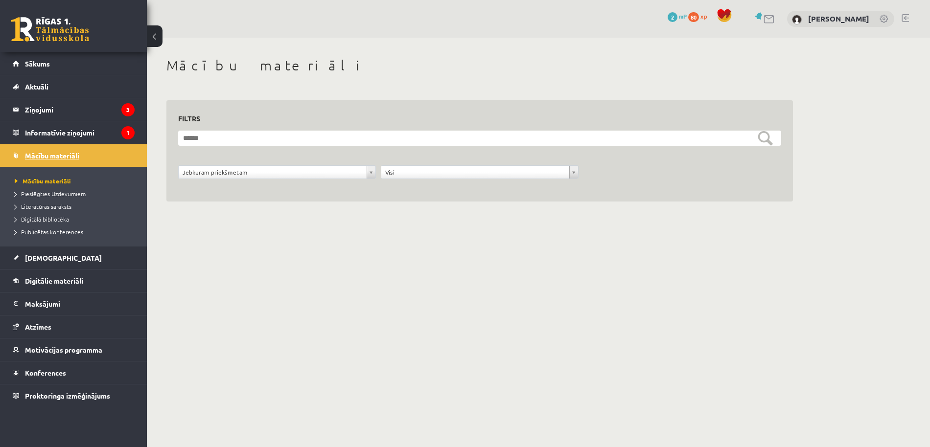
click at [84, 144] on link "Mācību materiāli" at bounding box center [74, 155] width 122 height 23
click at [85, 142] on legend "Informatīvie ziņojumi 1" at bounding box center [80, 132] width 110 height 23
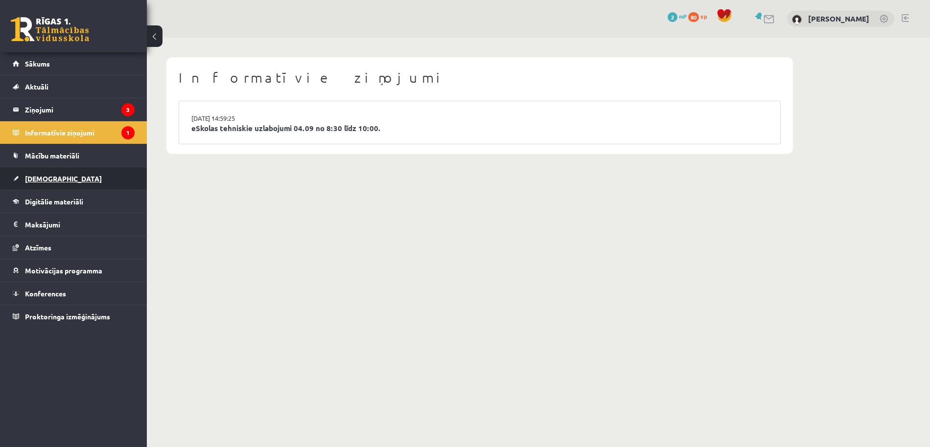
click at [75, 188] on link "[DEMOGRAPHIC_DATA]" at bounding box center [74, 178] width 122 height 23
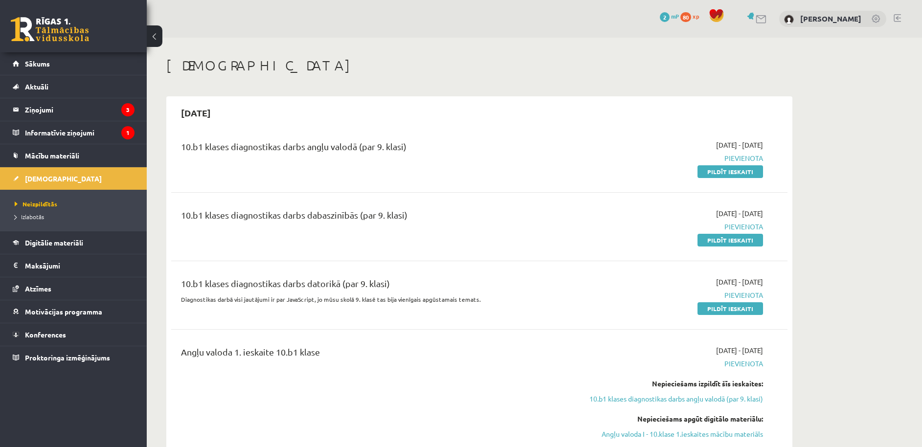
click at [370, 150] on div "10.b1 klases diagnostikas darbs angļu valodā (par 9. klasi)" at bounding box center [372, 149] width 383 height 18
click at [367, 215] on div "10.b1 klases diagnostikas darbs dabaszinībās (par 9. klasi)" at bounding box center [372, 217] width 383 height 18
click at [374, 216] on div "10.b1 klases diagnostikas darbs dabaszinībās (par 9. klasi)" at bounding box center [372, 217] width 383 height 18
click at [549, 235] on div "10.b1 klases diagnostikas darbs dabaszinībās (par 9. klasi)" at bounding box center [373, 226] width 398 height 37
click at [731, 237] on link "Pildīt ieskaiti" at bounding box center [731, 240] width 66 height 13
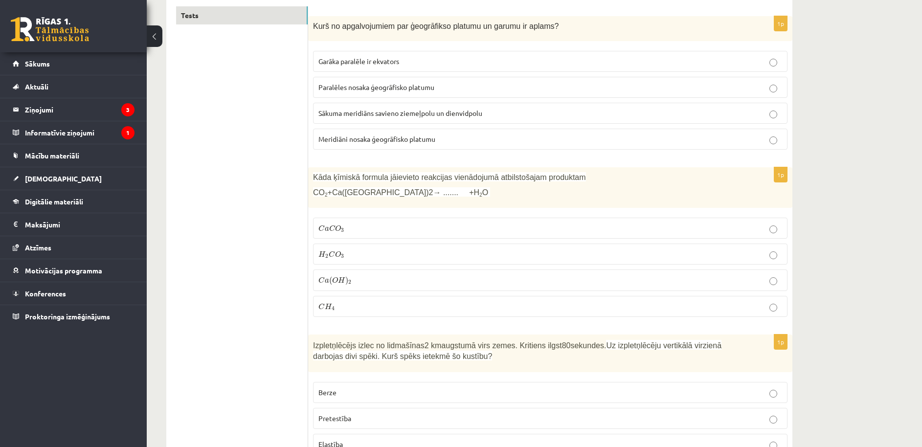
scroll to position [169, 0]
click at [546, 95] on label "Paralēles nosaka ģeogrāfisko platumu" at bounding box center [550, 87] width 475 height 21
drag, startPoint x: 370, startPoint y: 183, endPoint x: 499, endPoint y: 182, distance: 128.2
click at [499, 182] on span "Kāda ķīmiskā formula jāievieto reakcijas vienādojumā atbilstošajam produktam" at bounding box center [449, 178] width 273 height 8
click at [478, 207] on div "Kāda ķīmiskā formula jāievieto reakcijas vienādojumā atbilstošajam produktam CO…" at bounding box center [550, 188] width 484 height 41
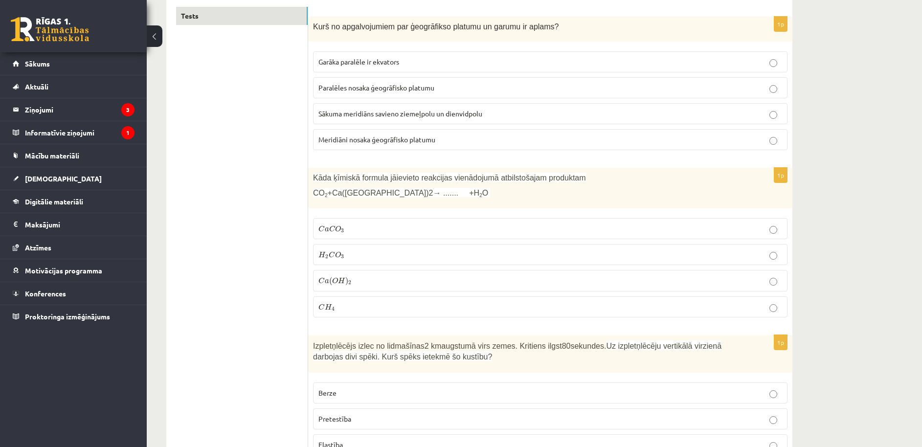
click at [354, 232] on p "C a C O 3 C a C O 3" at bounding box center [551, 229] width 464 height 10
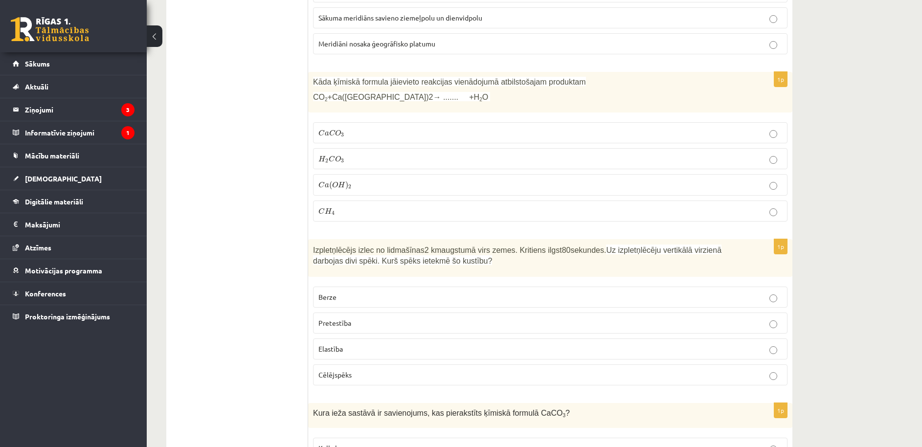
scroll to position [321, 0]
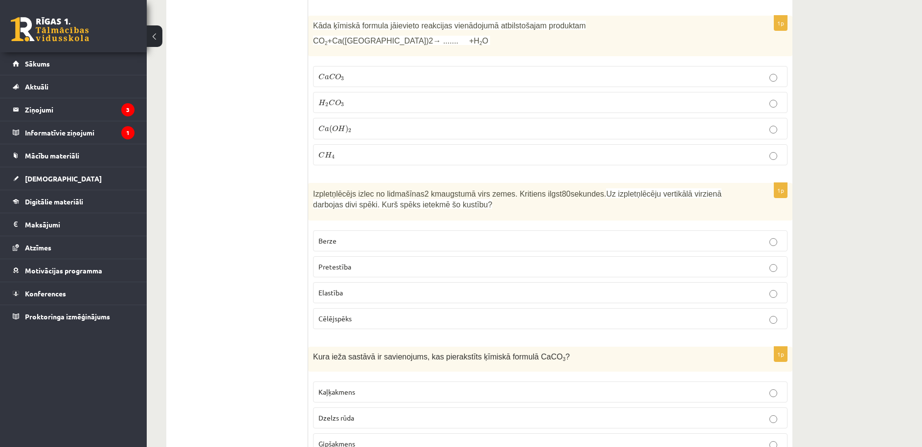
click at [429, 266] on p "Pretestība" at bounding box center [551, 267] width 464 height 10
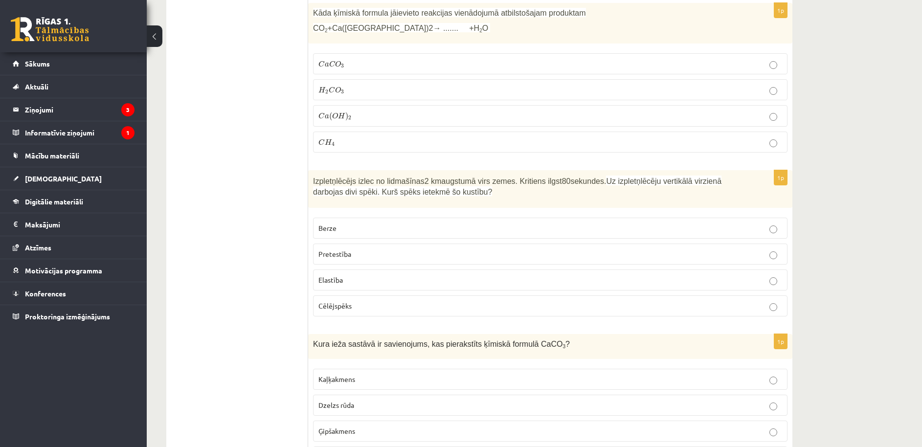
scroll to position [472, 0]
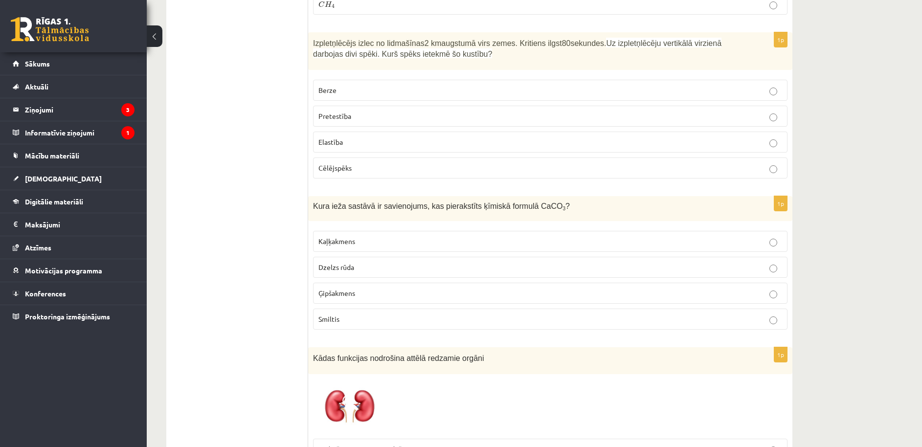
click at [413, 242] on p "Kaļķakmens" at bounding box center [551, 241] width 464 height 10
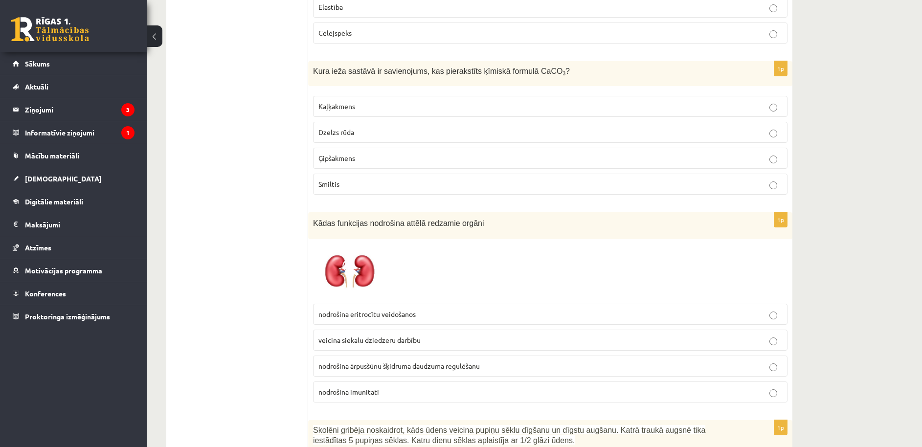
scroll to position [623, 0]
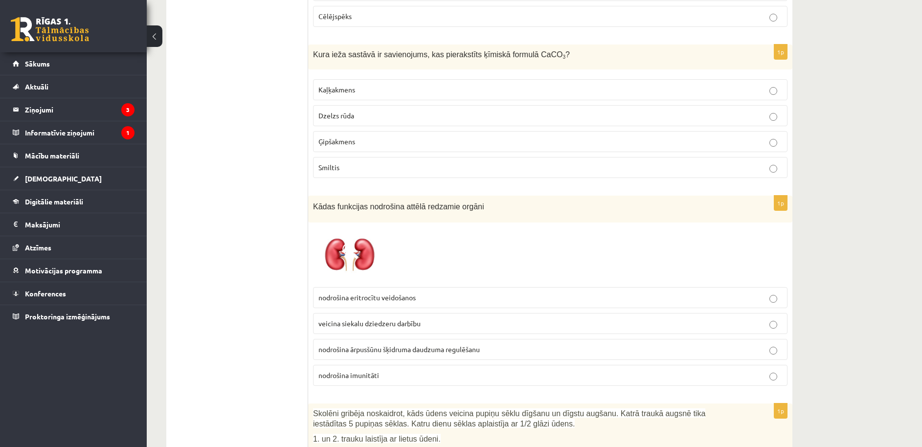
click at [420, 294] on p "nodrošina eritrocītu veidošanos" at bounding box center [551, 298] width 464 height 10
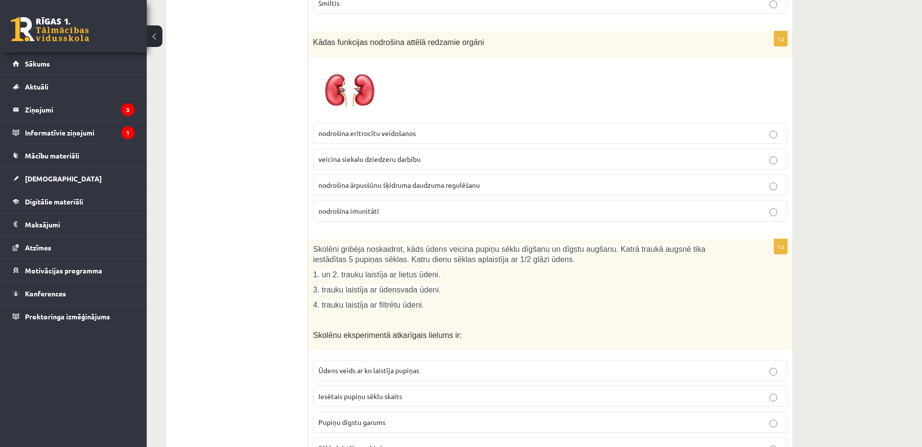
scroll to position [880, 0]
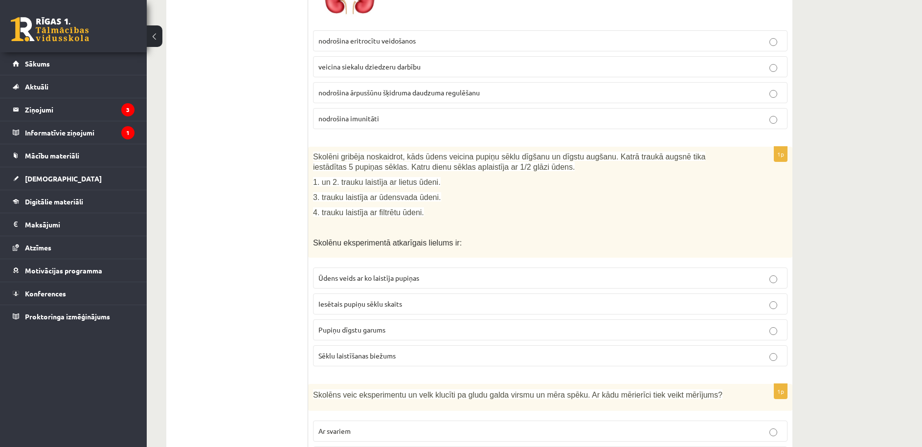
click at [490, 337] on label "Pupiņu dīgstu garums" at bounding box center [550, 330] width 475 height 21
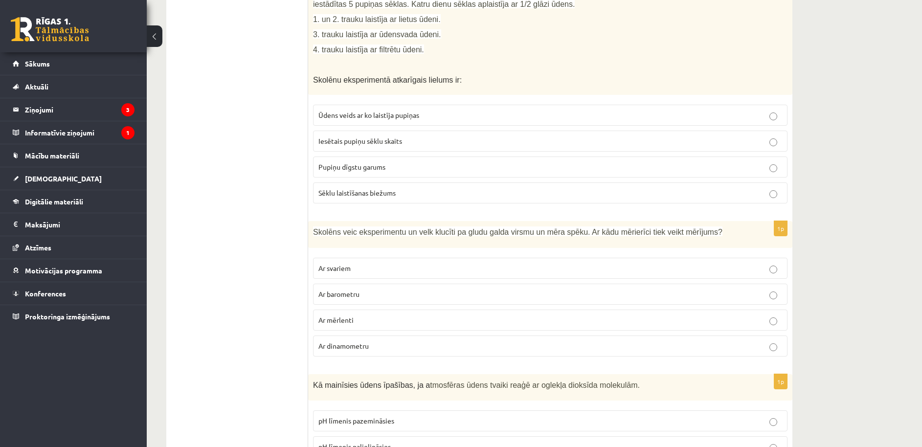
scroll to position [1059, 0]
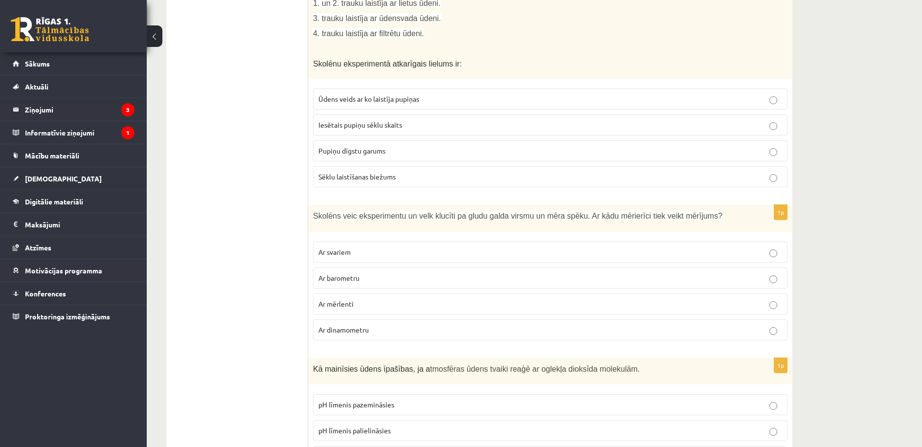
drag, startPoint x: 529, startPoint y: 332, endPoint x: 538, endPoint y: 339, distance: 11.5
click at [529, 332] on p "Ar dinamometru" at bounding box center [551, 330] width 464 height 10
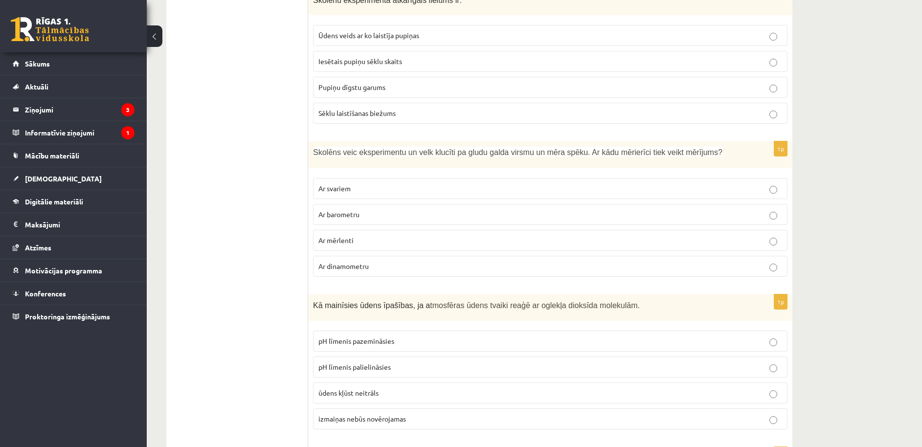
scroll to position [1263, 0]
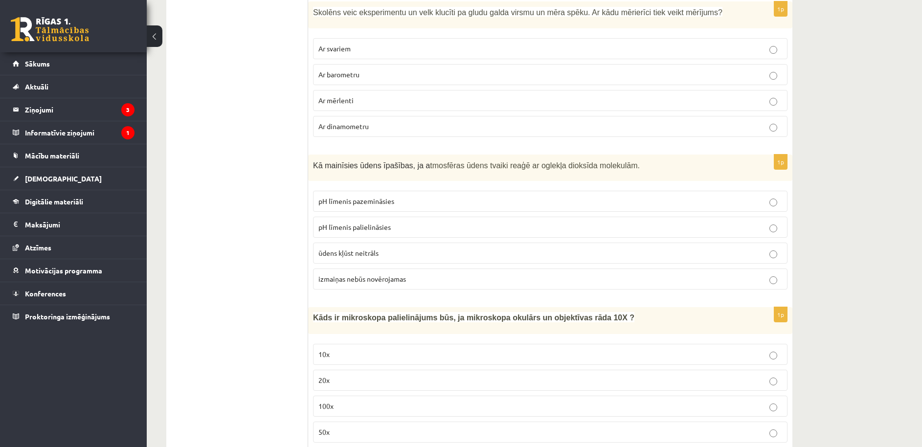
click at [540, 230] on p "pH līmenis palielināsies" at bounding box center [551, 227] width 464 height 10
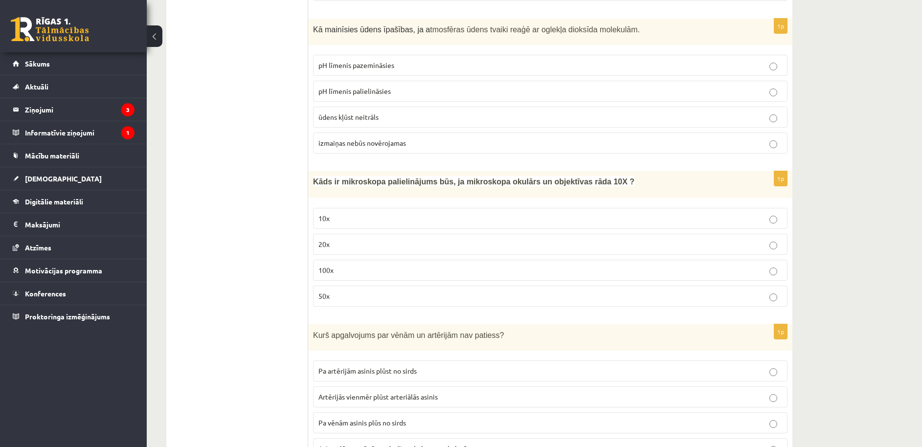
scroll to position [1399, 0]
click at [518, 273] on p "100x" at bounding box center [551, 270] width 464 height 10
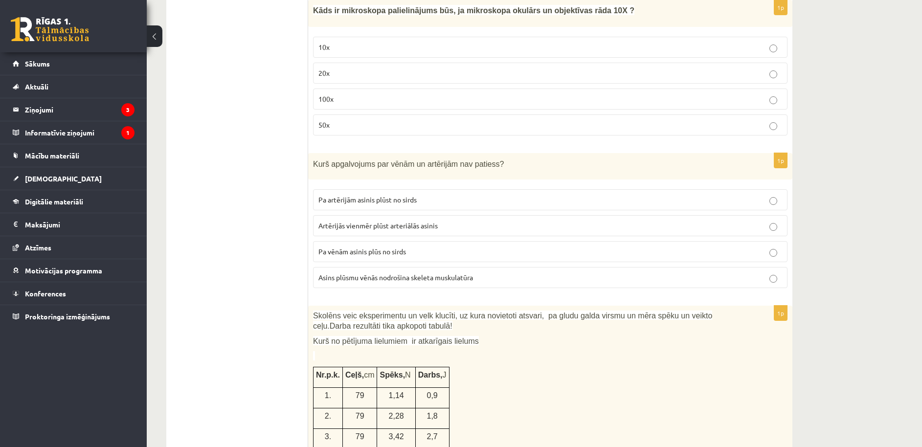
scroll to position [1571, 0]
click at [530, 277] on p "Asins plūsmu vēnās nodrošina skeleta muskulatūra" at bounding box center [551, 277] width 464 height 10
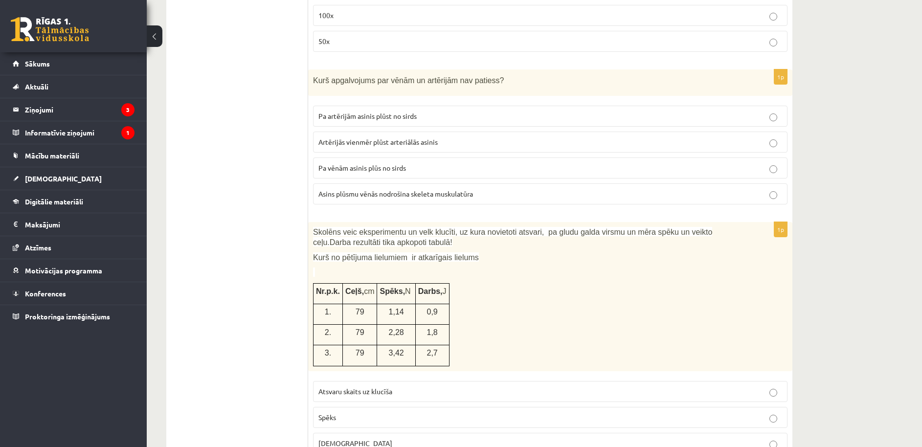
scroll to position [1807, 0]
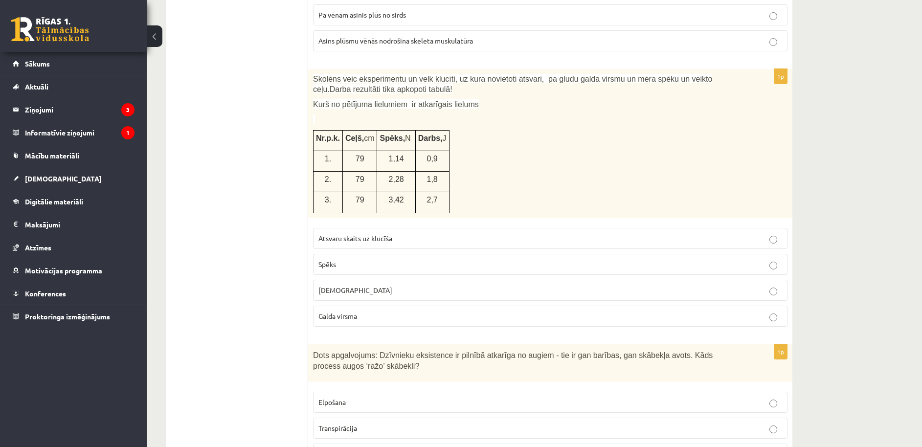
click at [486, 267] on p "Spēks" at bounding box center [551, 264] width 464 height 10
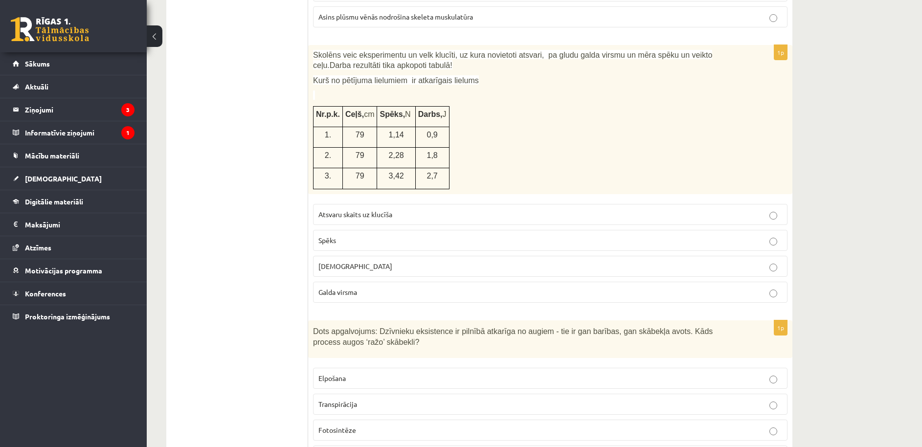
scroll to position [1964, 0]
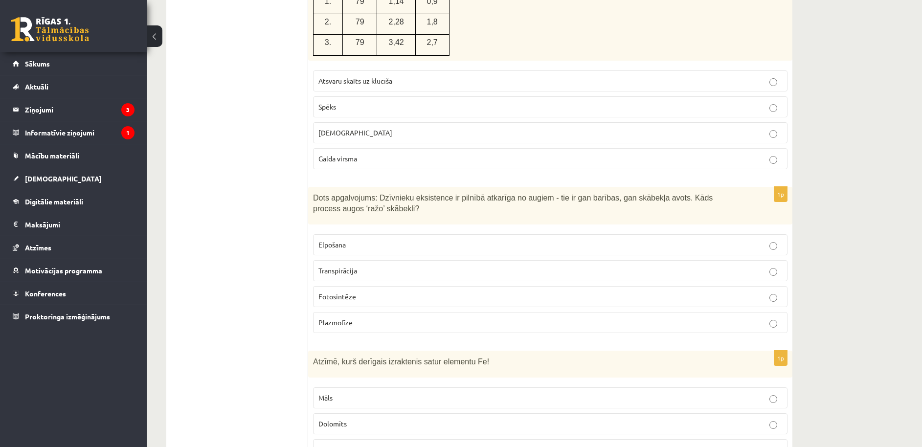
click at [549, 302] on label "Fotosintēze" at bounding box center [550, 296] width 475 height 21
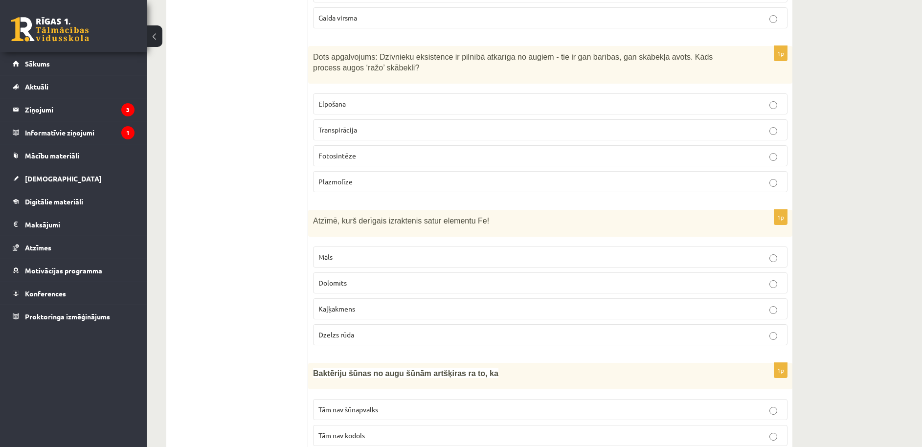
scroll to position [2113, 0]
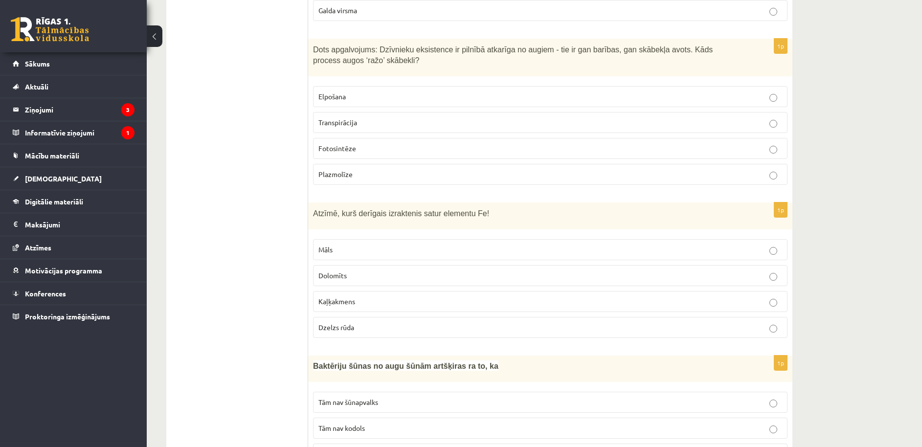
click at [439, 328] on p "Dzelzs rūda" at bounding box center [551, 327] width 464 height 10
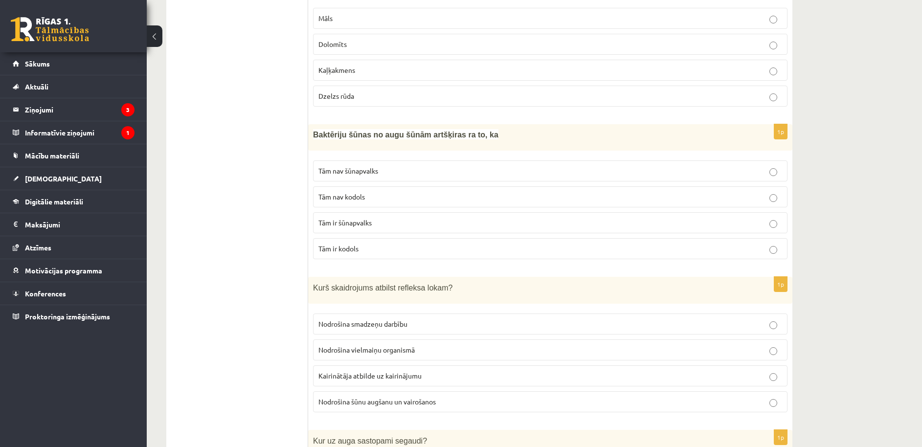
scroll to position [2362, 0]
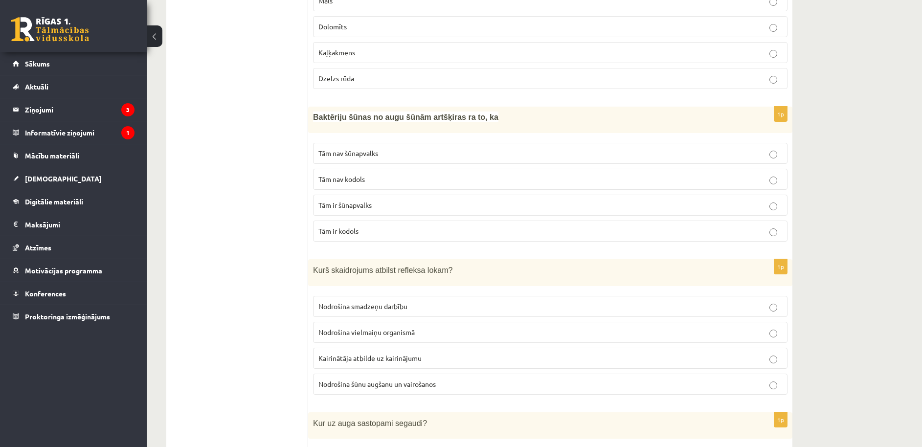
click at [486, 205] on p "Tām ir šūnapvalks" at bounding box center [551, 205] width 464 height 10
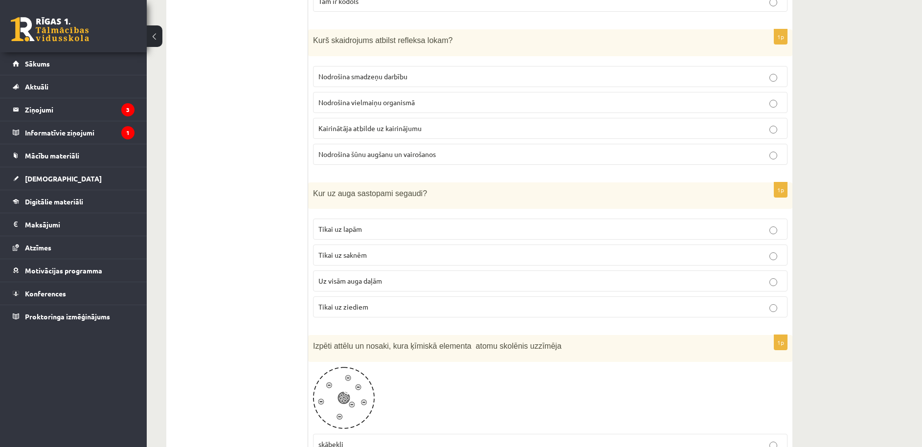
scroll to position [2591, 0]
click at [453, 129] on p "Kairinātāja atbilde uz kairinājumu" at bounding box center [551, 129] width 464 height 10
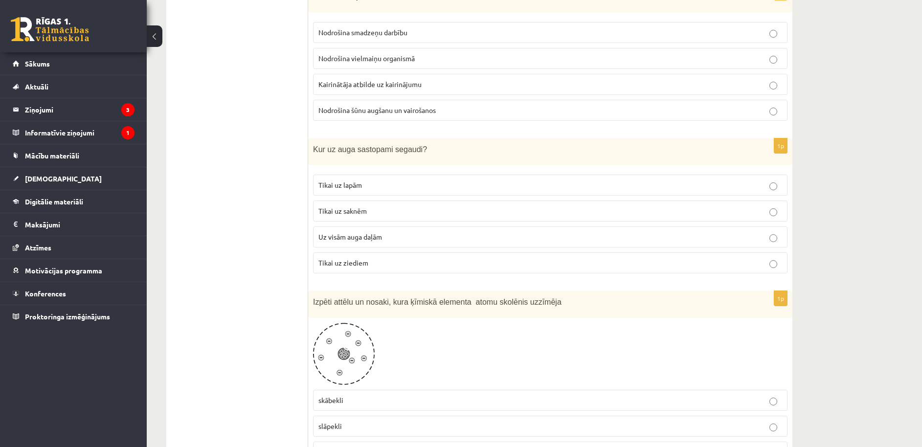
scroll to position [2656, 0]
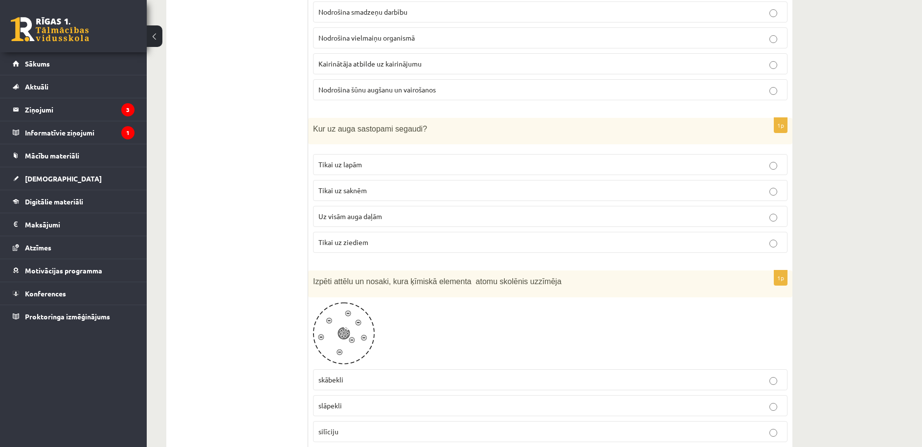
click at [432, 218] on p "Uz visām auga daļām" at bounding box center [551, 216] width 464 height 10
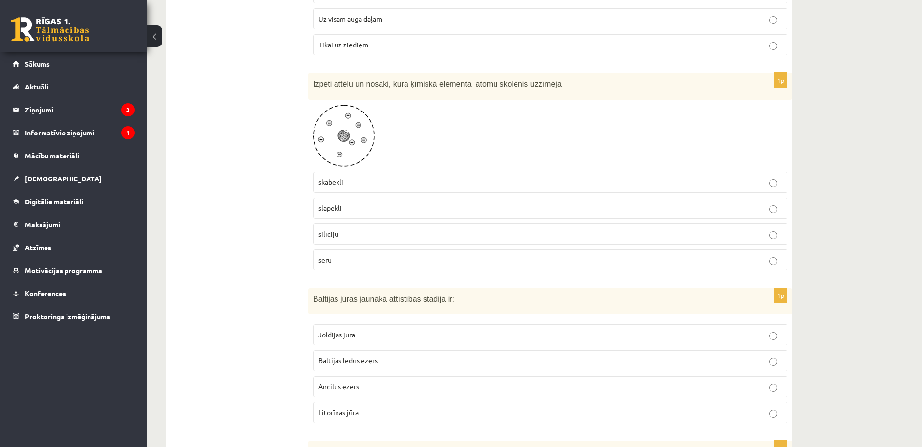
scroll to position [2876, 0]
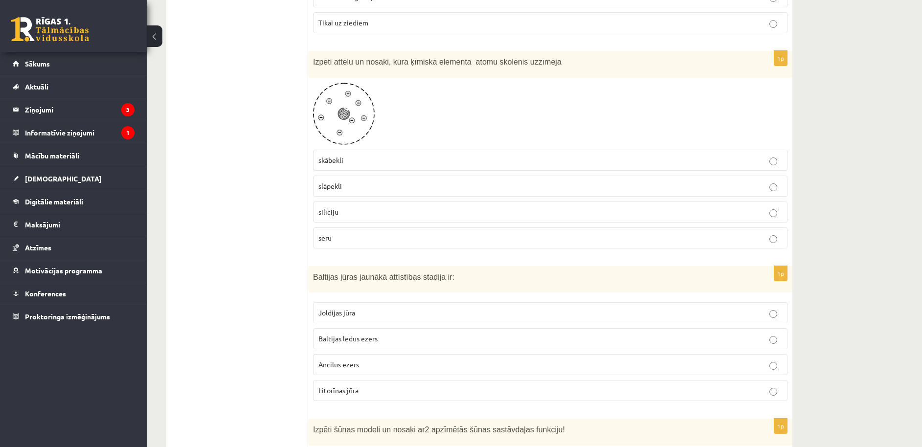
click at [430, 243] on p "sēru" at bounding box center [551, 238] width 464 height 10
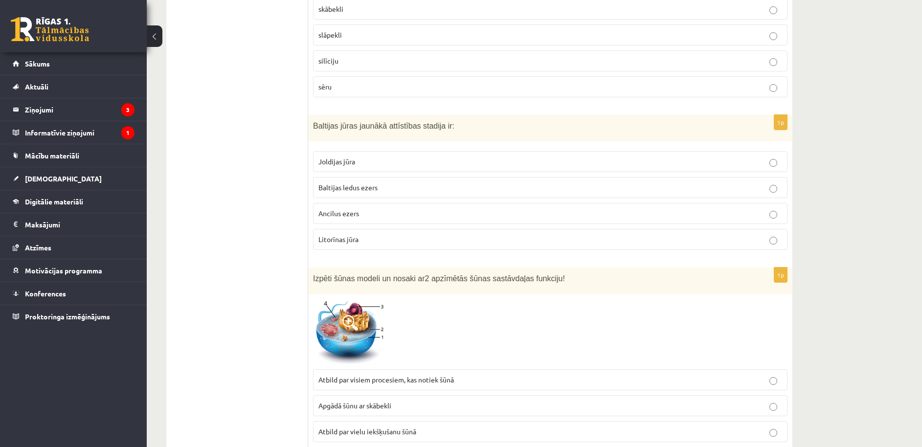
scroll to position [3028, 0]
drag, startPoint x: 458, startPoint y: 157, endPoint x: 457, endPoint y: 174, distance: 16.7
click at [458, 157] on p "Joldijas jūra" at bounding box center [551, 161] width 464 height 10
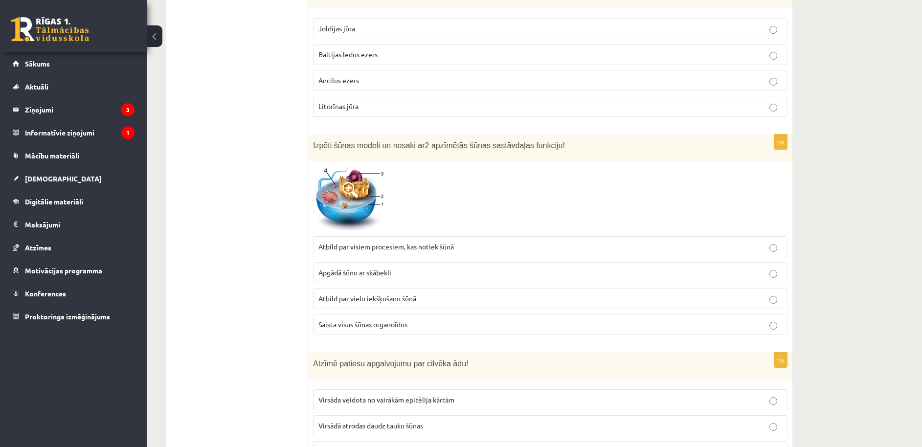
scroll to position [3256, 0]
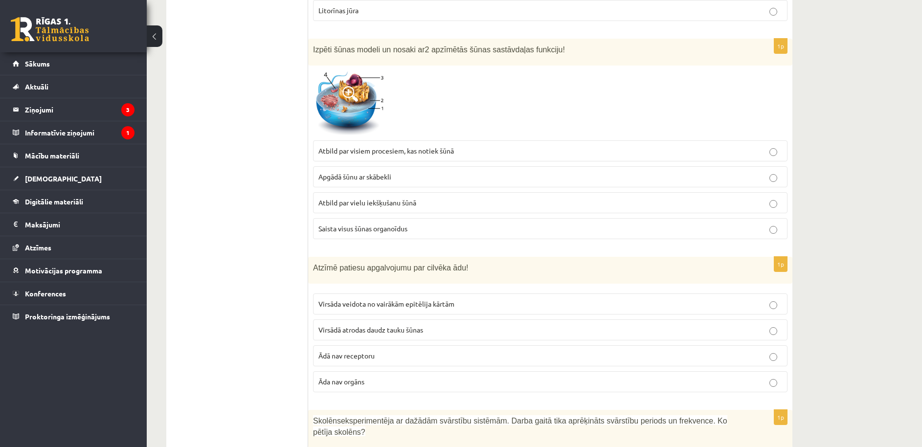
click at [453, 232] on p "Saista visus šūnas organoīdus" at bounding box center [551, 229] width 464 height 10
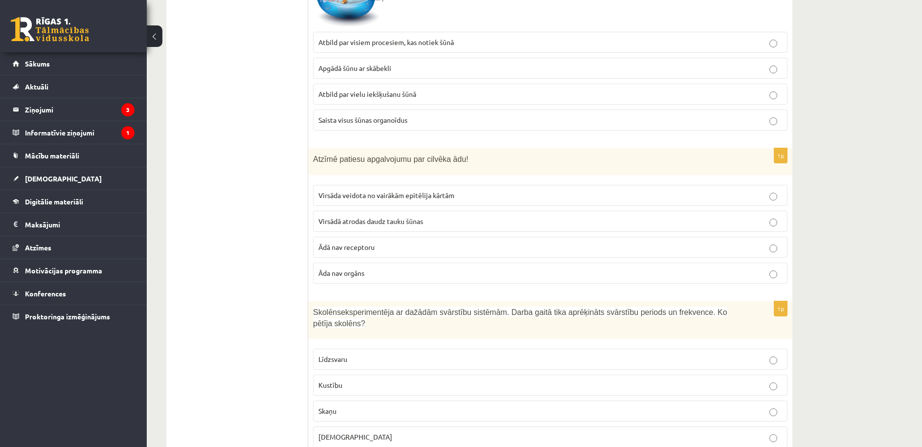
scroll to position [3401, 0]
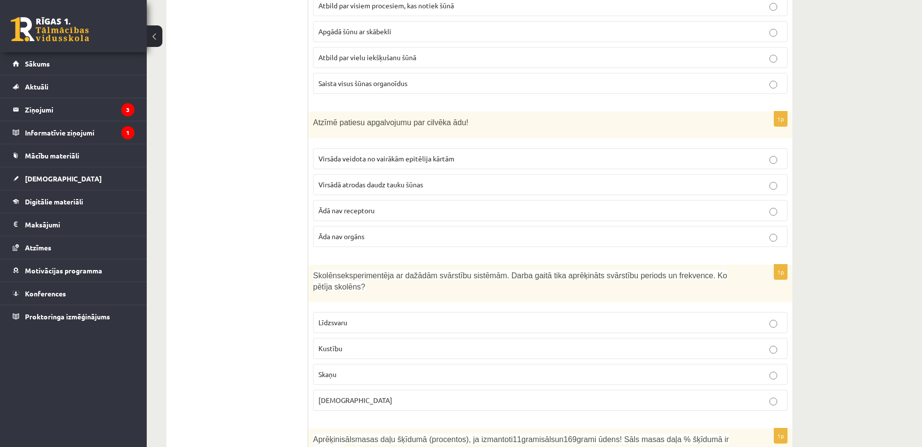
click at [460, 169] on label "Virsāda veidota no vairākām epitēlija kārtām" at bounding box center [550, 158] width 475 height 21
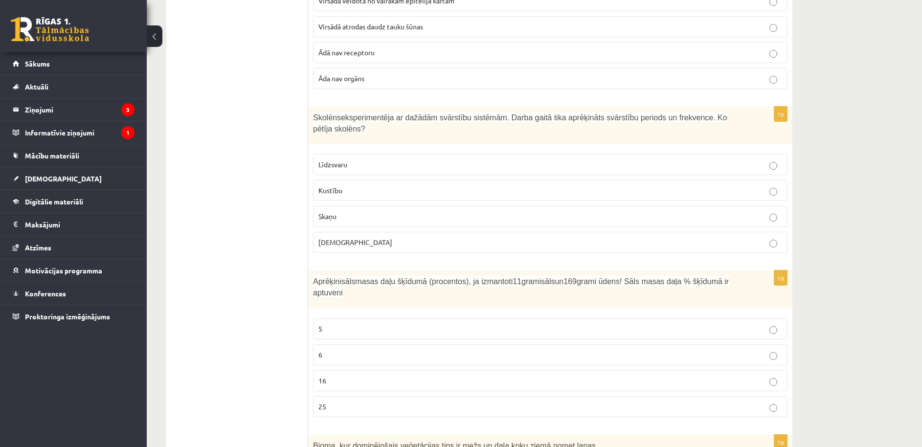
scroll to position [3575, 0]
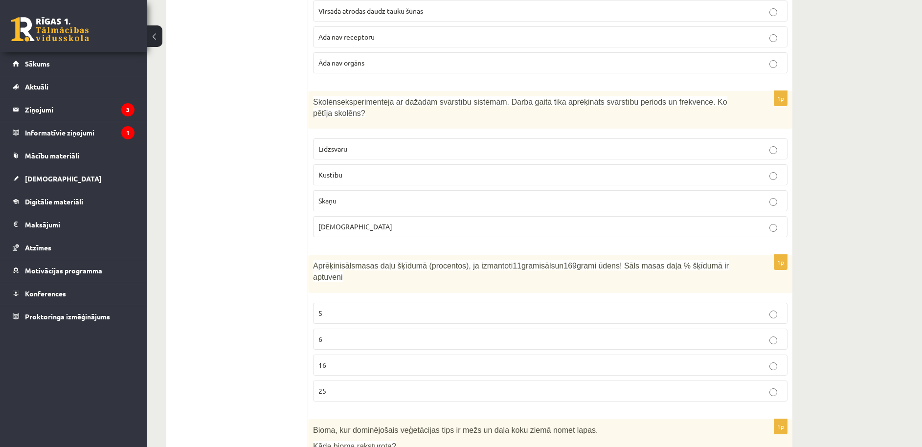
click at [454, 154] on label "Līdzsvaru" at bounding box center [550, 148] width 475 height 21
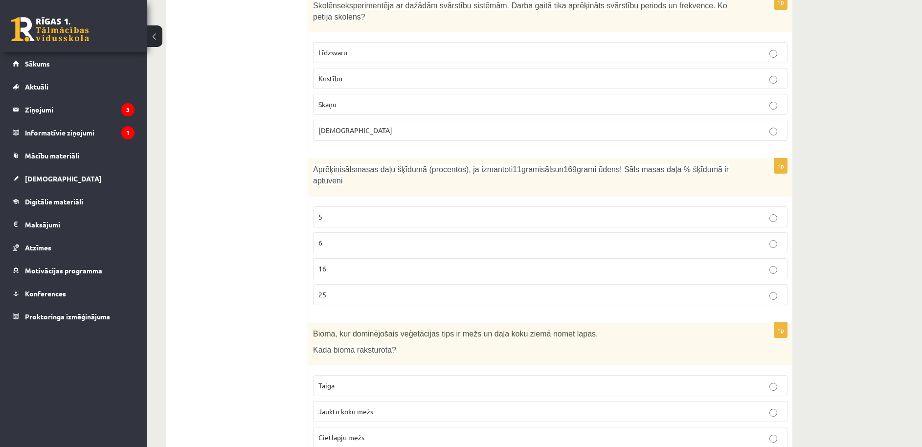
scroll to position [3723, 0]
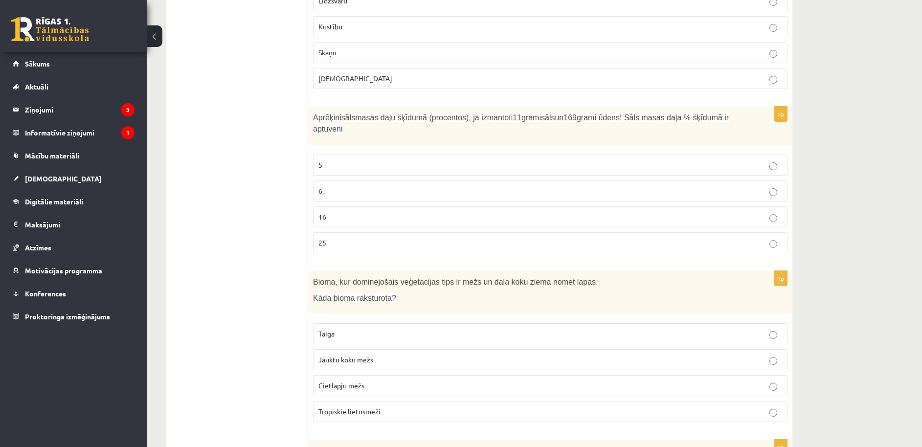
click at [455, 213] on p "16" at bounding box center [551, 217] width 464 height 10
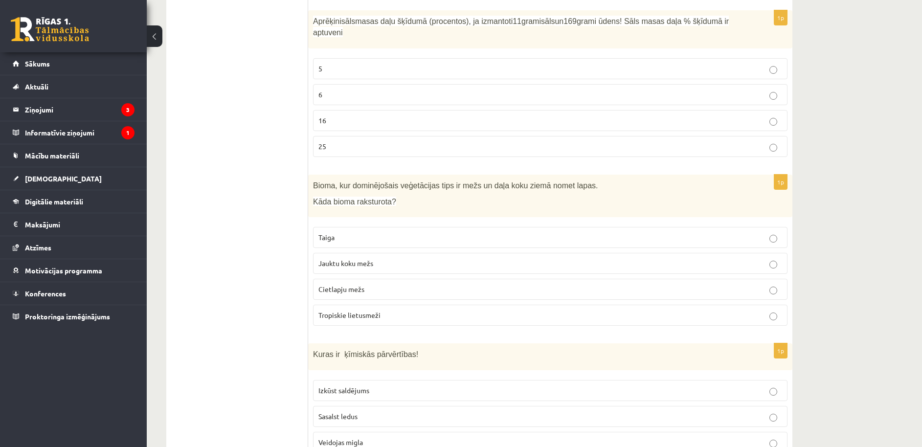
scroll to position [3822, 0]
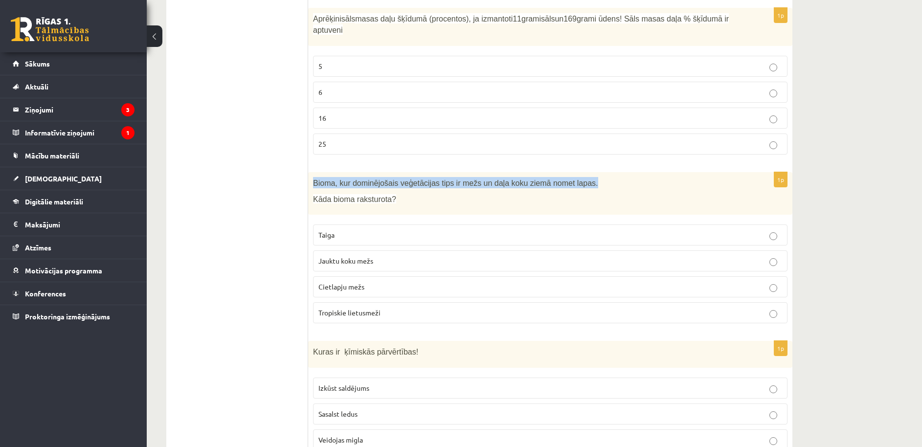
drag, startPoint x: 310, startPoint y: 188, endPoint x: 484, endPoint y: 192, distance: 173.8
click at [484, 192] on div "Bioma, kur dominējošais veģetācijas tips ir mežs un daļa koku ziemā nomet lapas…" at bounding box center [550, 193] width 484 height 43
click at [575, 197] on p "Kāda bioma raksturota?" at bounding box center [526, 199] width 426 height 10
click at [553, 261] on p "Jauktu koku mežs" at bounding box center [551, 261] width 464 height 10
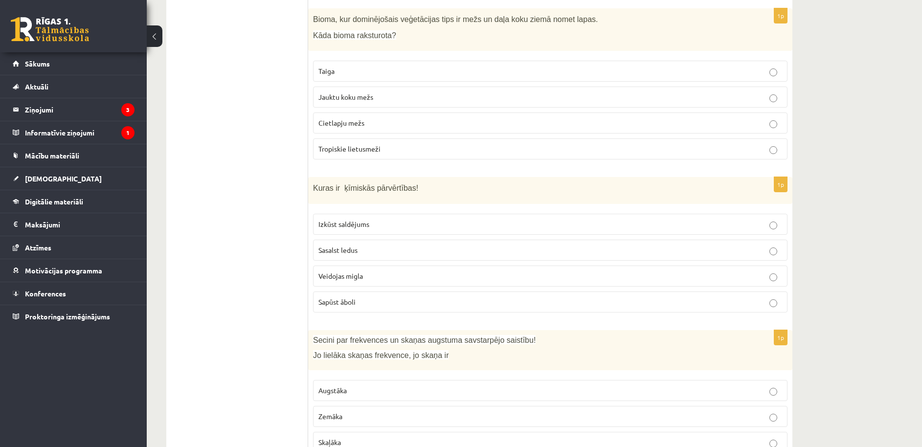
scroll to position [4019, 0]
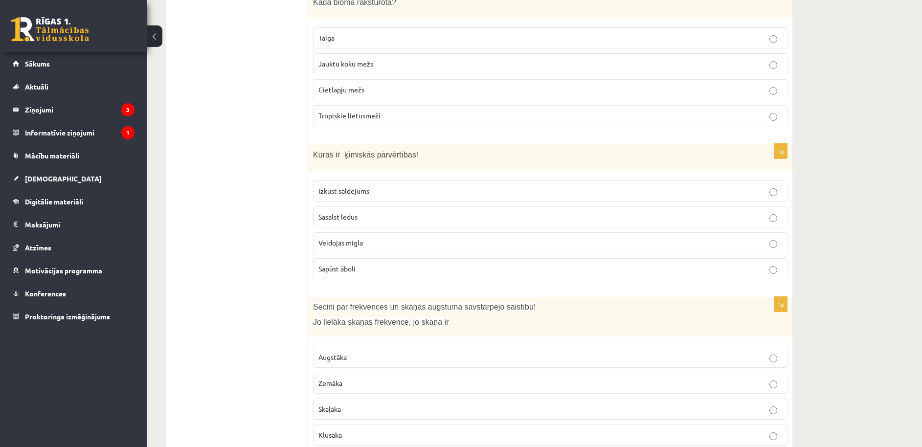
click at [535, 266] on p "Sapūst āboli" at bounding box center [551, 269] width 464 height 10
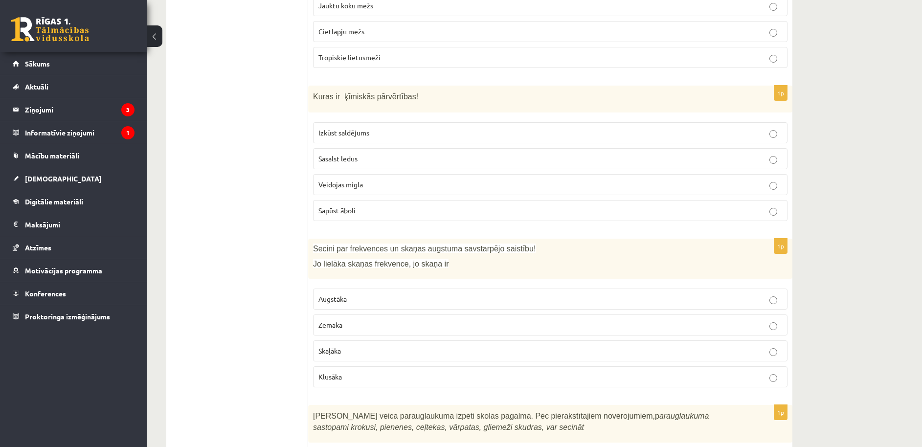
scroll to position [4201, 0]
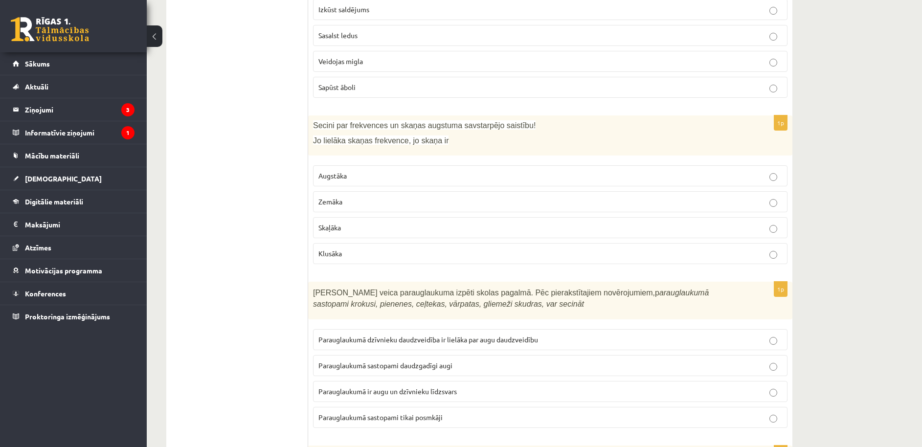
click at [561, 234] on label "Skaļāka" at bounding box center [550, 227] width 475 height 21
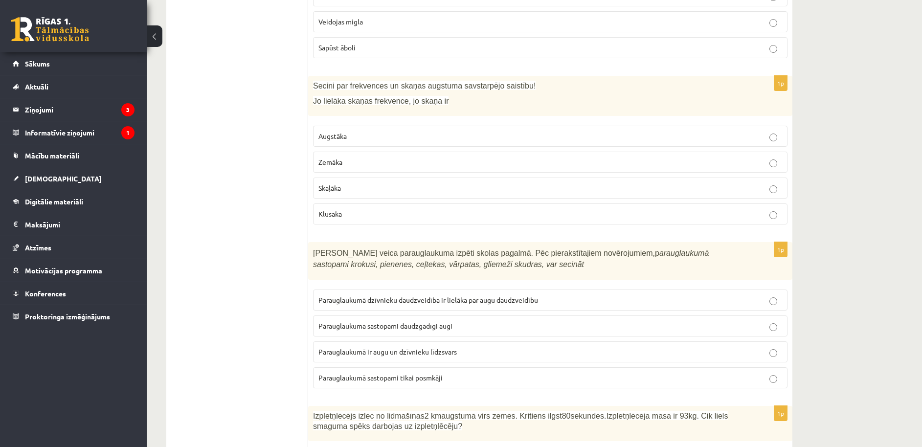
scroll to position [4242, 0]
click at [522, 134] on p "Augstāka" at bounding box center [551, 135] width 464 height 10
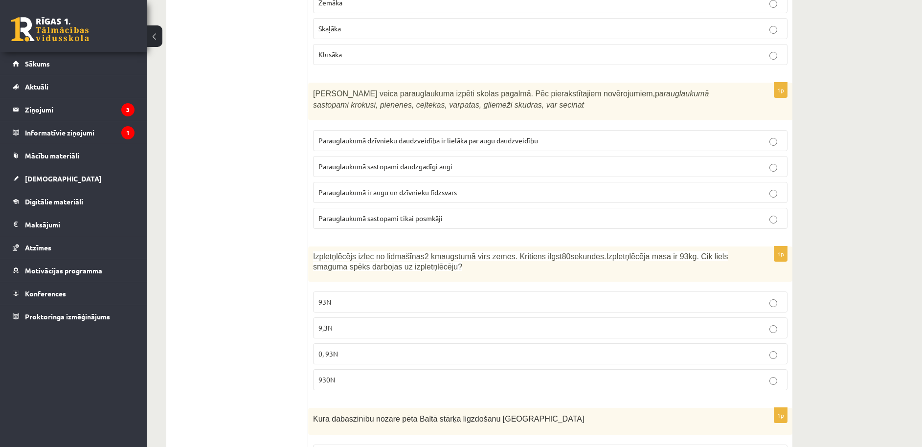
scroll to position [4404, 0]
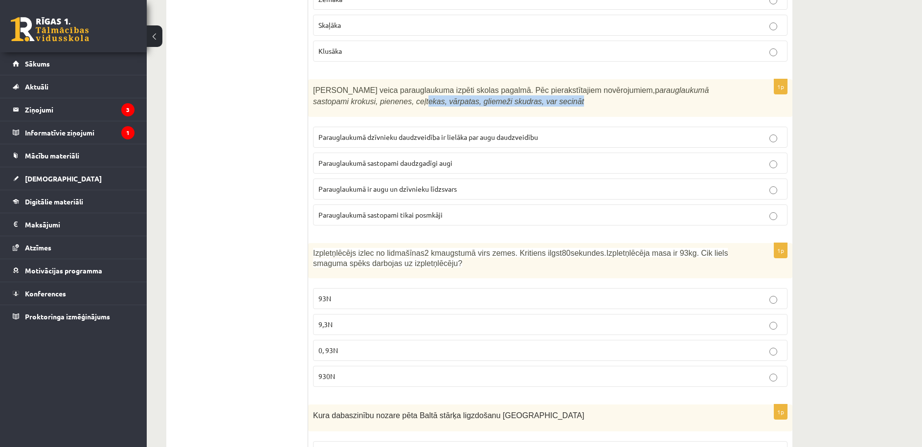
drag, startPoint x: 361, startPoint y: 102, endPoint x: 399, endPoint y: 107, distance: 38.5
click at [399, 107] on div "Skolēni veica parauglaukuma izpēti skolas pagalmā. Pēc pierakstītajiem novēroju…" at bounding box center [550, 98] width 484 height 38
click at [415, 108] on div "Skolēni veica parauglaukuma izpēti skolas pagalmā. Pēc pierakstītajiem novēroju…" at bounding box center [550, 98] width 484 height 38
click at [396, 102] on icon "arauglaukumā sastopami krokusi, pienenes, ceļtekas, vārpatas, gliemeži skudras,…" at bounding box center [511, 96] width 396 height 20
click at [465, 167] on p "Parauglaukumā sastopami daudzgadīgi augi" at bounding box center [551, 163] width 464 height 10
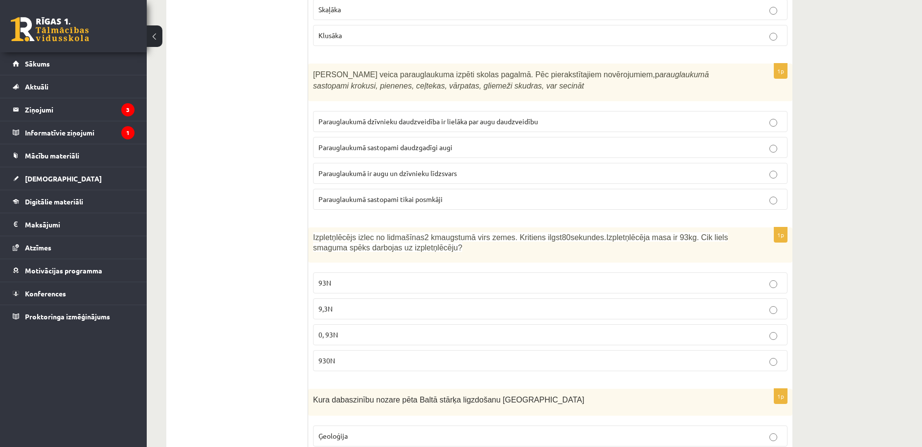
scroll to position [4420, 0]
click at [396, 368] on label "930N" at bounding box center [550, 360] width 475 height 21
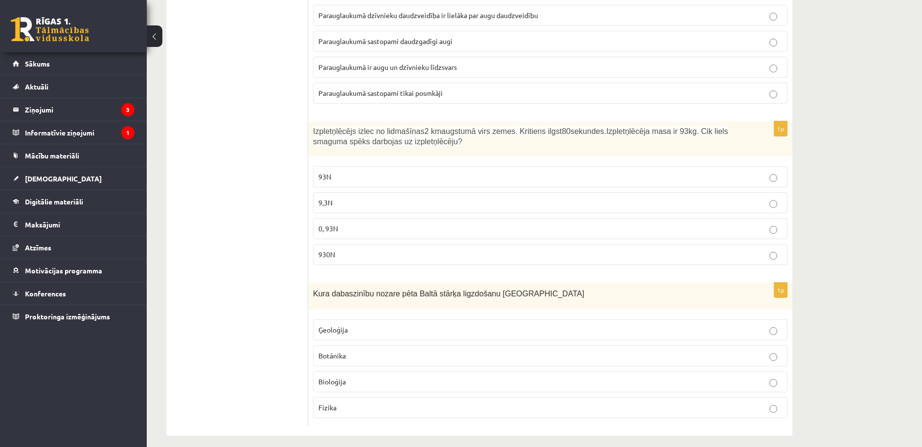
scroll to position [4534, 0]
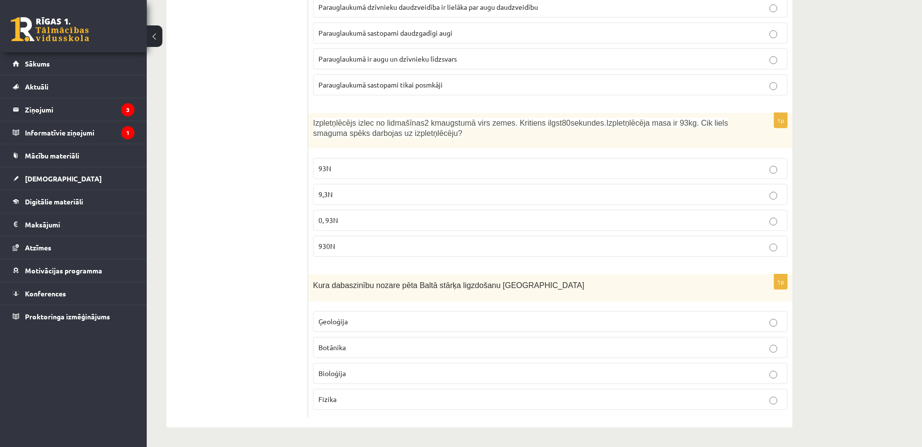
click at [454, 376] on p "Bioloģija" at bounding box center [551, 373] width 464 height 10
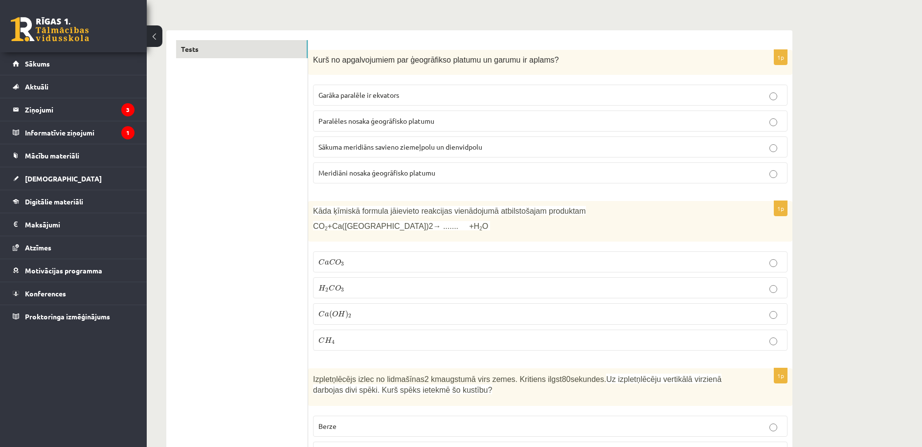
scroll to position [0, 0]
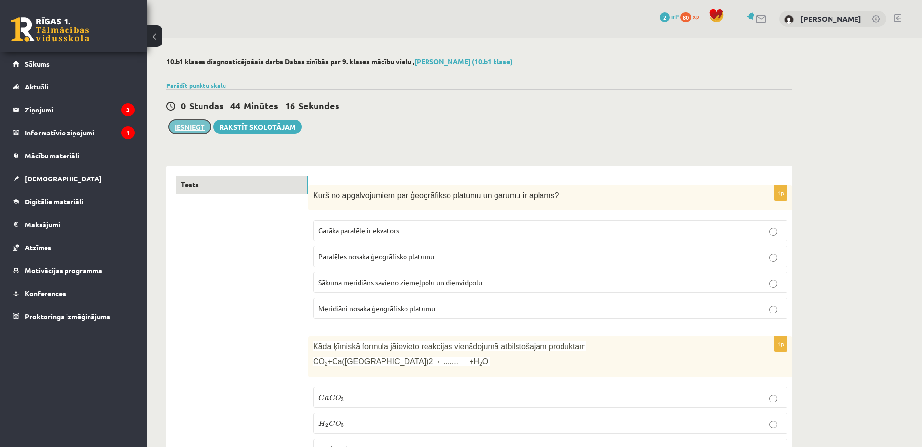
click at [187, 132] on button "Iesniegt" at bounding box center [190, 127] width 42 height 14
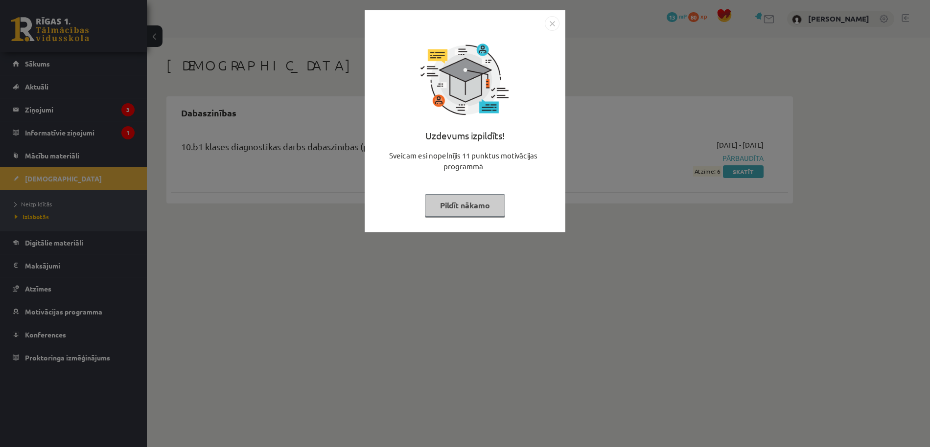
click at [554, 24] on img "Close" at bounding box center [552, 23] width 15 height 15
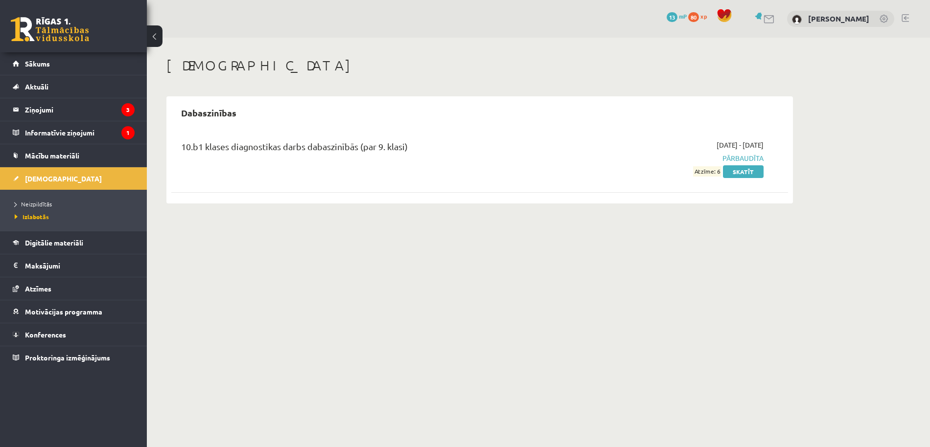
drag, startPoint x: 765, startPoint y: 157, endPoint x: 638, endPoint y: 158, distance: 127.2
click at [642, 158] on div "[DATE] - [DATE] Pārbaudīta Atzīme: 6 Skatīt" at bounding box center [670, 158] width 199 height 37
click at [837, 154] on div "[DEMOGRAPHIC_DATA] Dabaszinības 10.b1 klases diagnostikas darbs dabaszinībās (p…" at bounding box center [538, 130] width 783 height 185
click at [101, 140] on legend "Informatīvie ziņojumi 1" at bounding box center [80, 132] width 110 height 23
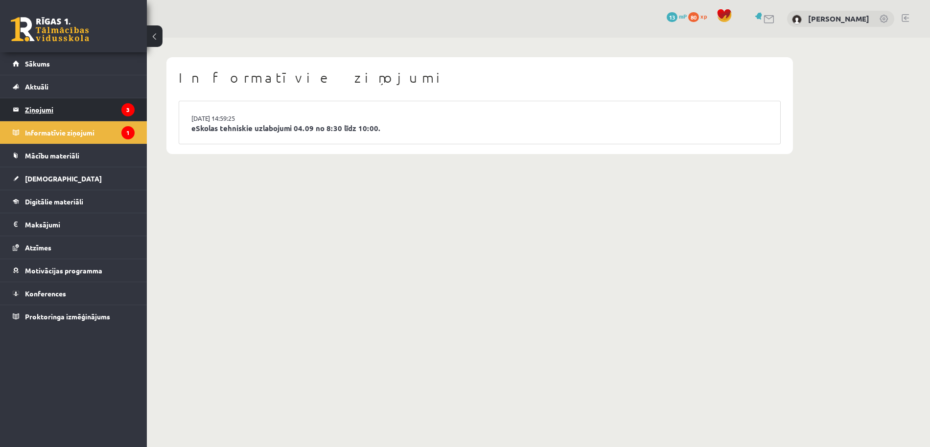
click at [122, 106] on icon "3" at bounding box center [127, 109] width 13 height 13
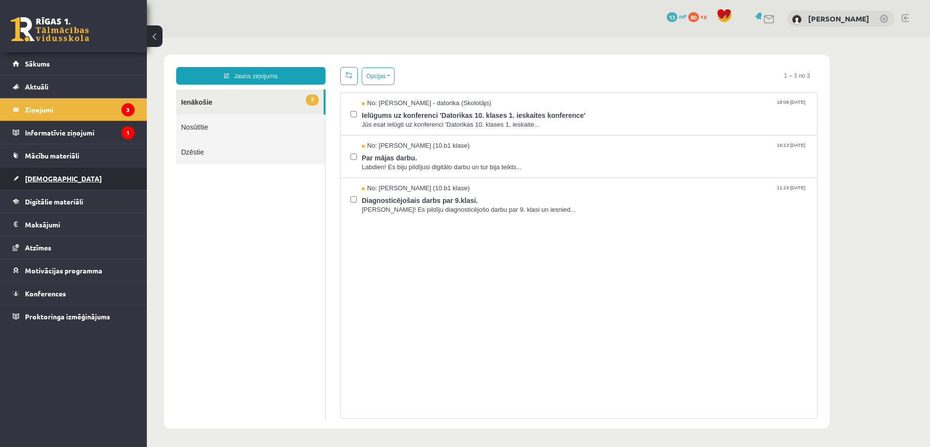
click at [114, 173] on link "[DEMOGRAPHIC_DATA]" at bounding box center [74, 178] width 122 height 23
